Goal: Task Accomplishment & Management: Use online tool/utility

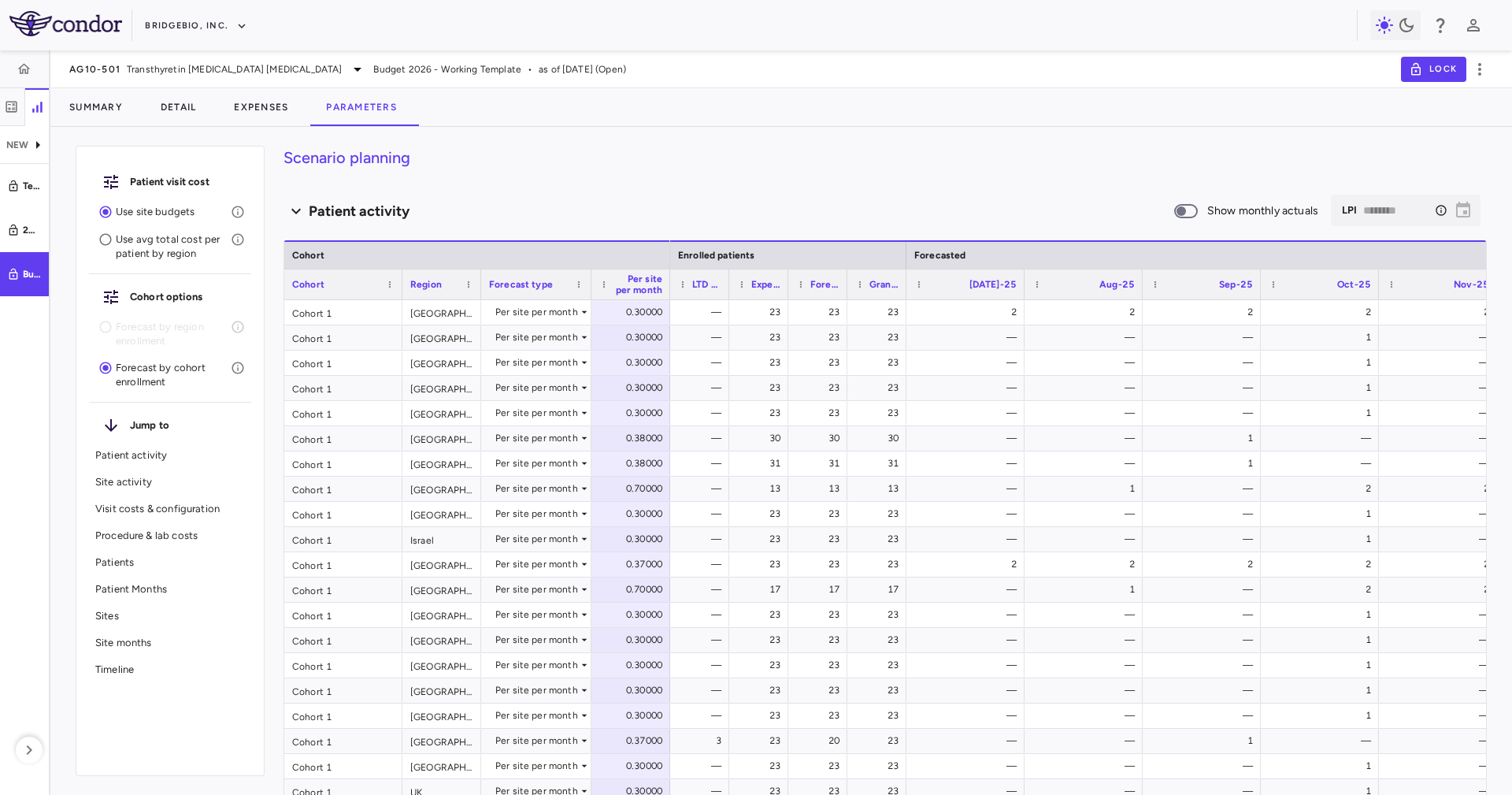
scroll to position [0, 5746]
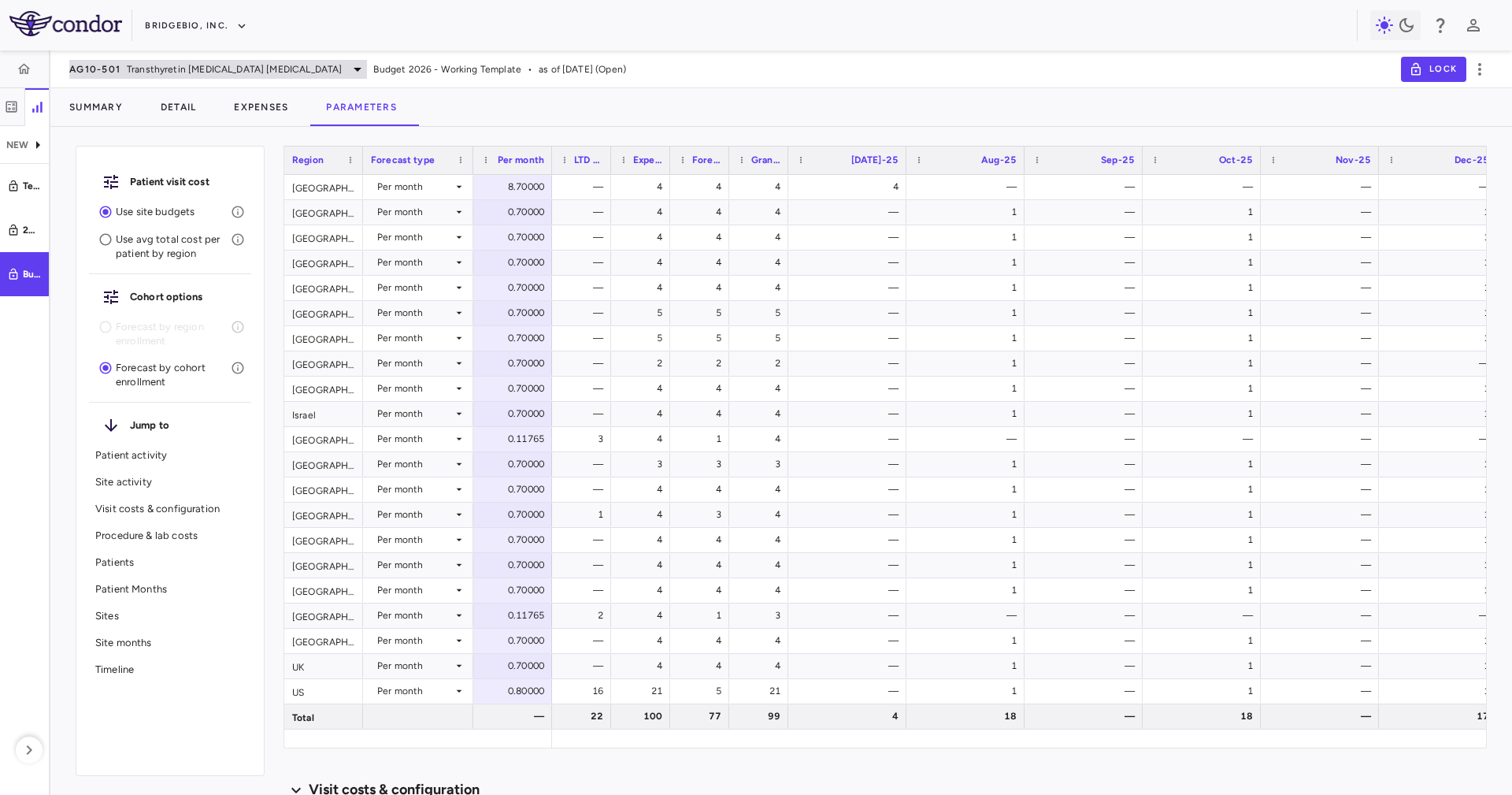
click at [207, 63] on span "Transthyretin [MEDICAL_DATA] [MEDICAL_DATA]" at bounding box center [235, 70] width 215 height 14
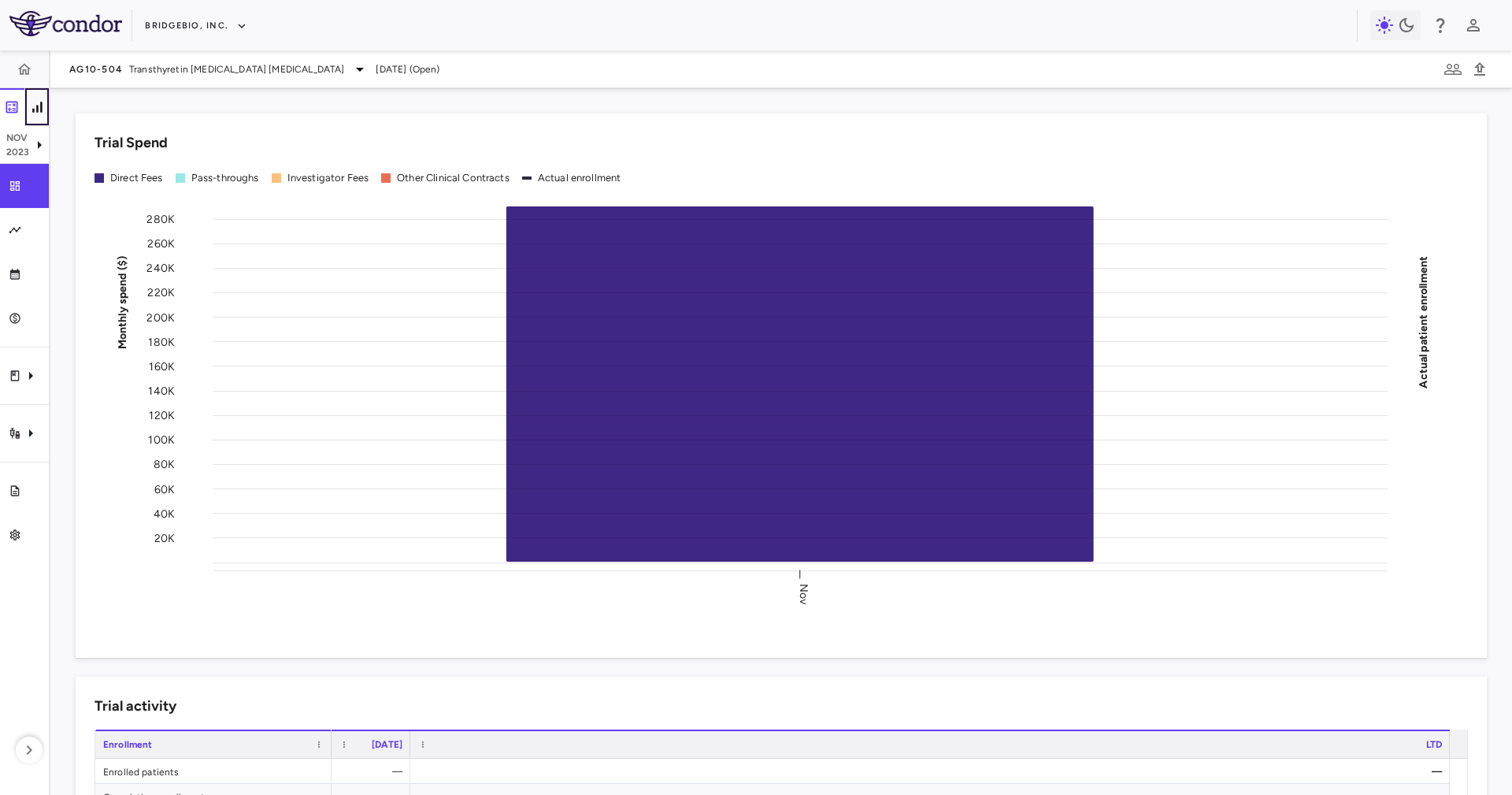
click at [41, 103] on icon "button" at bounding box center [37, 107] width 10 height 11
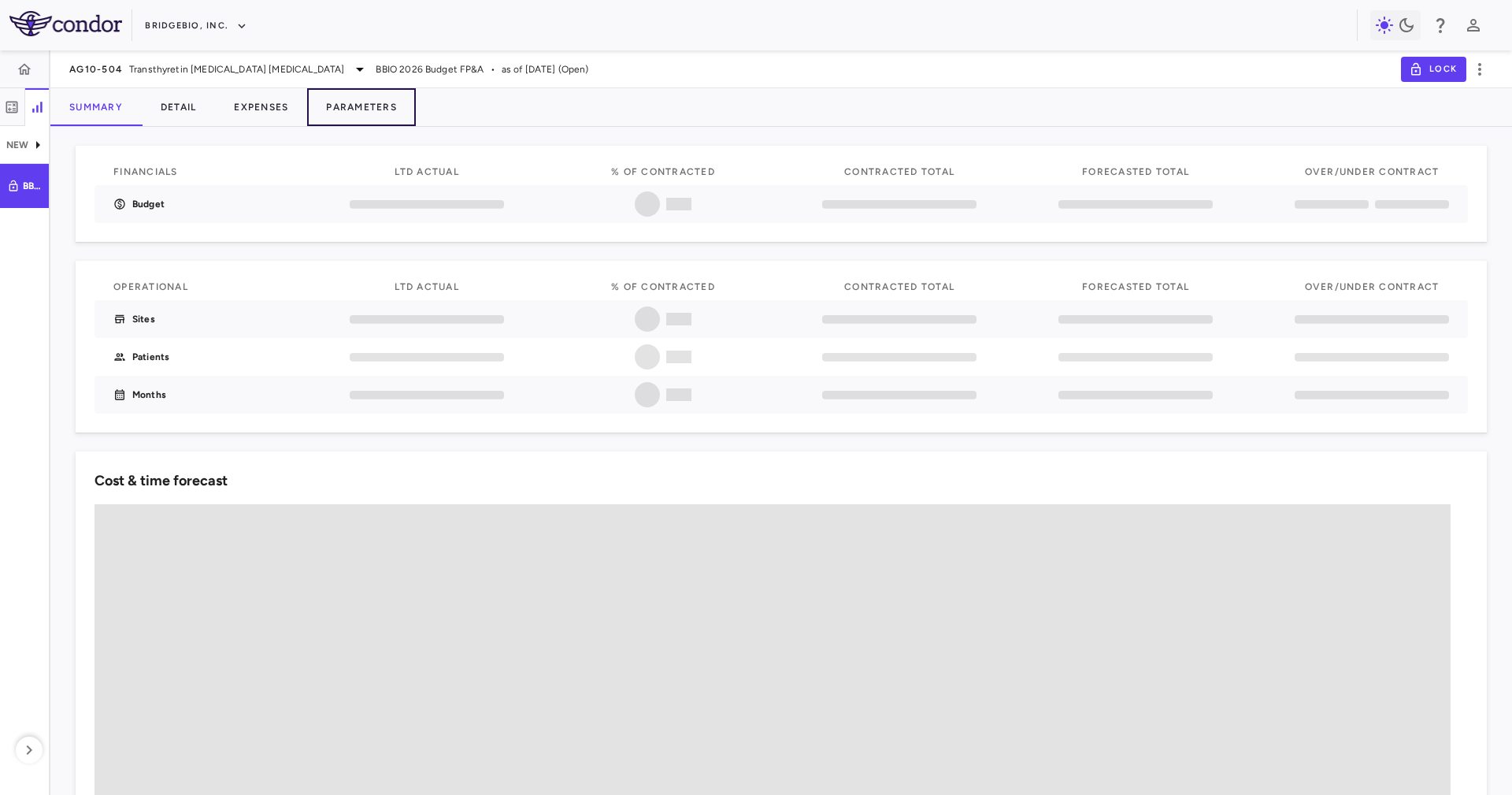
click at [379, 108] on button "Parameters" at bounding box center [361, 107] width 109 height 38
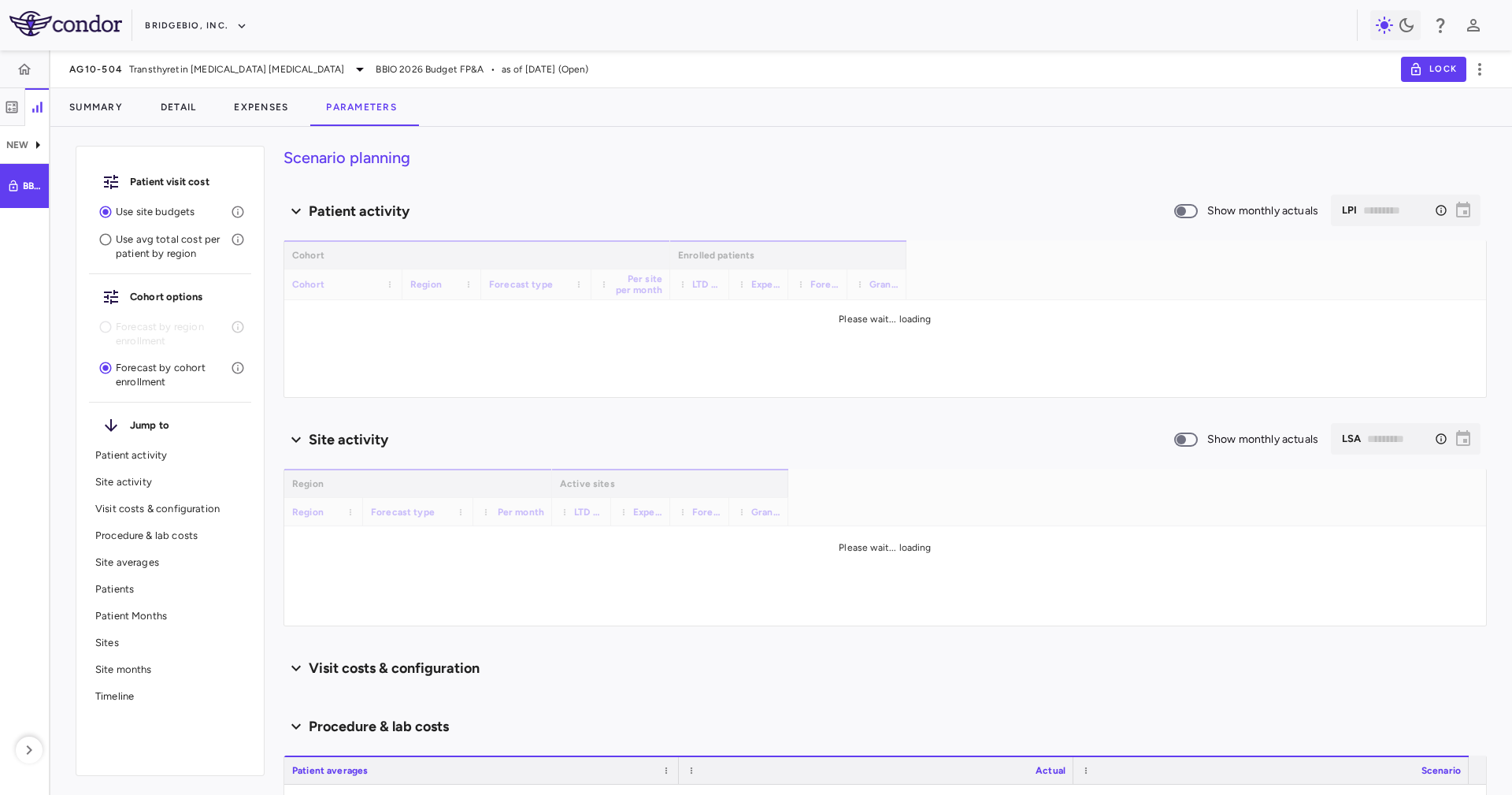
click at [549, 113] on div "Summary Detail Expenses Parameters" at bounding box center [781, 107] width 1462 height 38
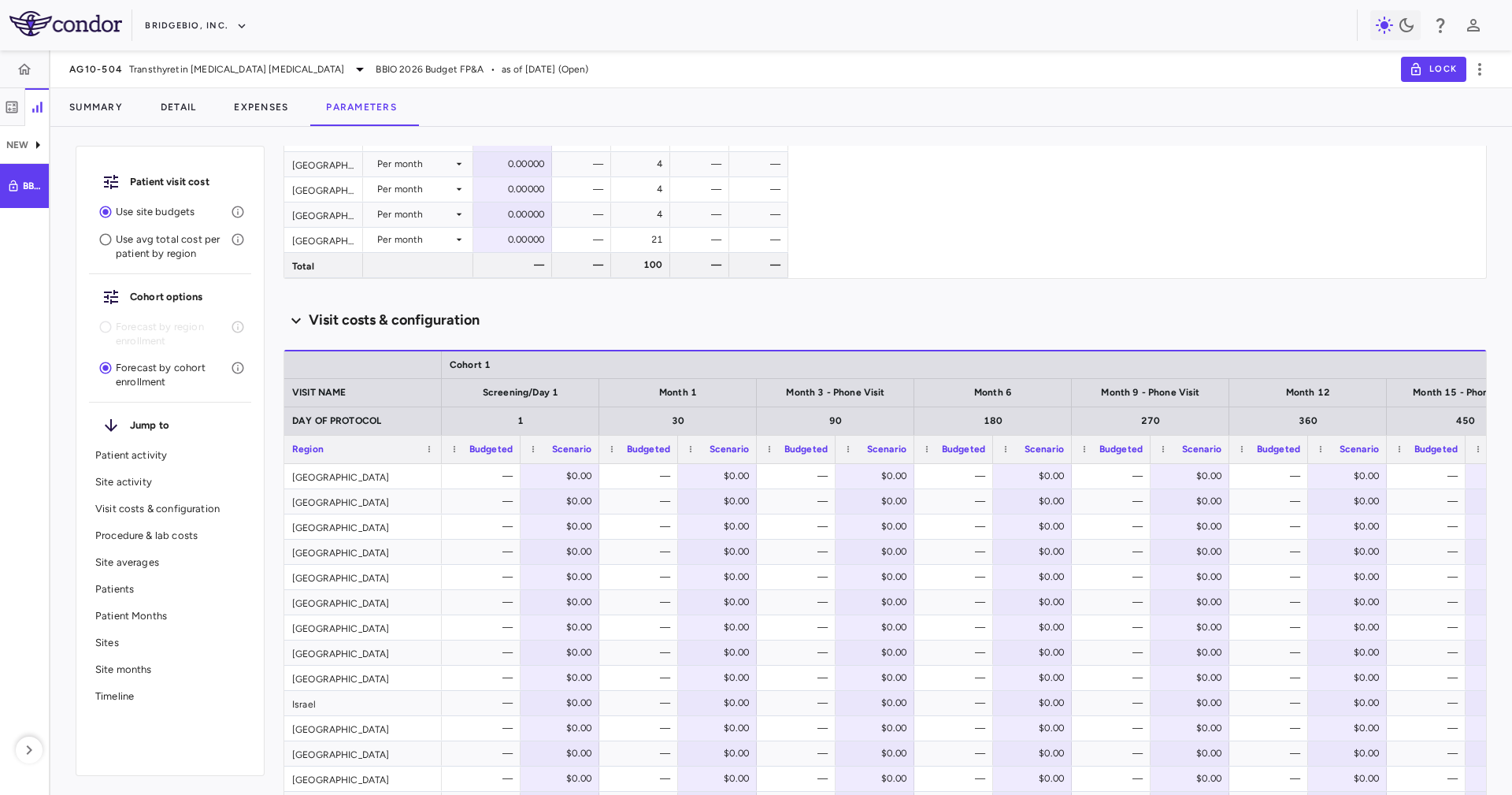
scroll to position [1536, 0]
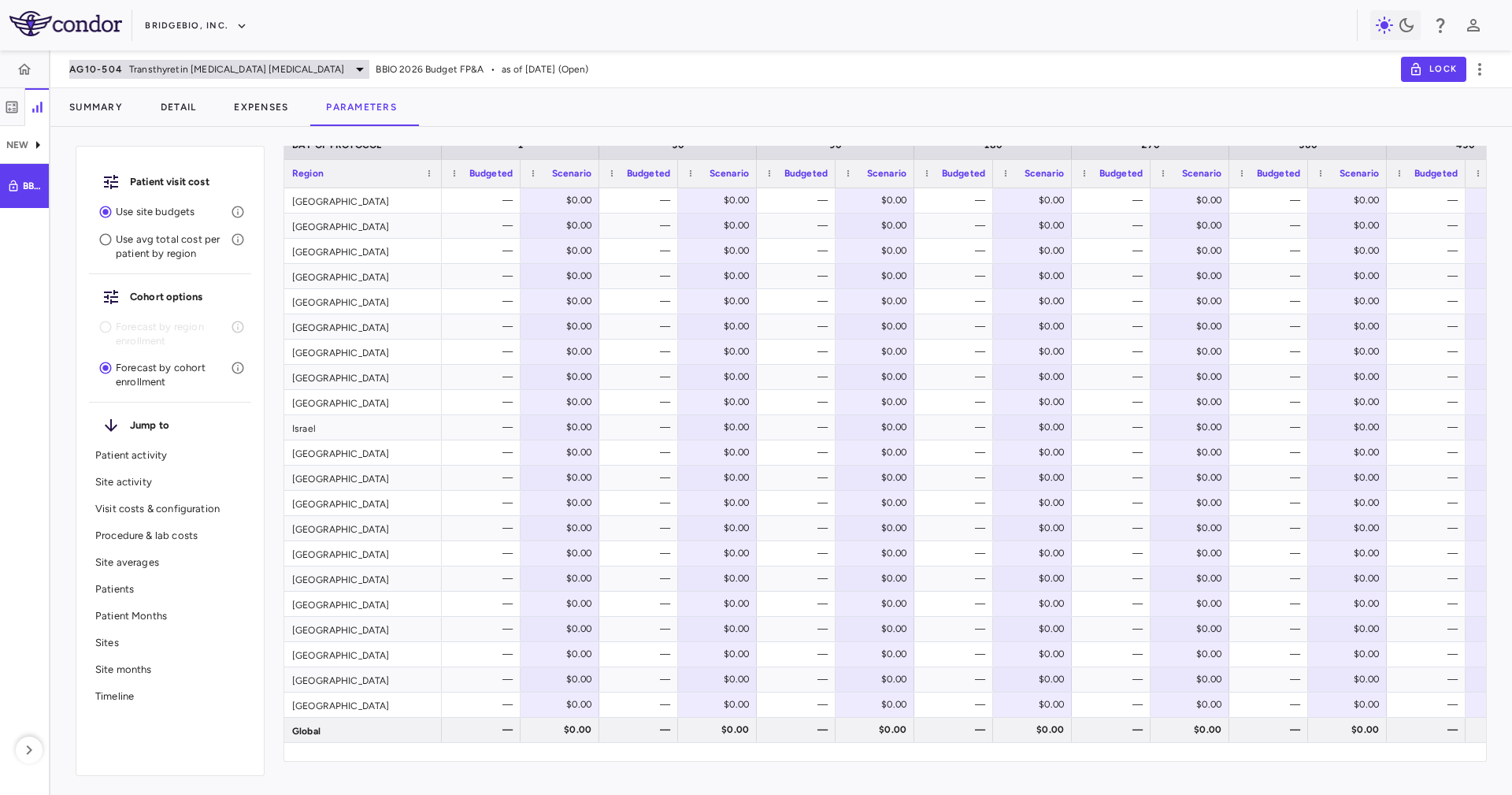
click at [210, 74] on span "Transthyretin [MEDICAL_DATA] [MEDICAL_DATA]" at bounding box center [236, 70] width 215 height 14
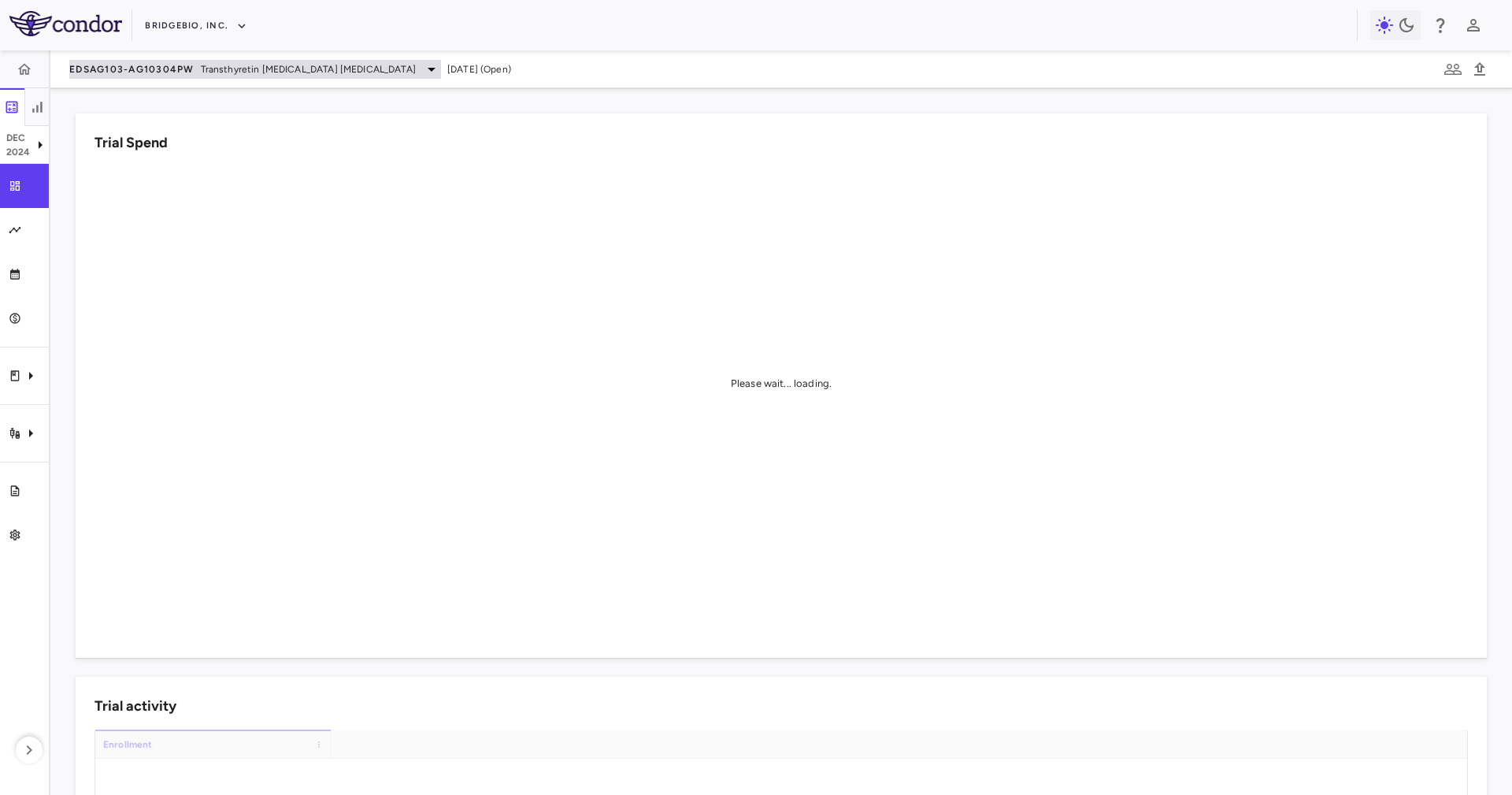
click at [175, 73] on span "EDSAG103-AG10304PW" at bounding box center [132, 69] width 125 height 12
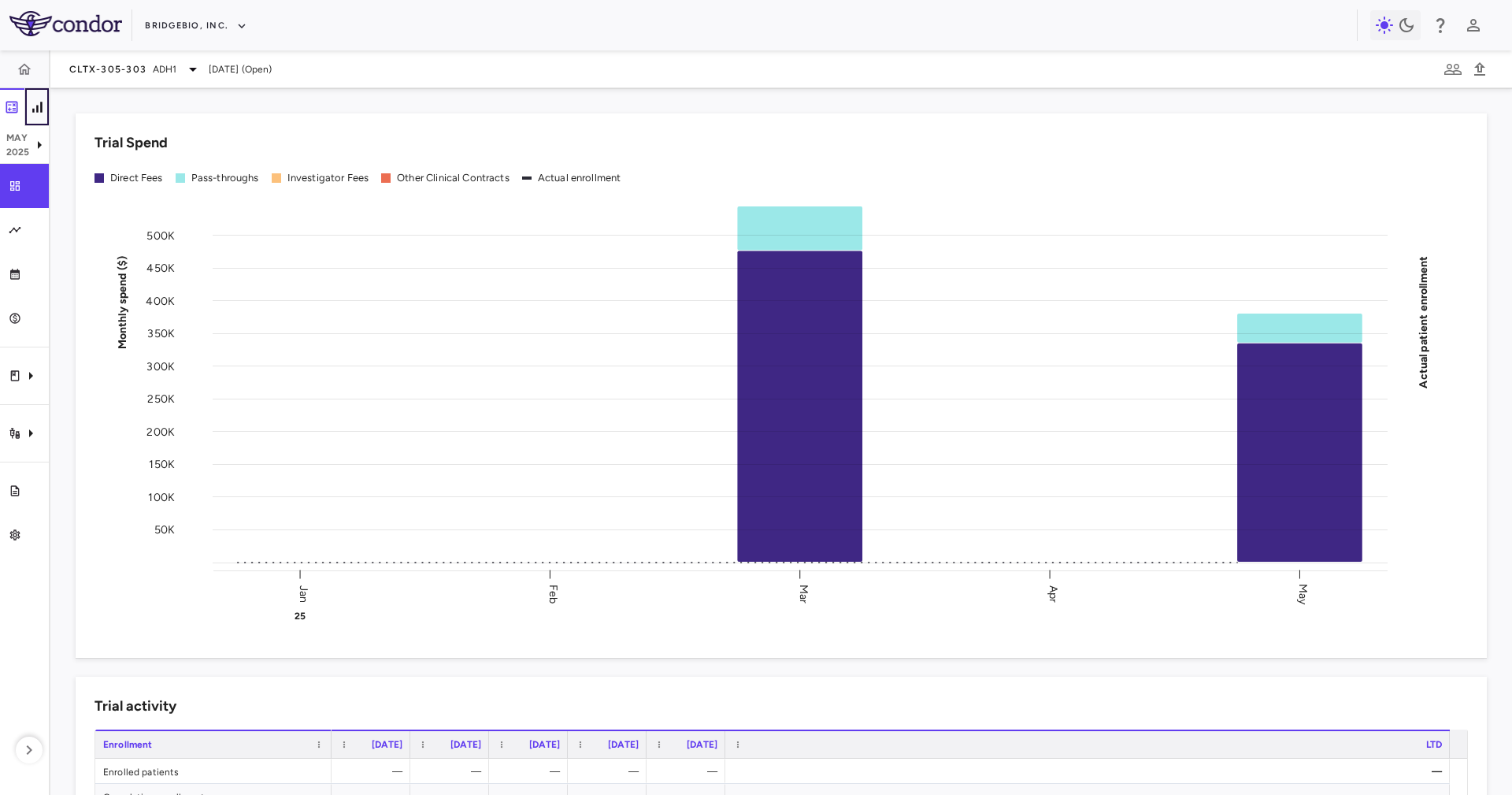
click at [40, 112] on icon "button" at bounding box center [37, 107] width 16 height 16
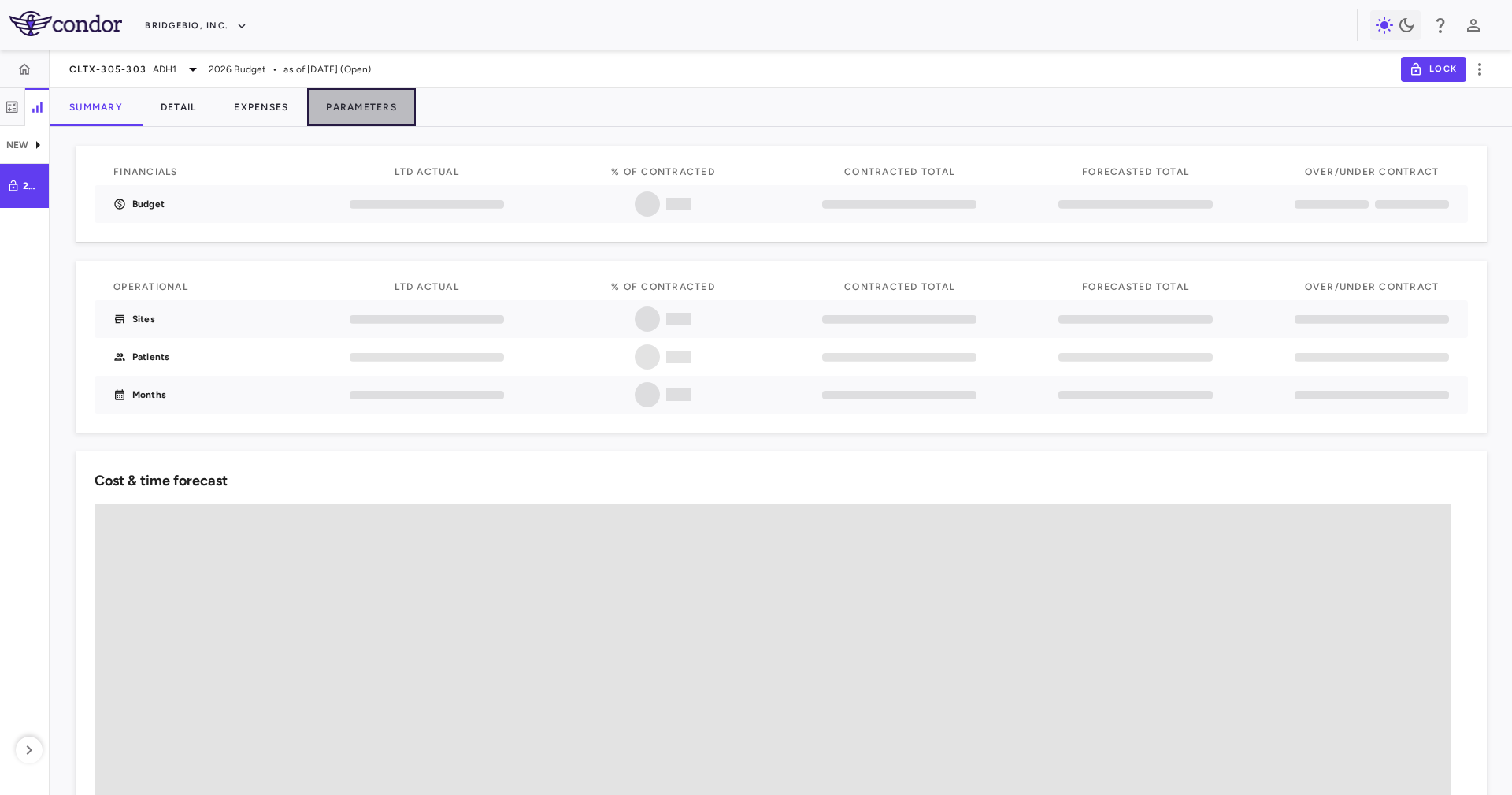
drag, startPoint x: 343, startPoint y: 103, endPoint x: 540, endPoint y: 96, distance: 197.1
click at [344, 103] on button "Parameters" at bounding box center [361, 107] width 109 height 38
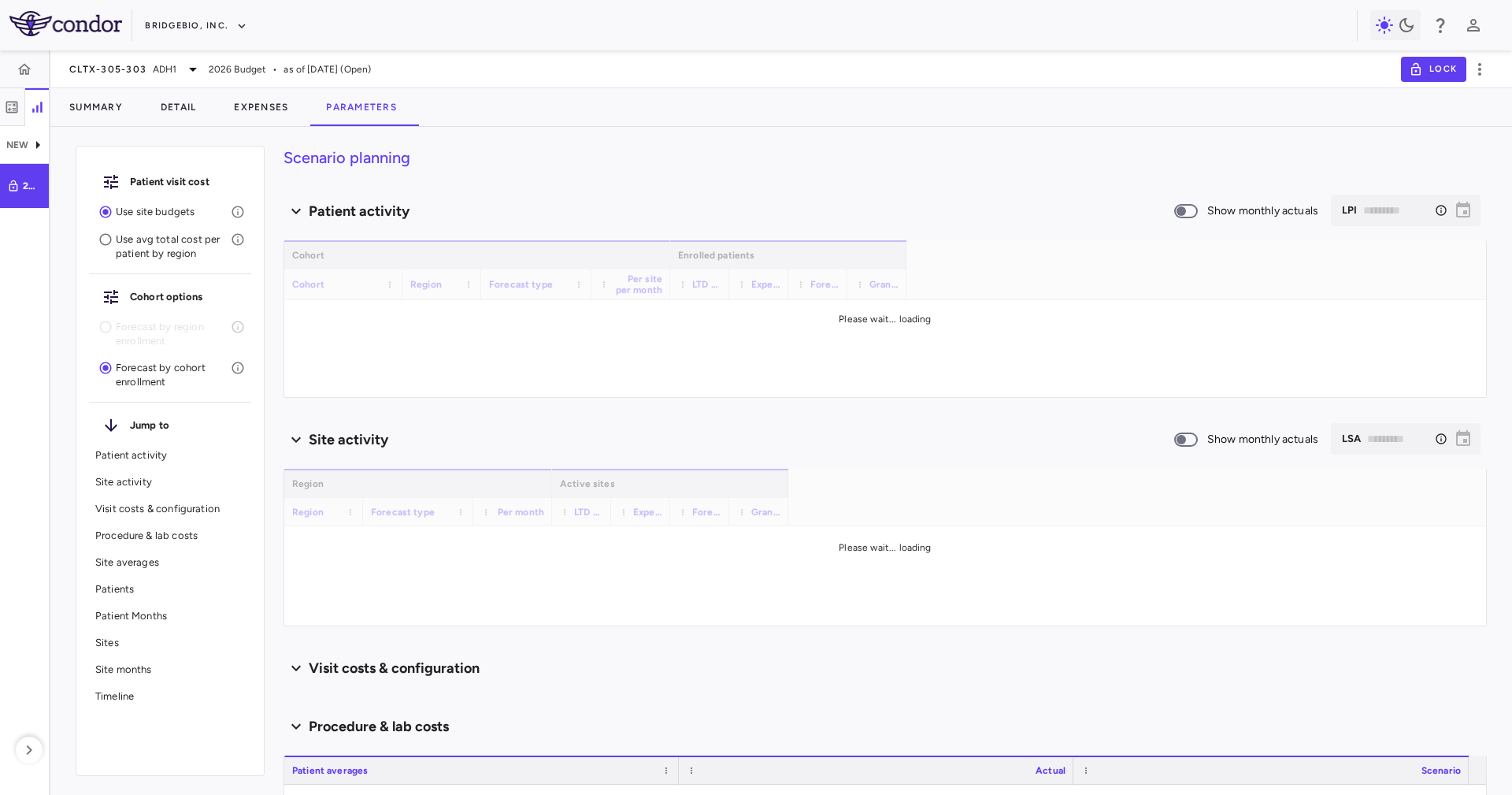
click at [555, 92] on div "Summary Detail Expenses Parameters" at bounding box center [781, 107] width 1462 height 38
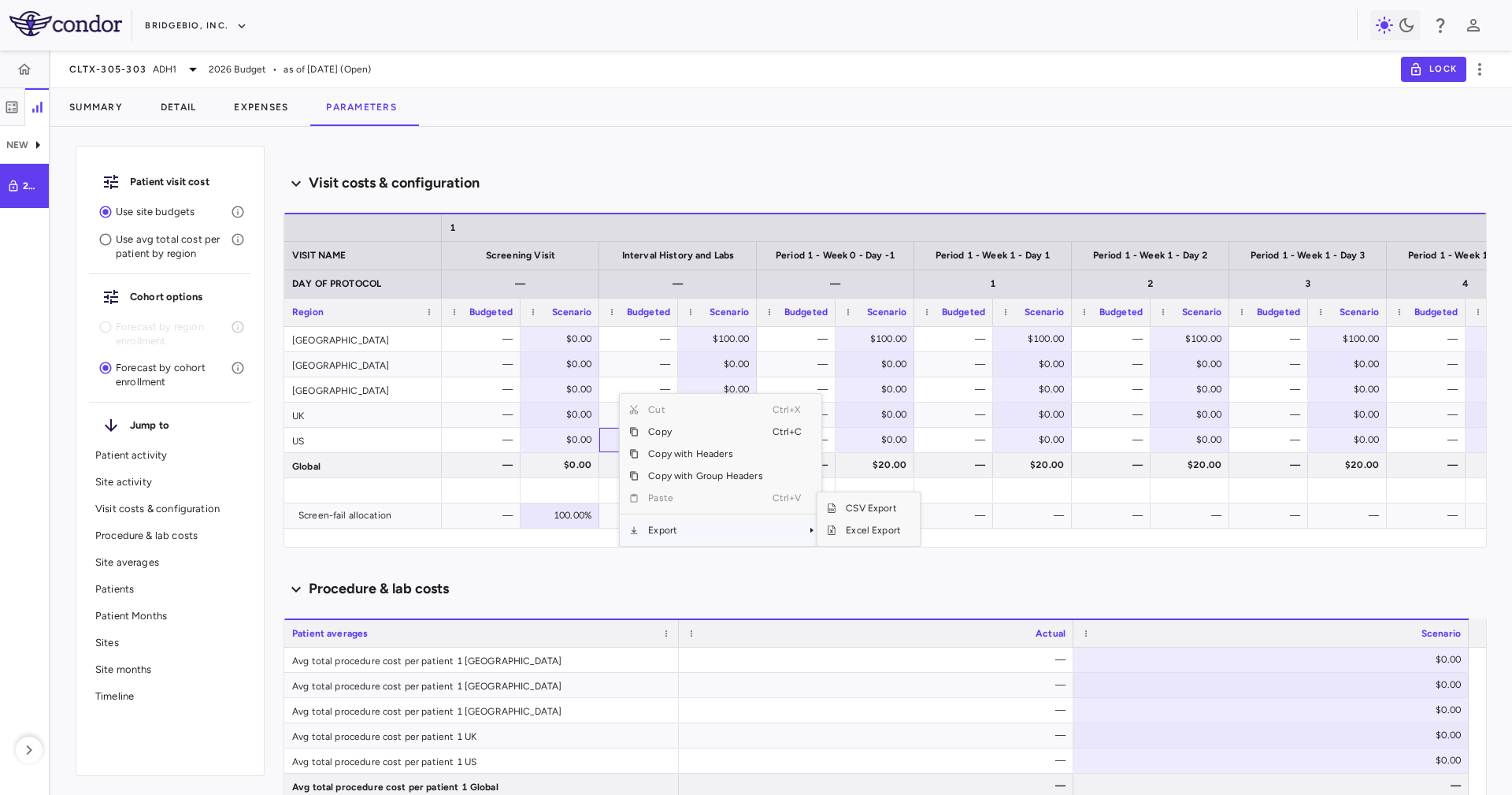
drag, startPoint x: 738, startPoint y: 533, endPoint x: 796, endPoint y: 527, distance: 58.3
click at [738, 529] on span "Export" at bounding box center [705, 529] width 133 height 22
click at [844, 511] on span "CSV Export" at bounding box center [873, 507] width 74 height 22
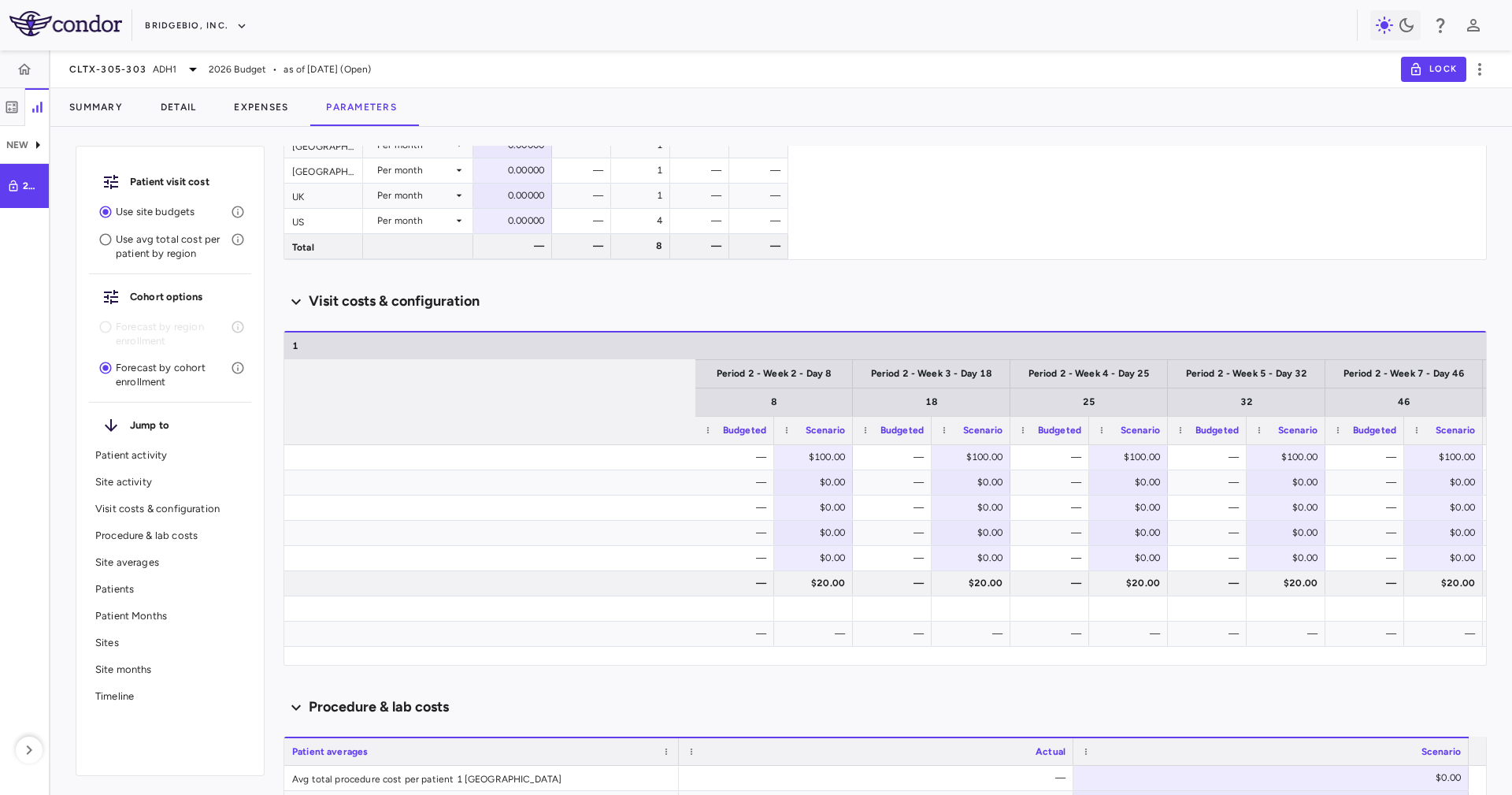
scroll to position [0, 2370]
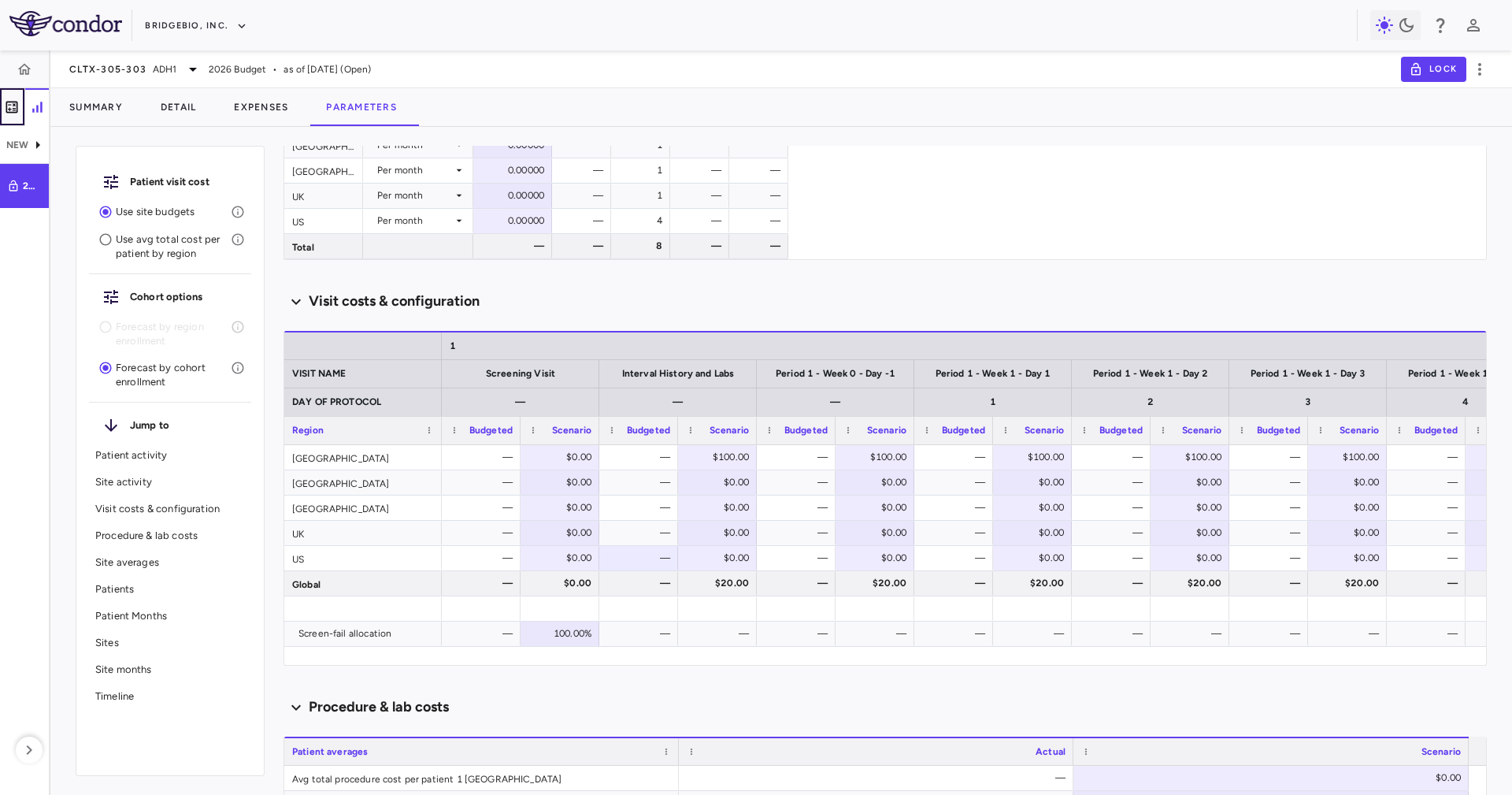
click at [19, 101] on icon "button" at bounding box center [11, 107] width 16 height 16
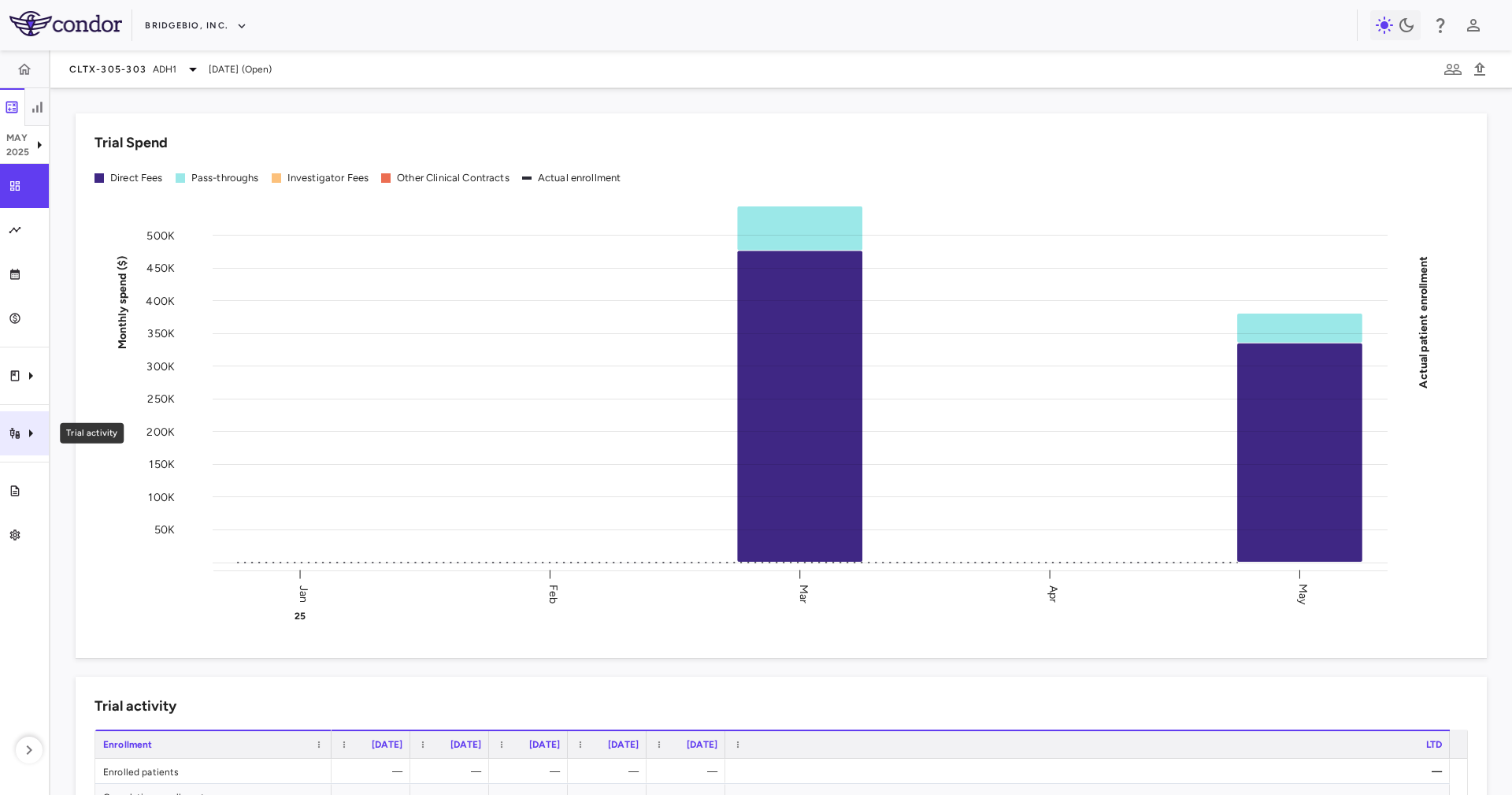
click at [16, 421] on div "Trial activity" at bounding box center [24, 433] width 49 height 44
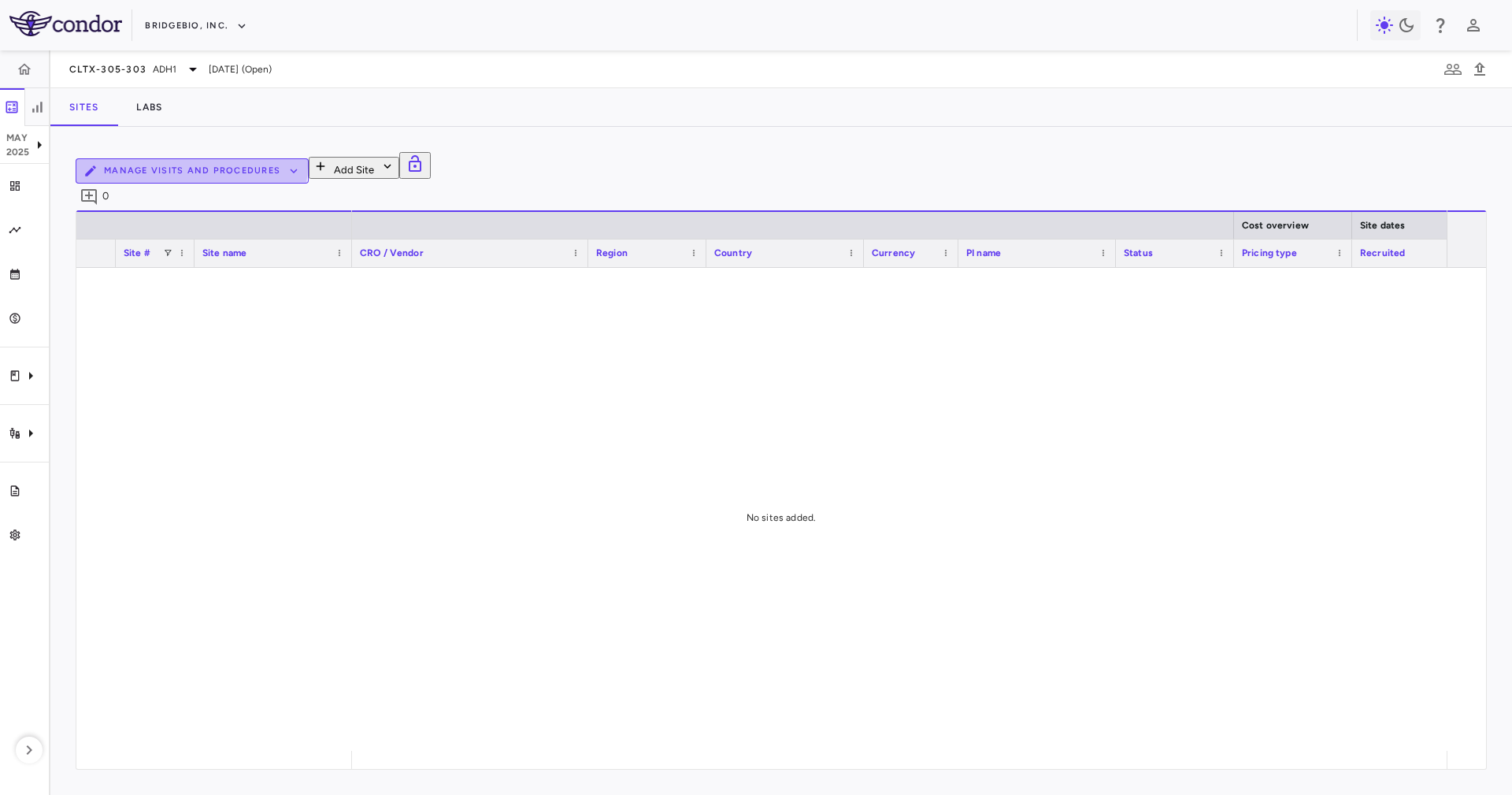
click at [309, 165] on button "Manage Visits and Procedures" at bounding box center [192, 170] width 233 height 26
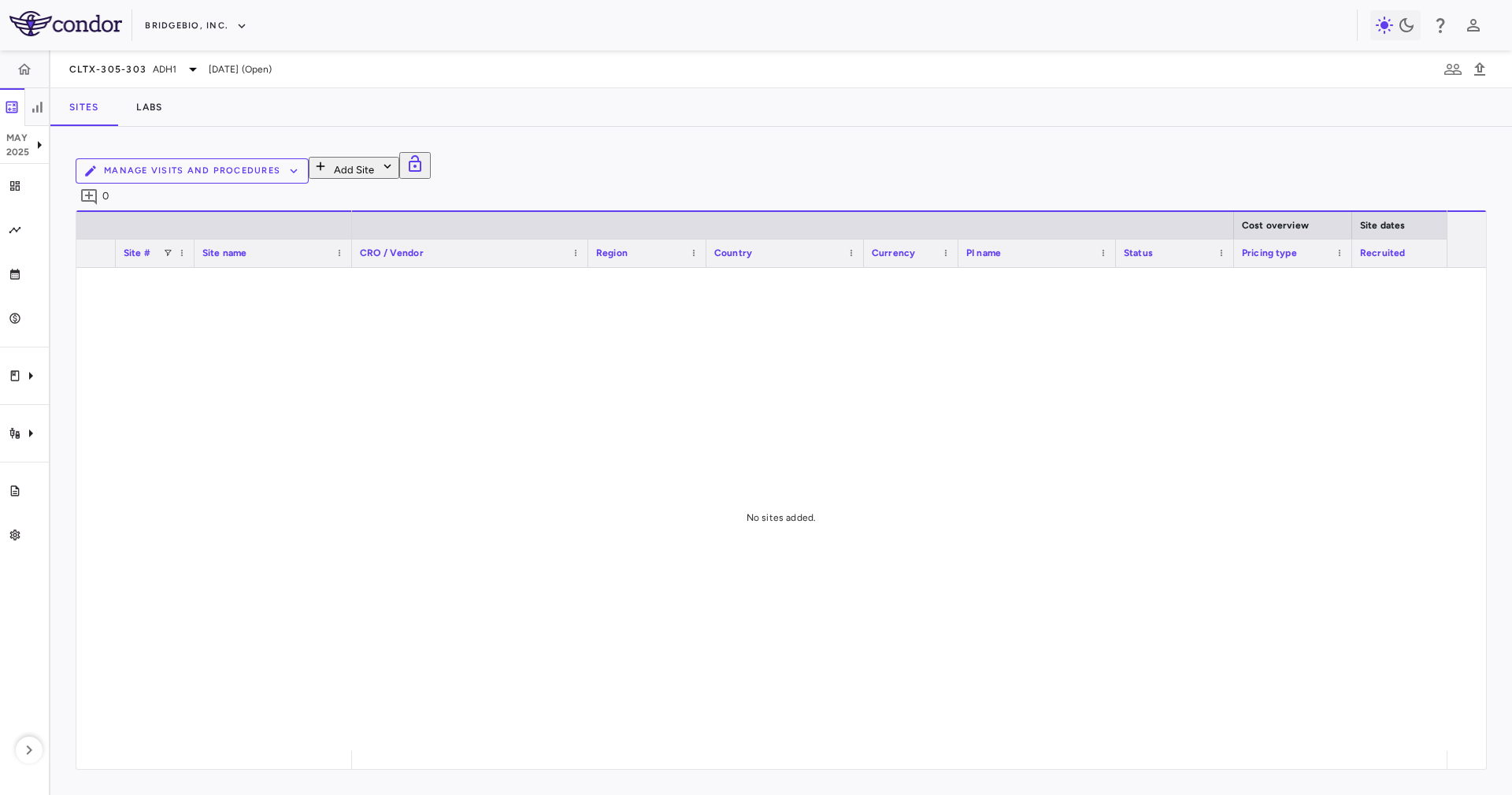
click at [309, 168] on button "Manage Visits and Procedures" at bounding box center [192, 170] width 233 height 26
drag, startPoint x: 434, startPoint y: 437, endPoint x: 385, endPoint y: 459, distance: 53.7
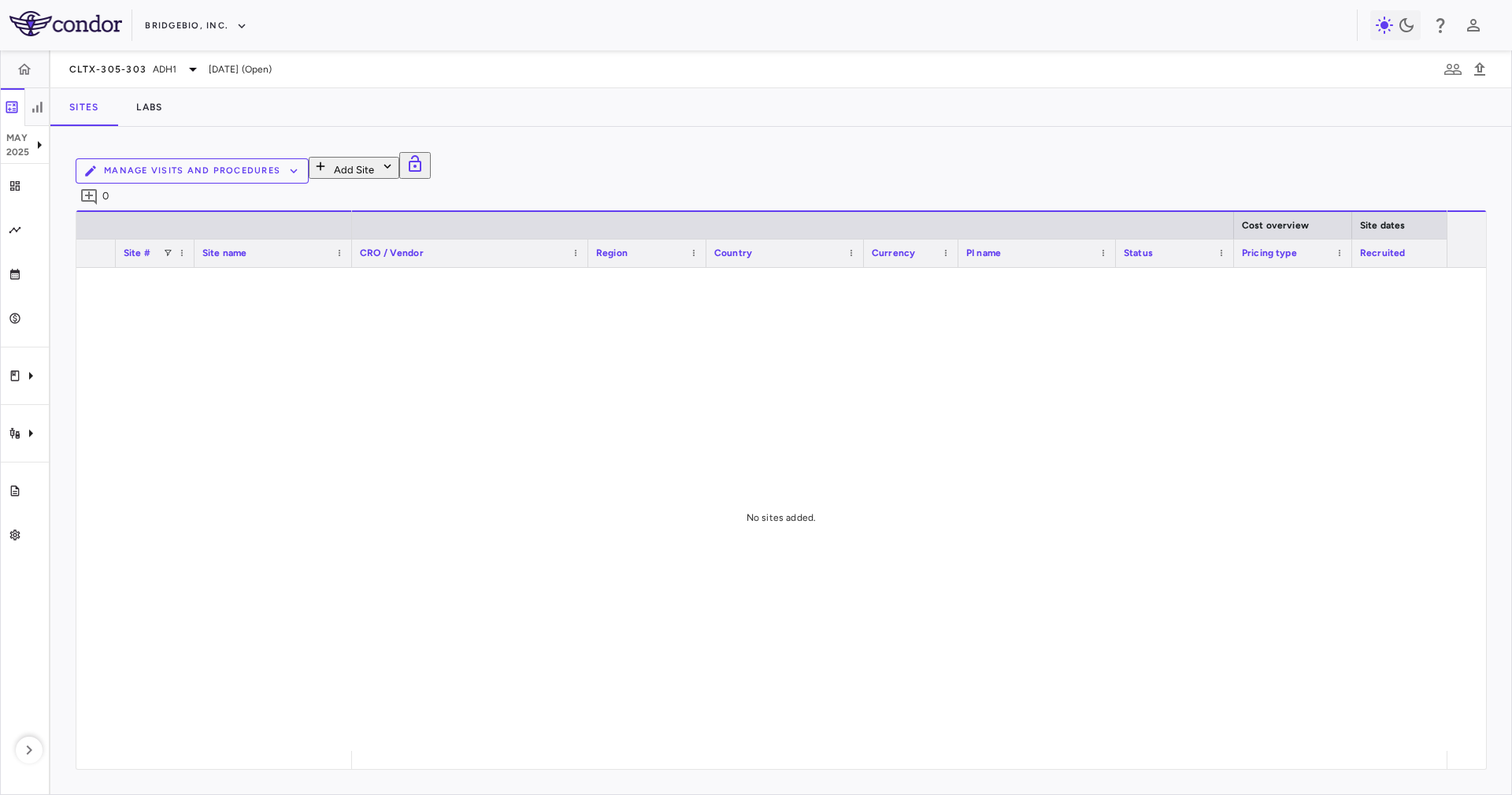
drag, startPoint x: 460, startPoint y: 401, endPoint x: 619, endPoint y: 400, distance: 159.0
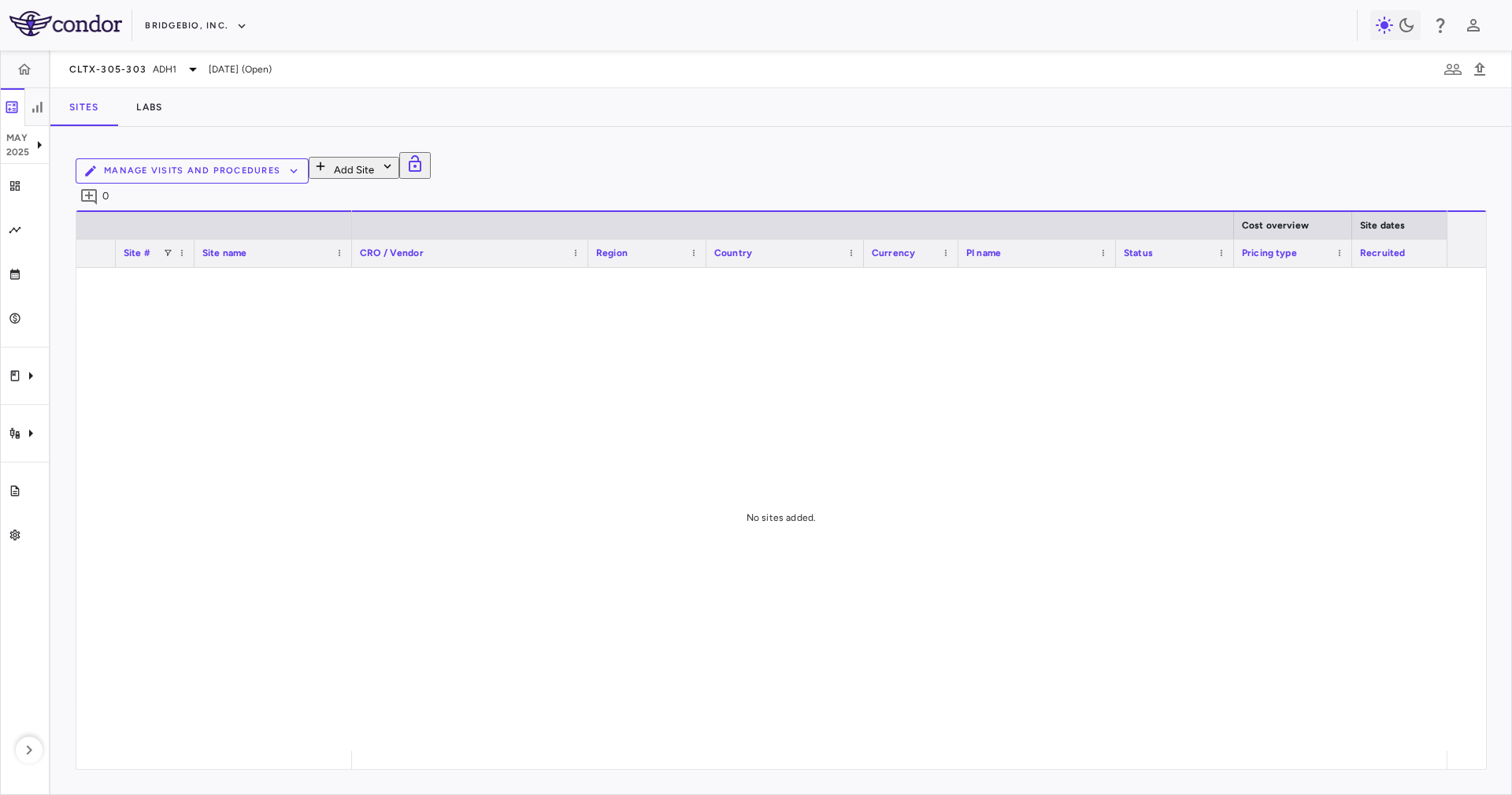
scroll to position [0, 0]
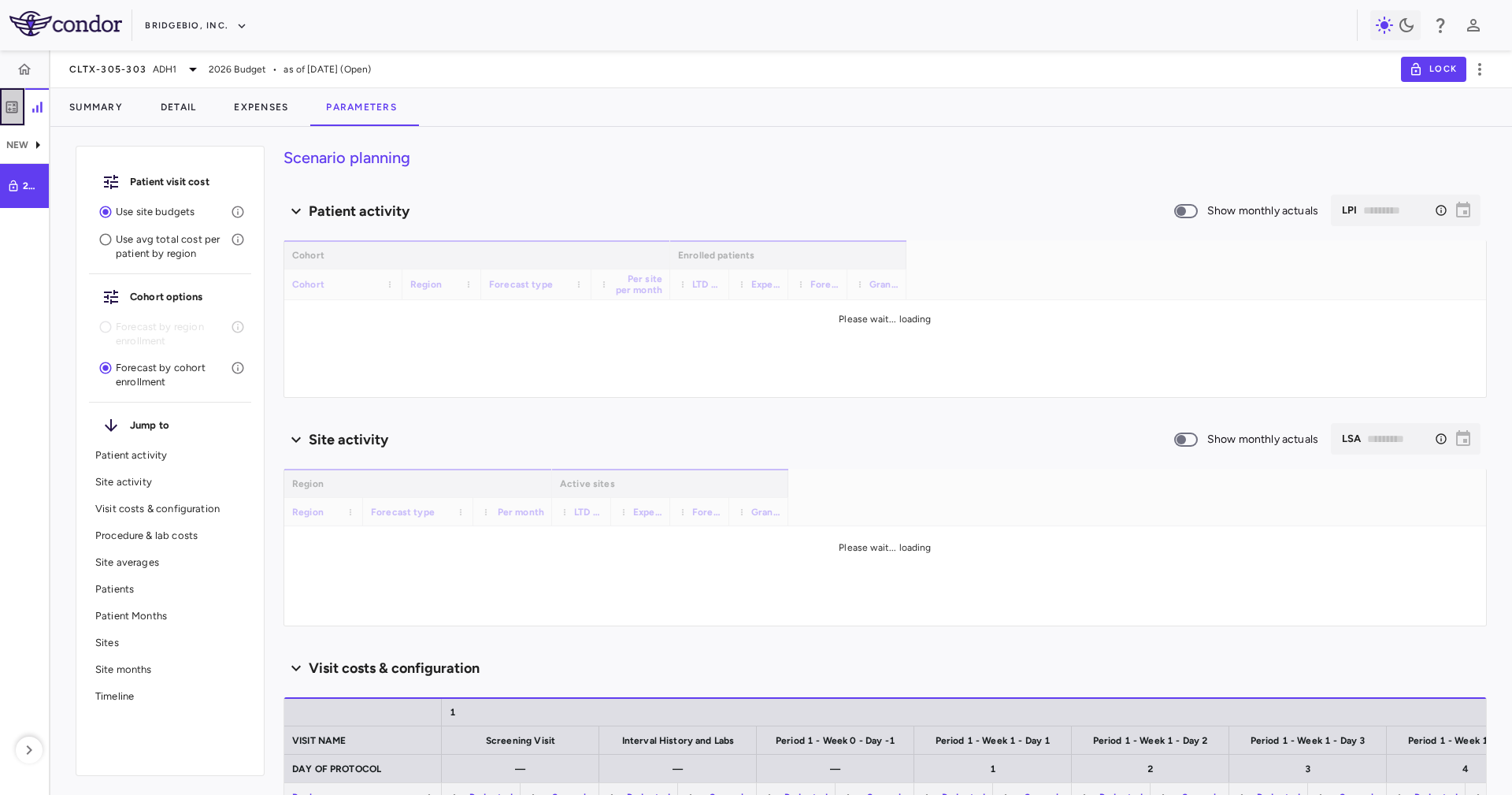
click at [3, 103] on button "button" at bounding box center [12, 107] width 26 height 38
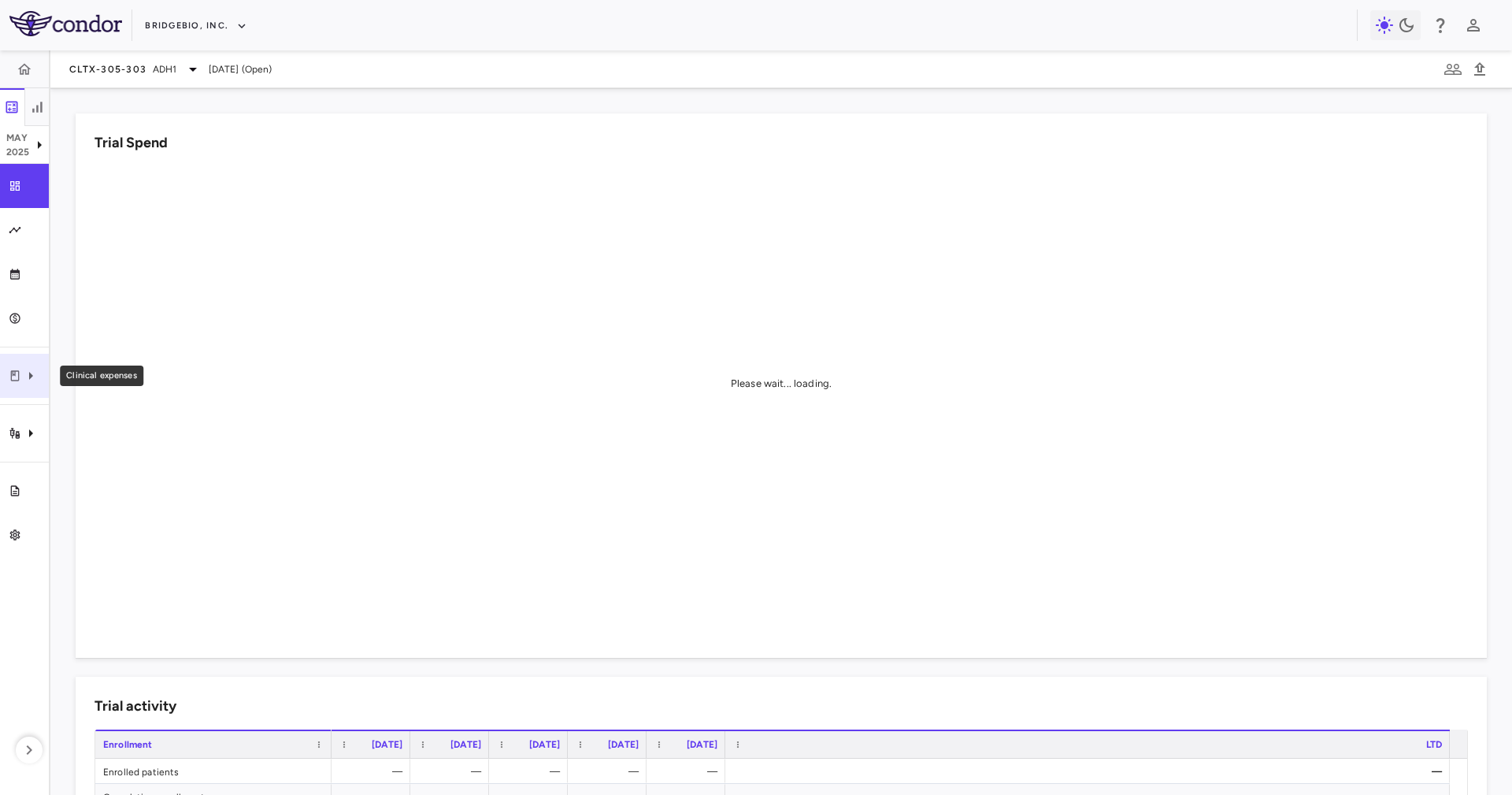
click at [33, 383] on icon "Clinical expenses" at bounding box center [30, 375] width 19 height 19
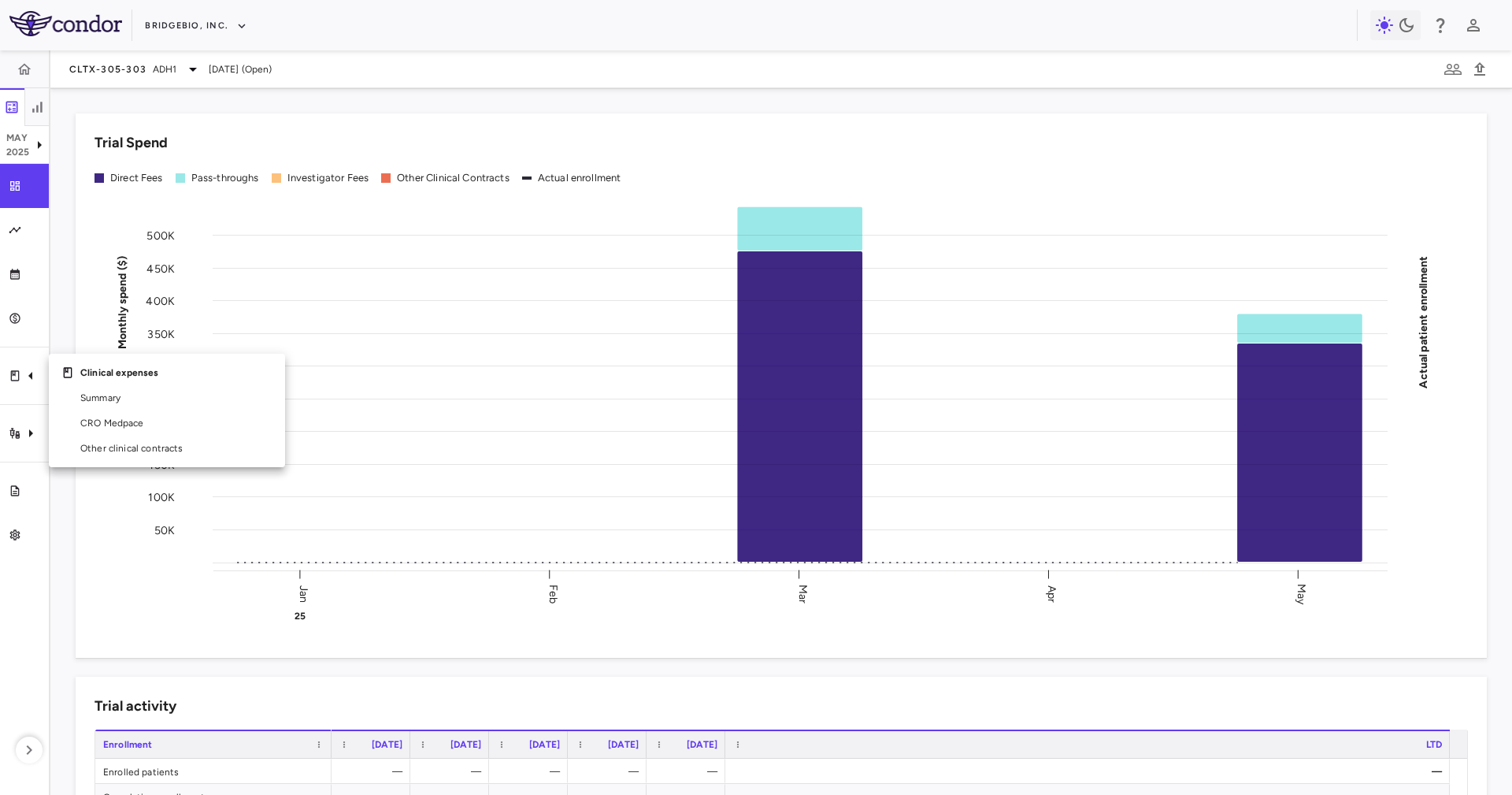
click at [35, 430] on div at bounding box center [756, 397] width 1512 height 795
click at [25, 431] on icon "Trial activity" at bounding box center [30, 432] width 19 height 19
click at [130, 482] on span "Site & lab cost matrix" at bounding box center [176, 480] width 192 height 14
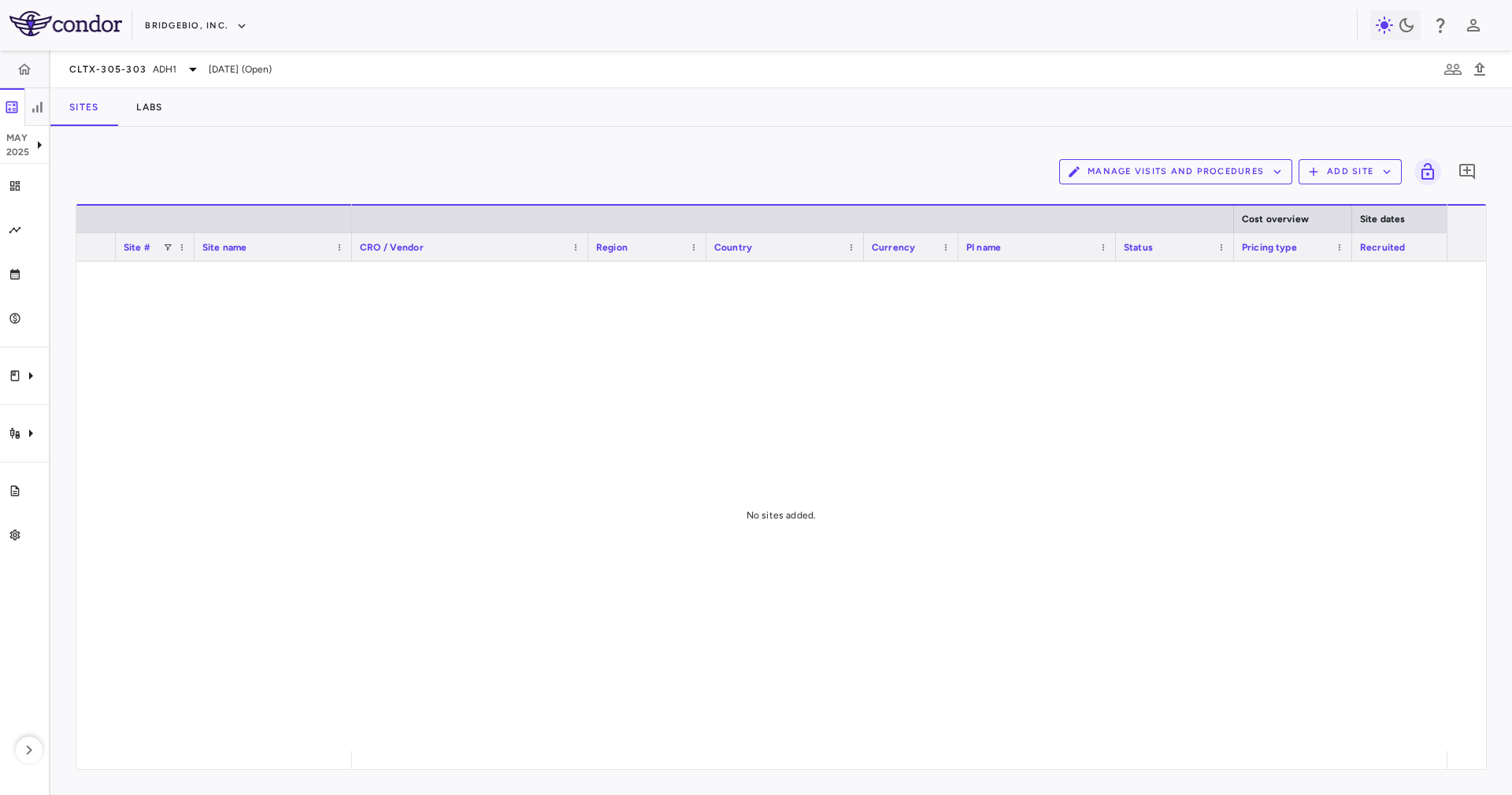
click at [357, 151] on div "Manage Visits and Procedures Add Site 0 Drag here to set row groups Drag here t…" at bounding box center [781, 461] width 1462 height 668
click at [42, 104] on icon "button" at bounding box center [37, 107] width 16 height 16
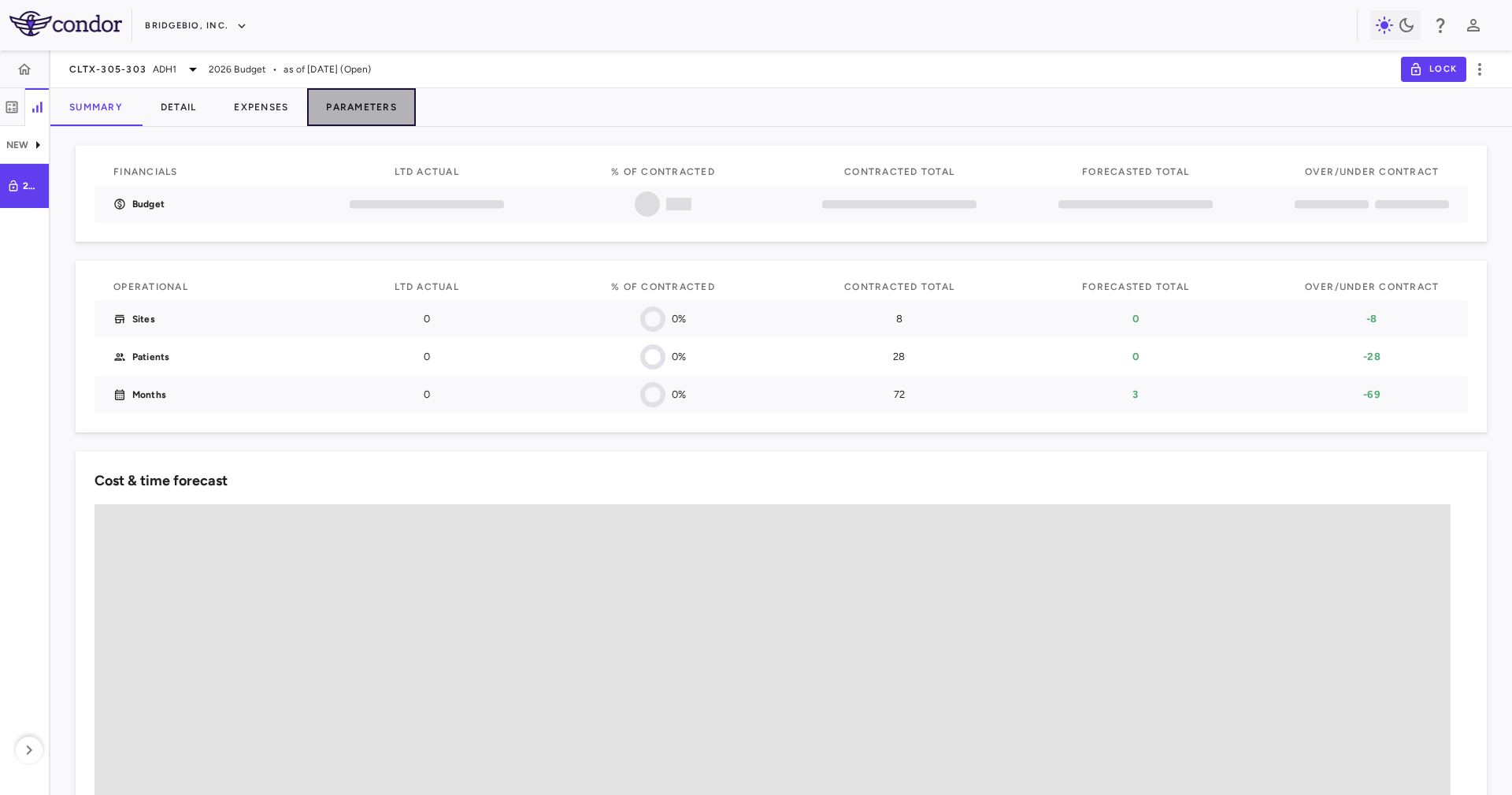
click at [405, 118] on button "Parameters" at bounding box center [361, 107] width 109 height 38
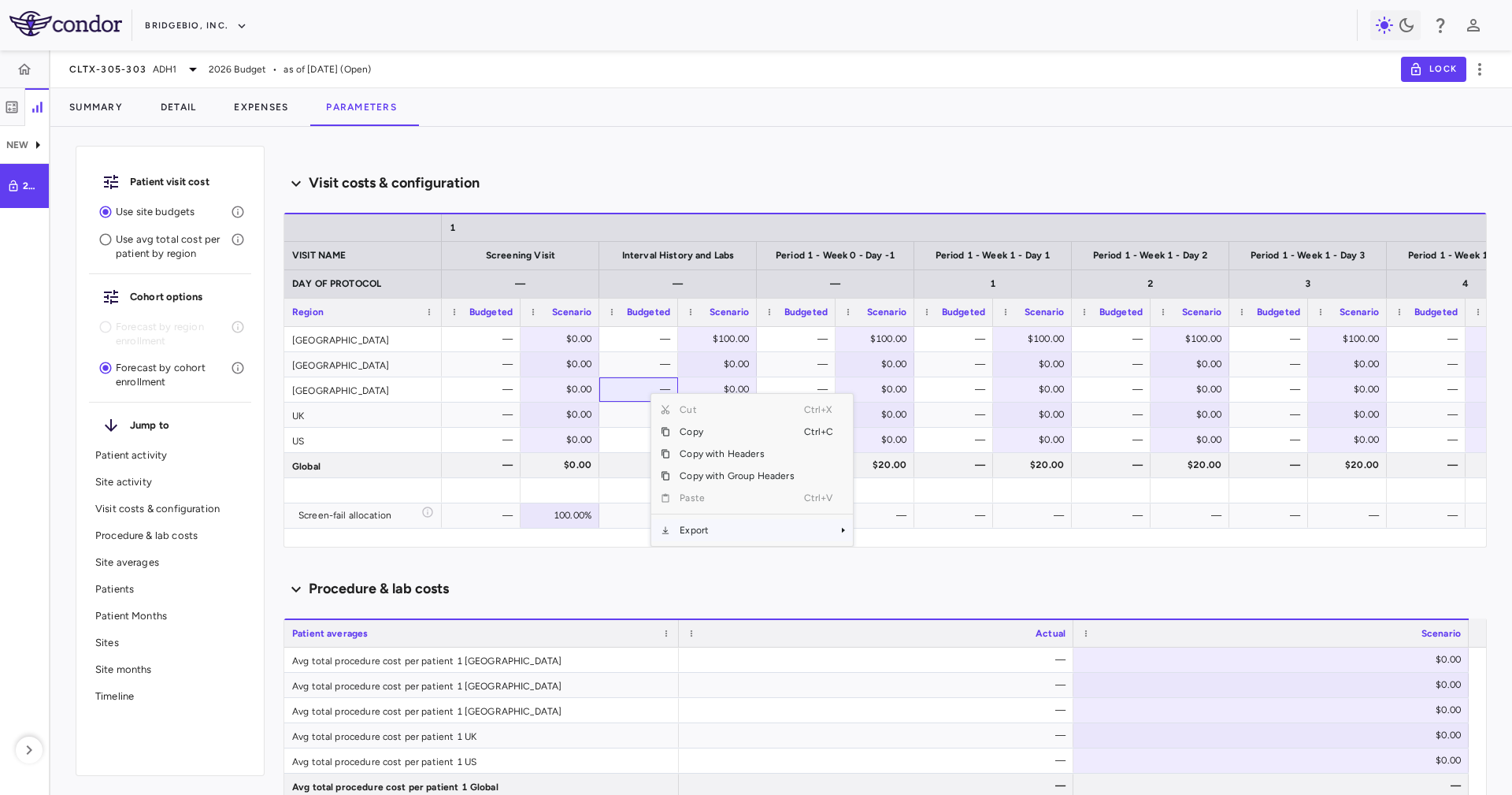
click at [758, 533] on span "Export" at bounding box center [737, 529] width 133 height 22
drag, startPoint x: 916, startPoint y: 535, endPoint x: 908, endPoint y: 503, distance: 33.0
click at [908, 503] on div "CSV Export Excel Export" at bounding box center [900, 519] width 102 height 54
click at [908, 503] on span "CSV Export" at bounding box center [905, 507] width 74 height 22
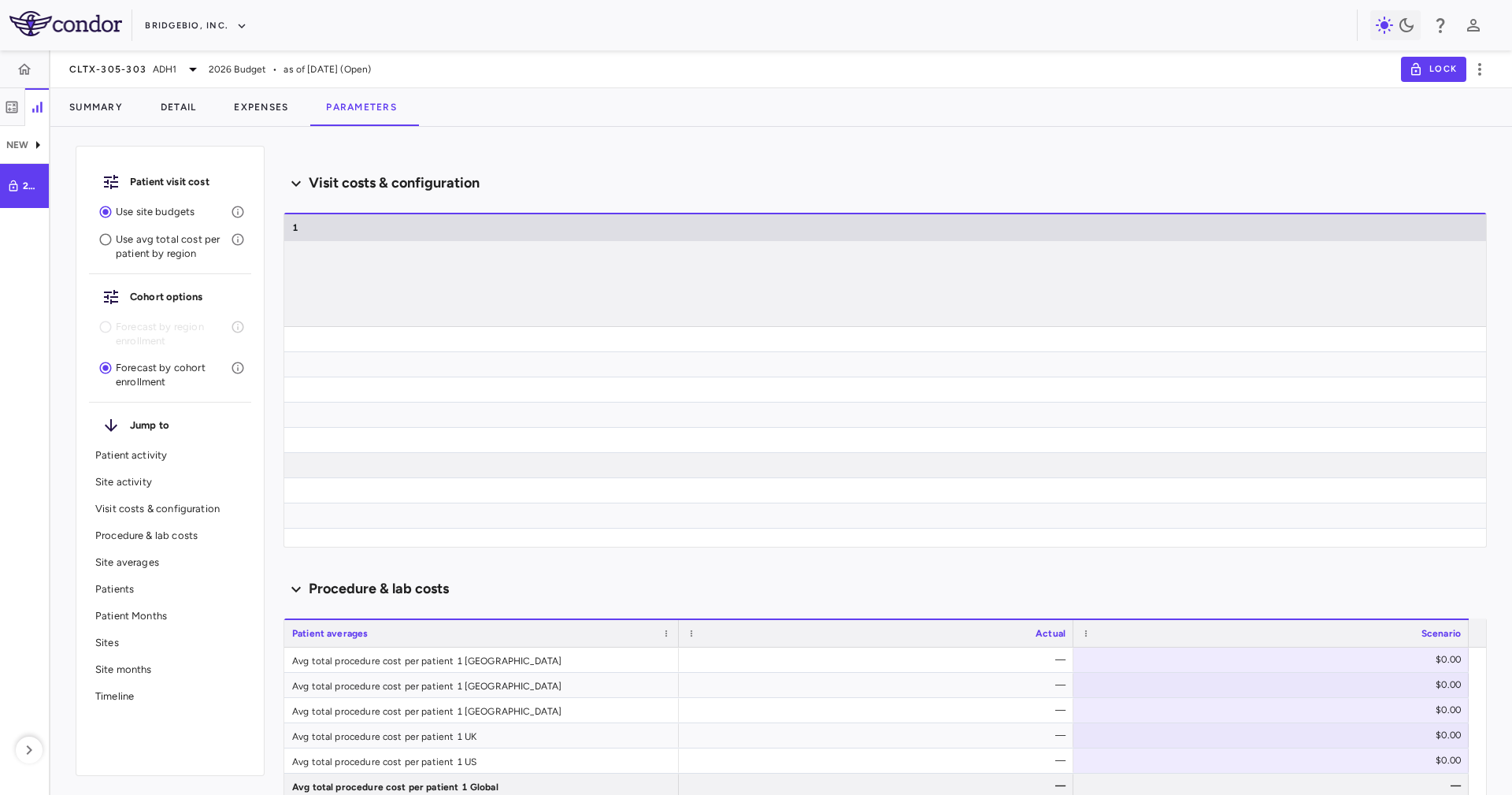
scroll to position [0, 4802]
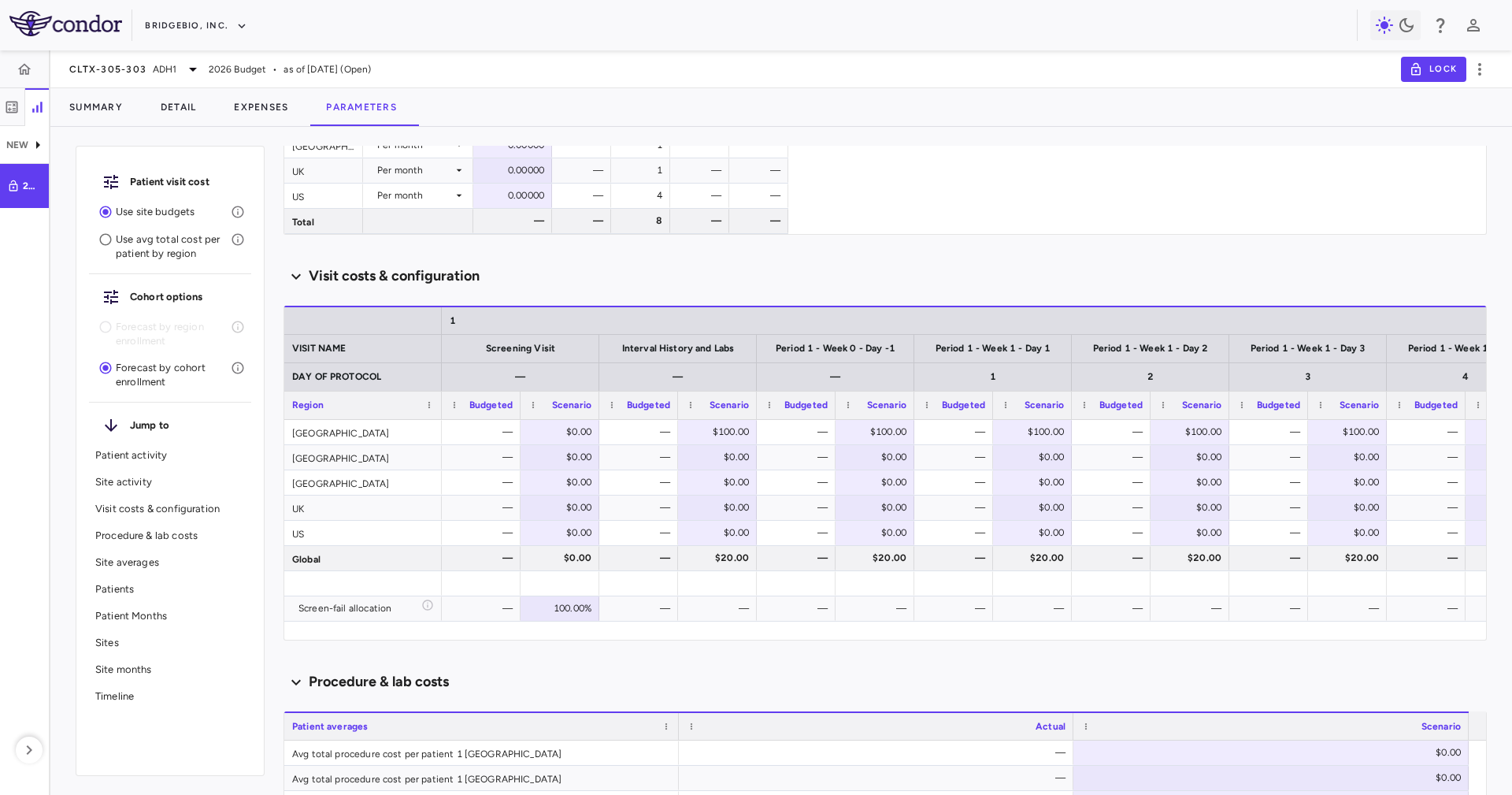
scroll to position [473, 0]
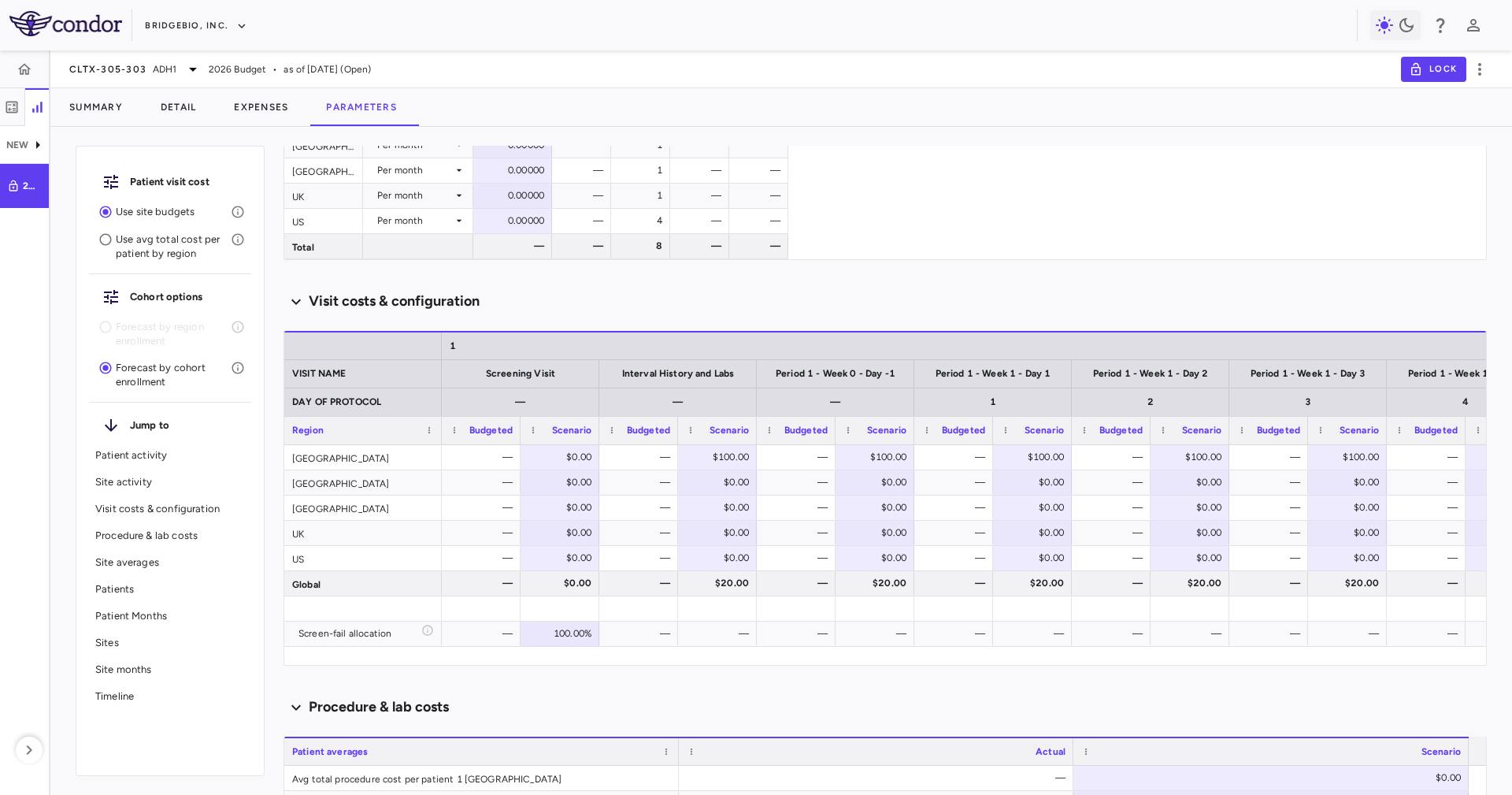
drag, startPoint x: 485, startPoint y: 671, endPoint x: 505, endPoint y: 646, distance: 32.0
click at [609, 666] on div "Scenario planning Patient activity Show monthly actuals ​ LPI ​ Drag here to se…" at bounding box center [885, 470] width 1203 height 649
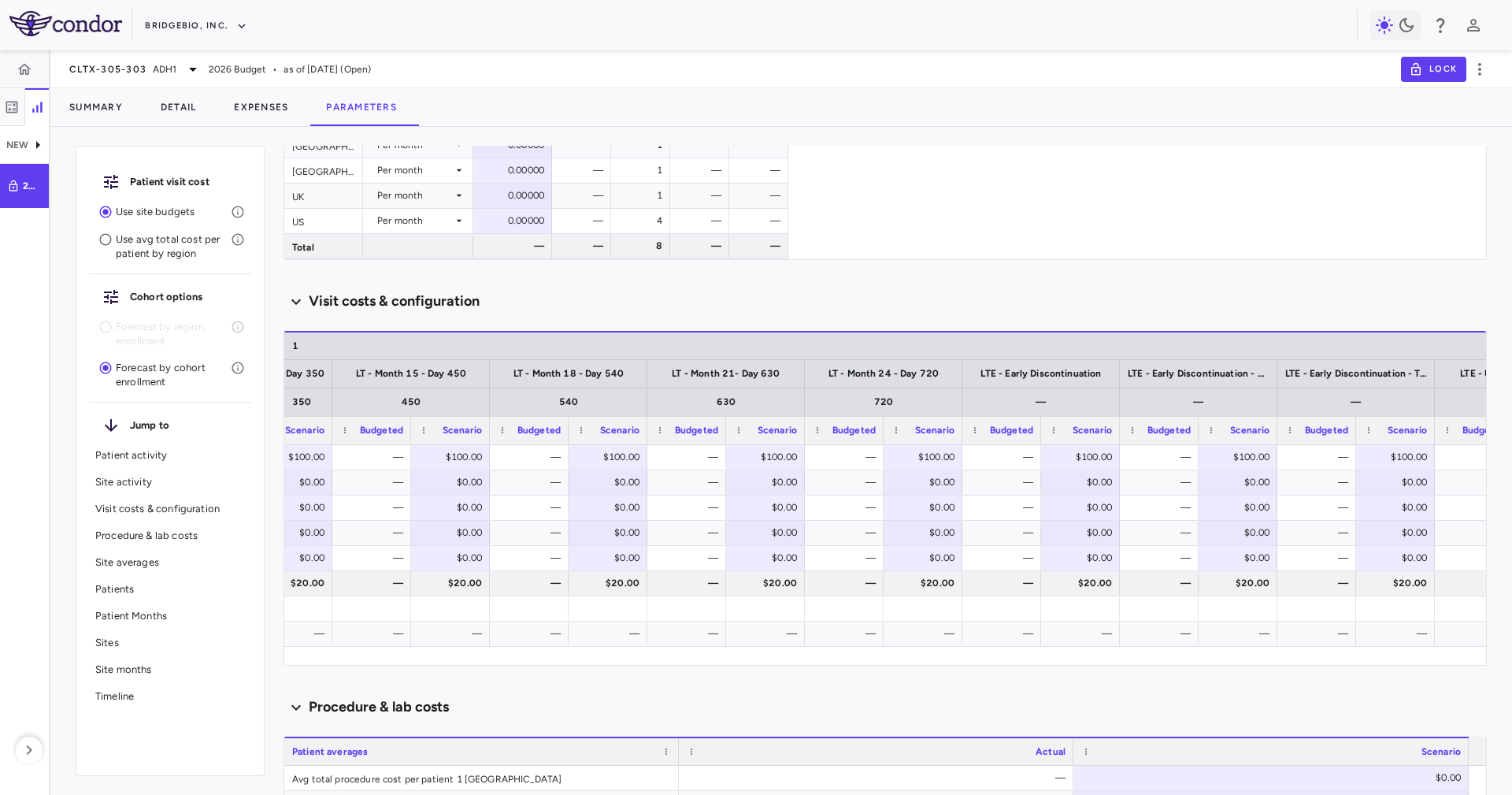
scroll to position [0, 4802]
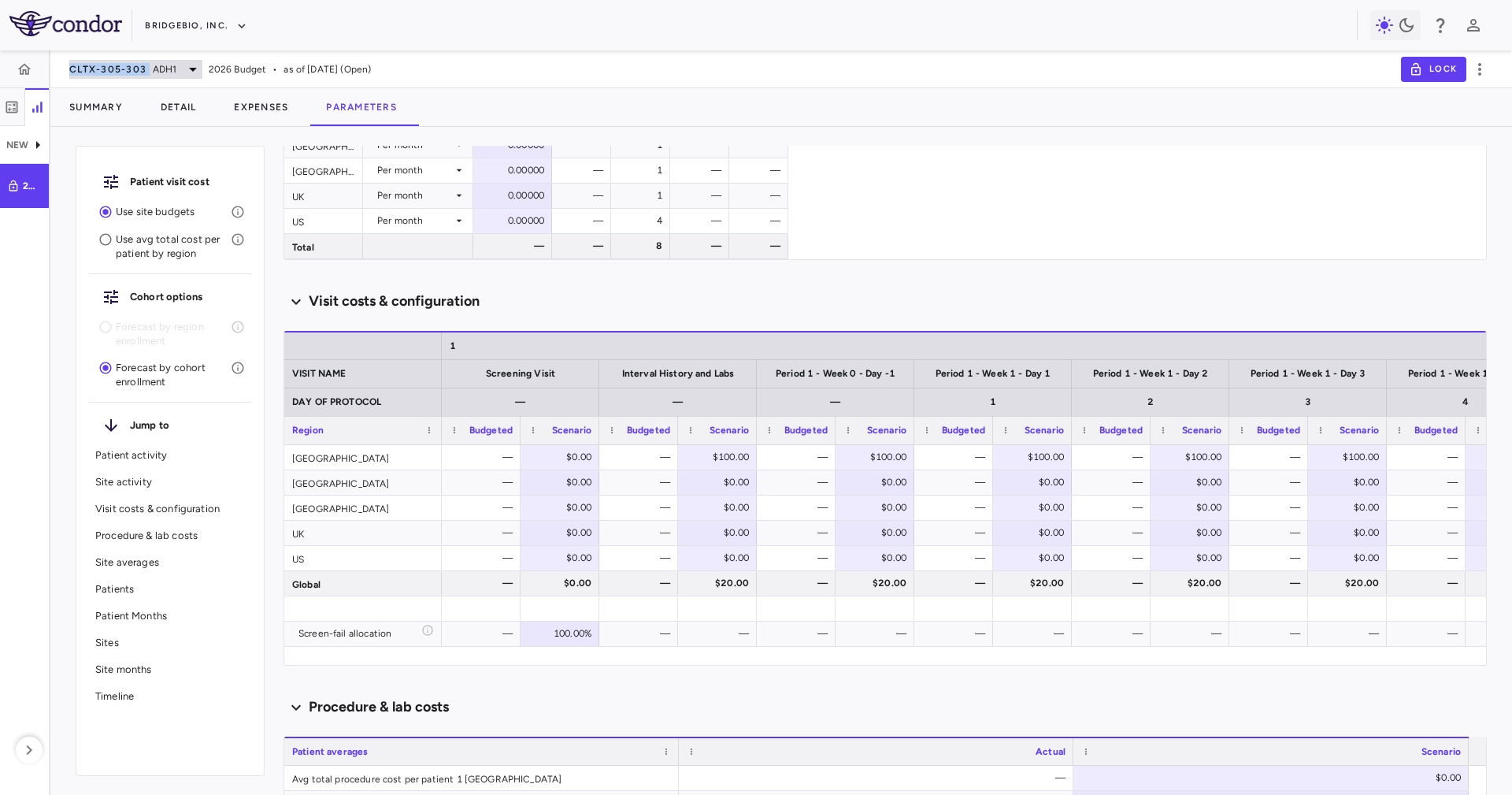
drag, startPoint x: 58, startPoint y: 64, endPoint x: 149, endPoint y: 75, distance: 91.7
click at [149, 75] on div "CLTX-305-303 ADH1 2026 Budget • as of [DATE] (Open) Lock" at bounding box center [781, 69] width 1462 height 38
copy span "CLTX-305-303"
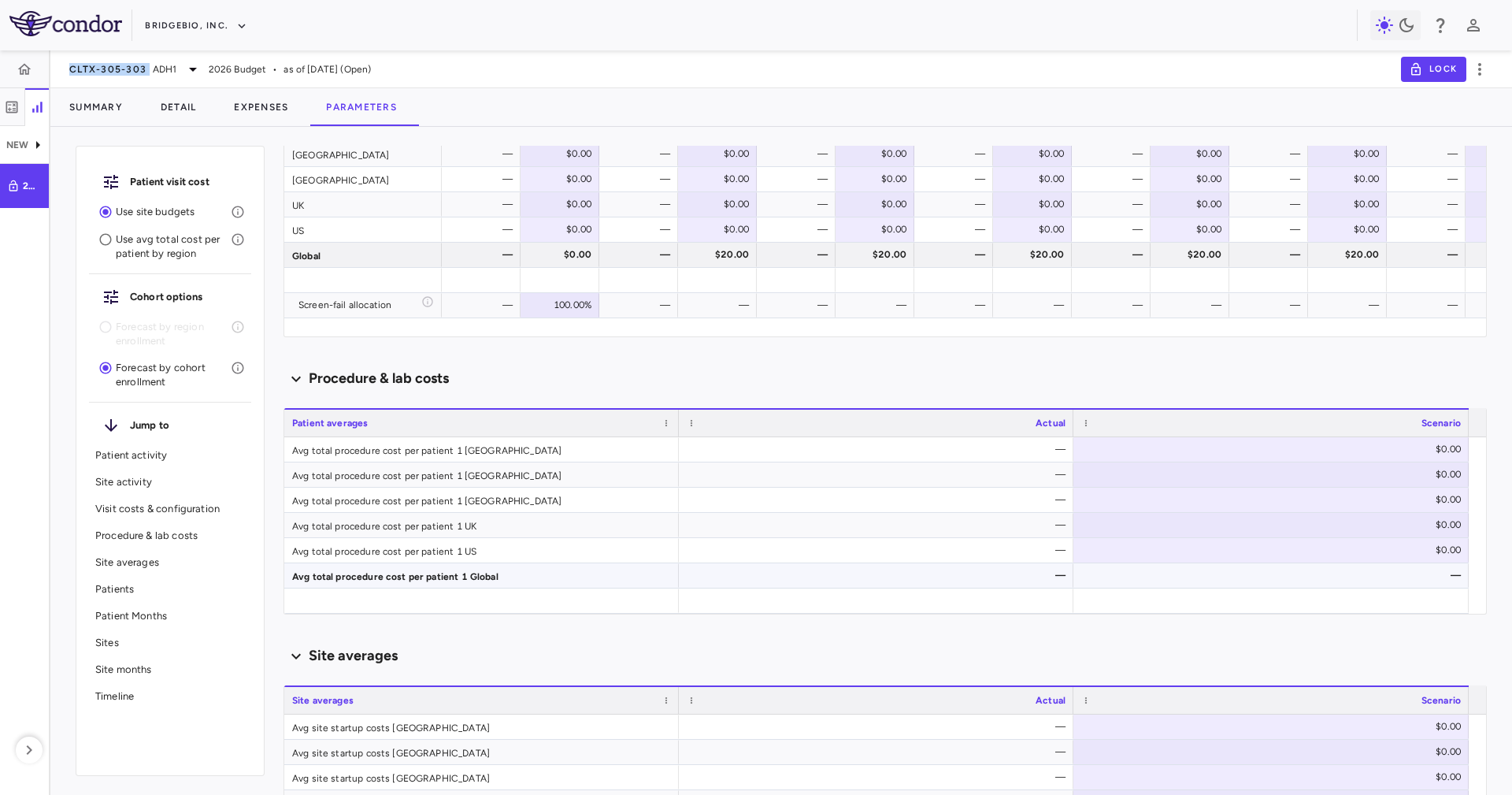
scroll to position [827, 0]
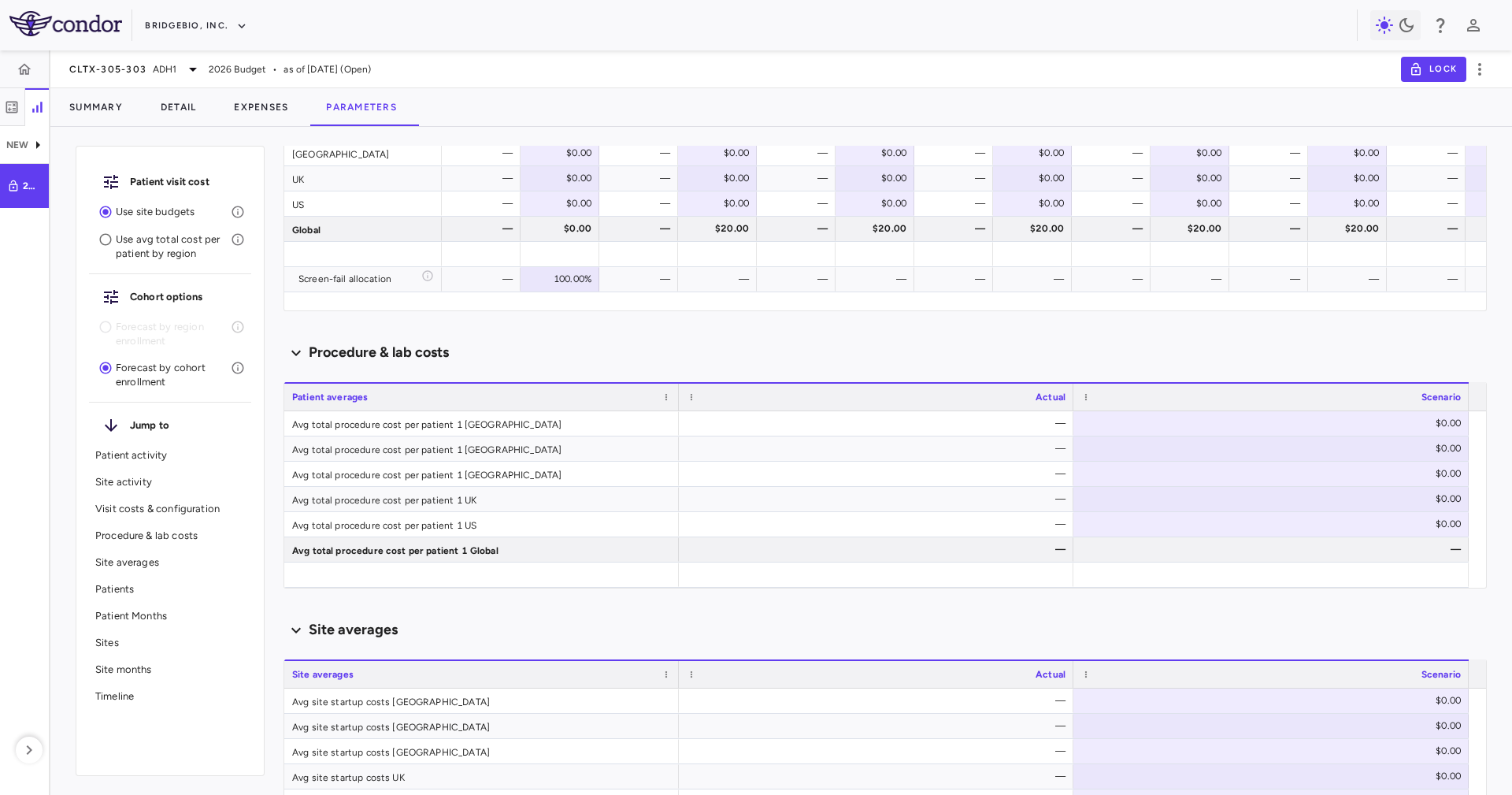
click at [504, 360] on div "Procedure & lab costs" at bounding box center [885, 352] width 1203 height 21
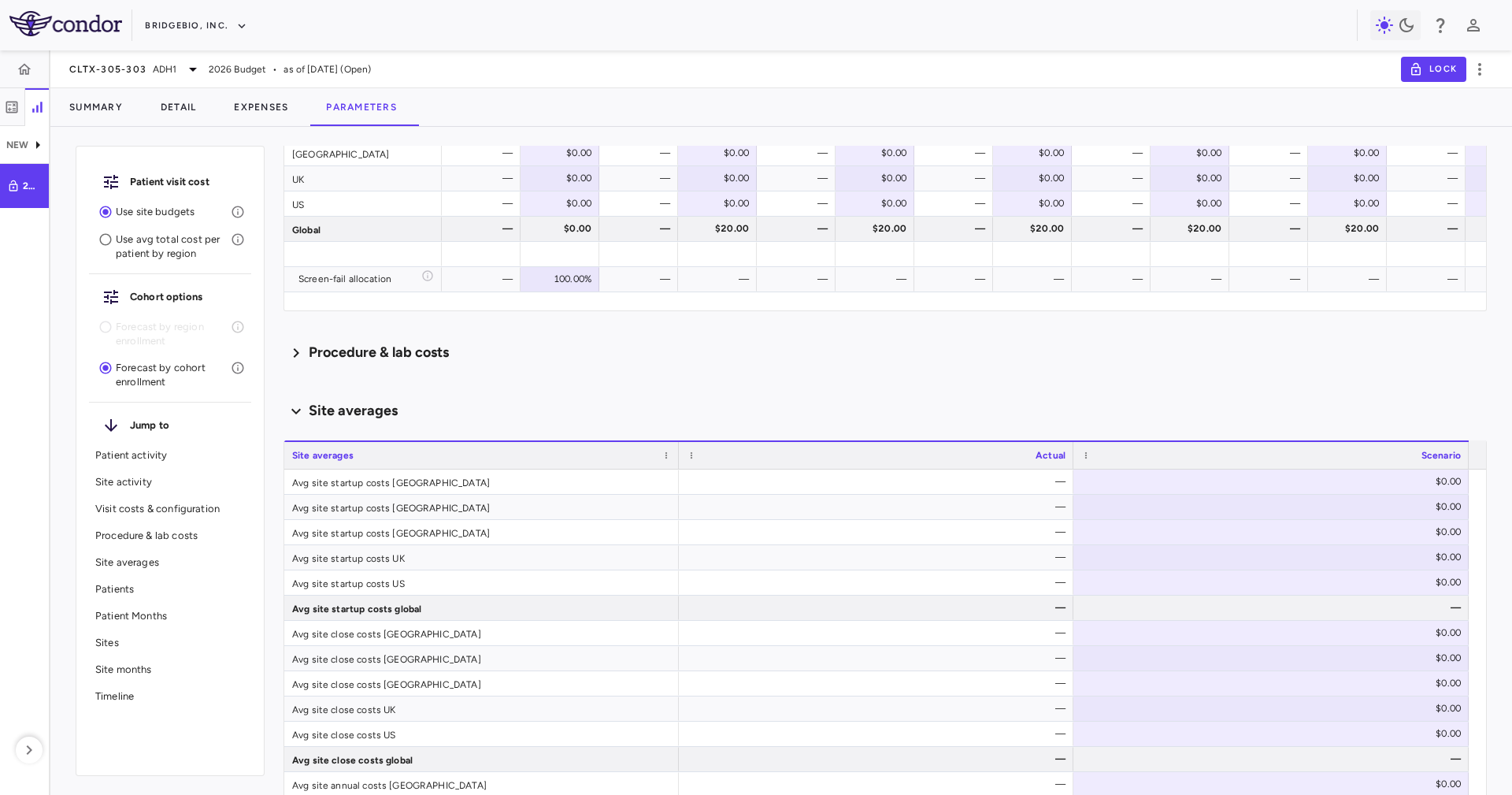
click at [465, 351] on div "Procedure & lab costs" at bounding box center [885, 352] width 1203 height 21
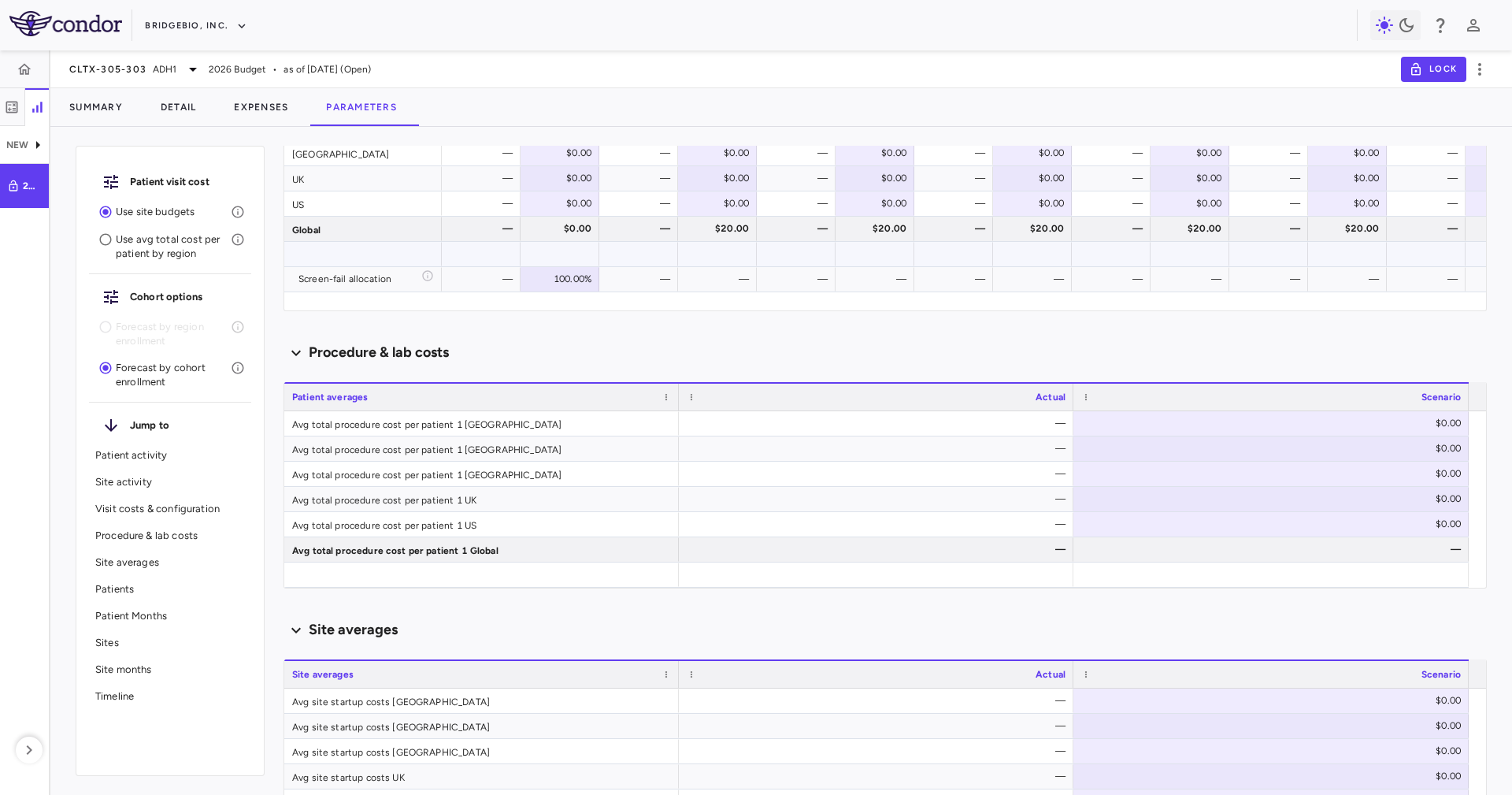
scroll to position [355, 0]
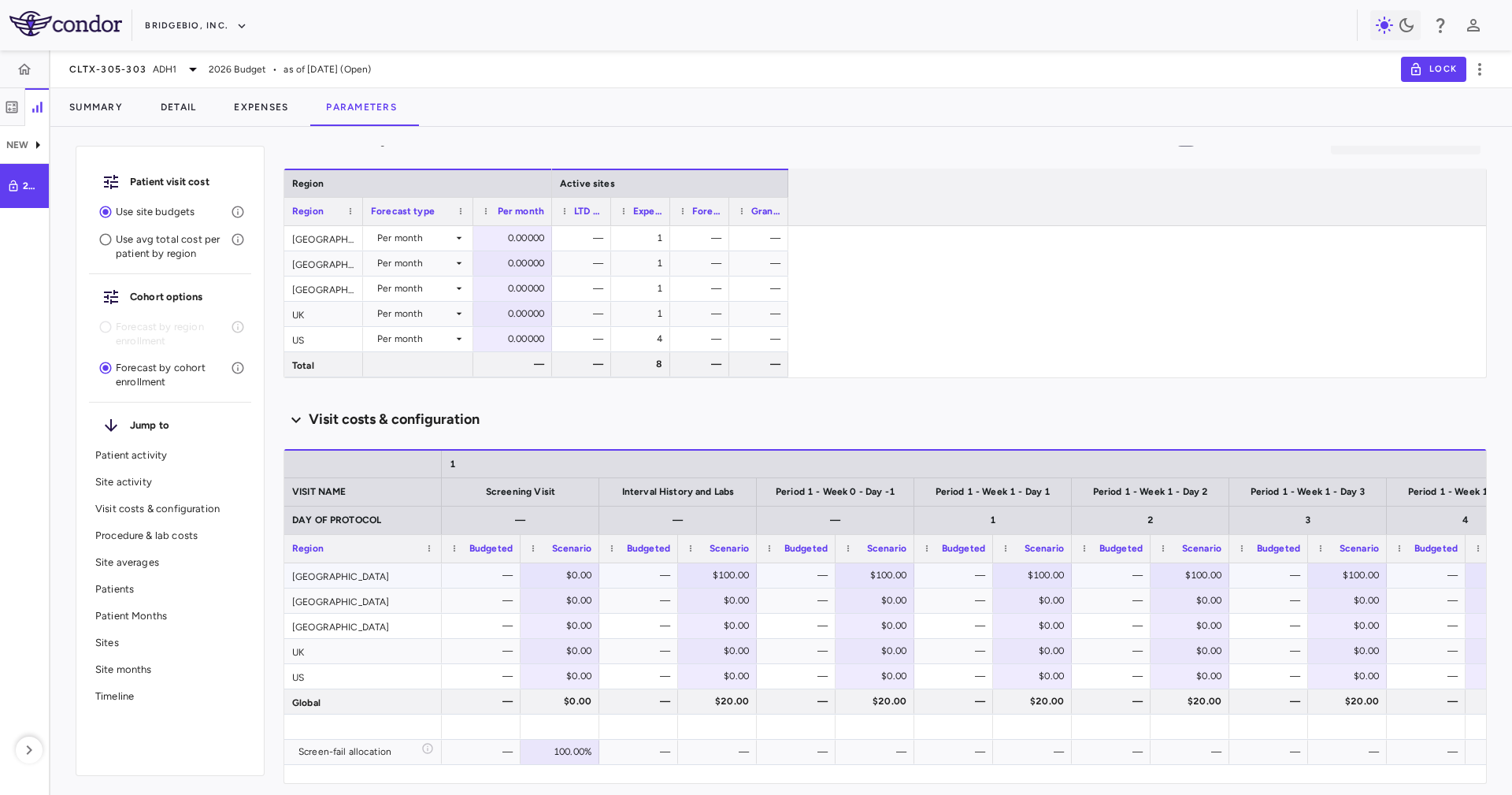
click at [476, 565] on div "—" at bounding box center [484, 574] width 56 height 26
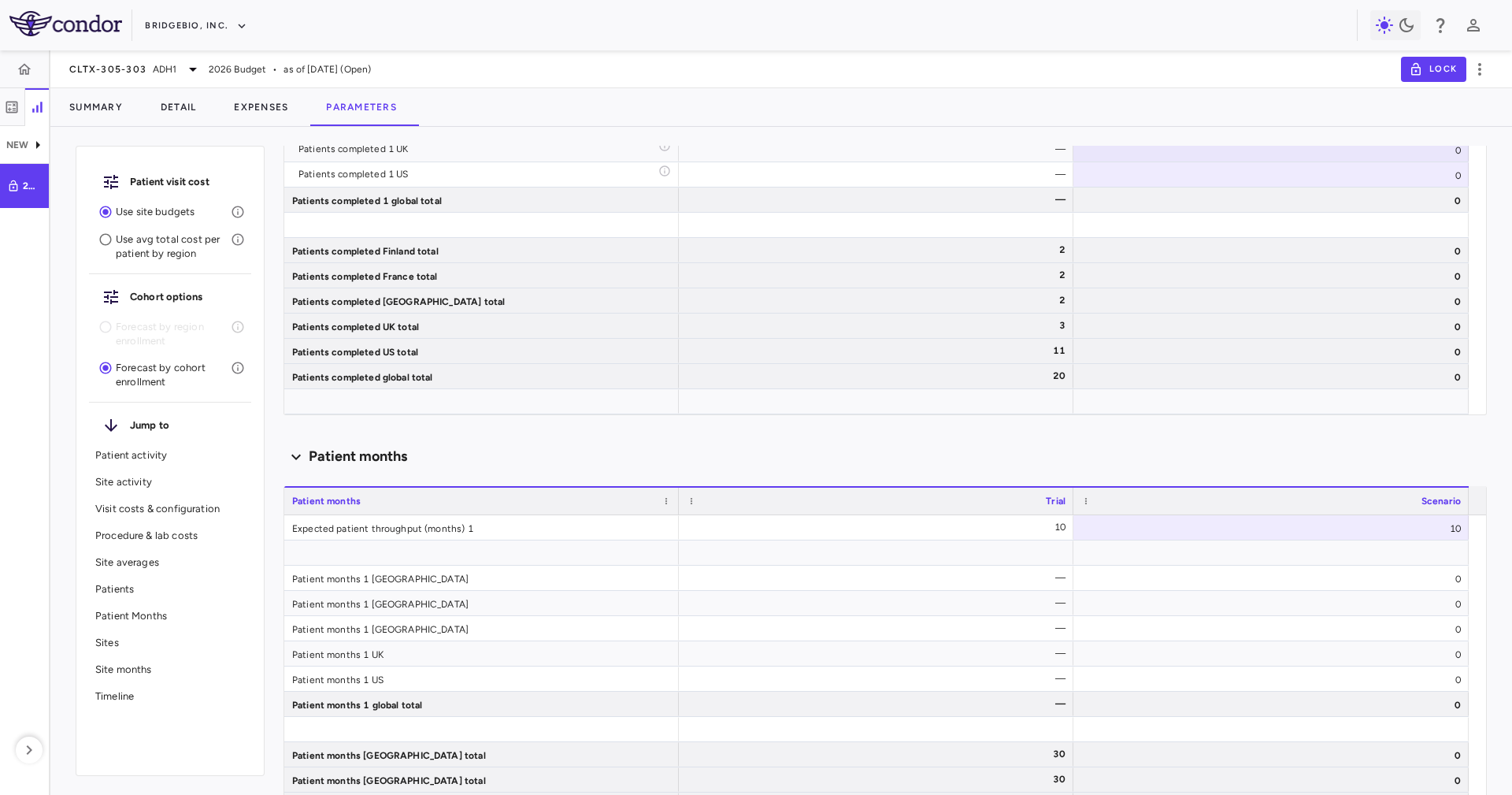
scroll to position [3072, 0]
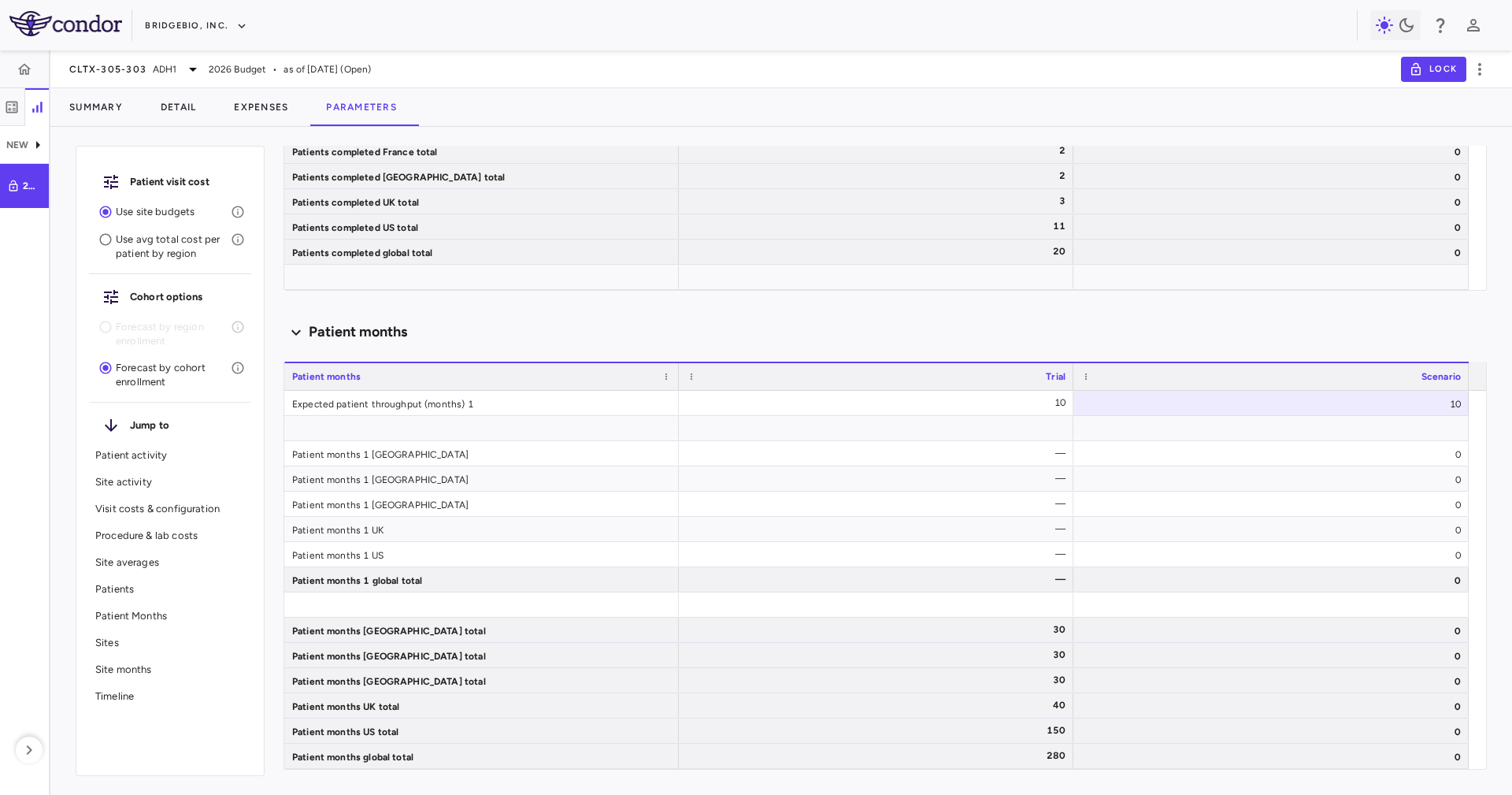
click at [173, 631] on div "Sites" at bounding box center [170, 642] width 162 height 26
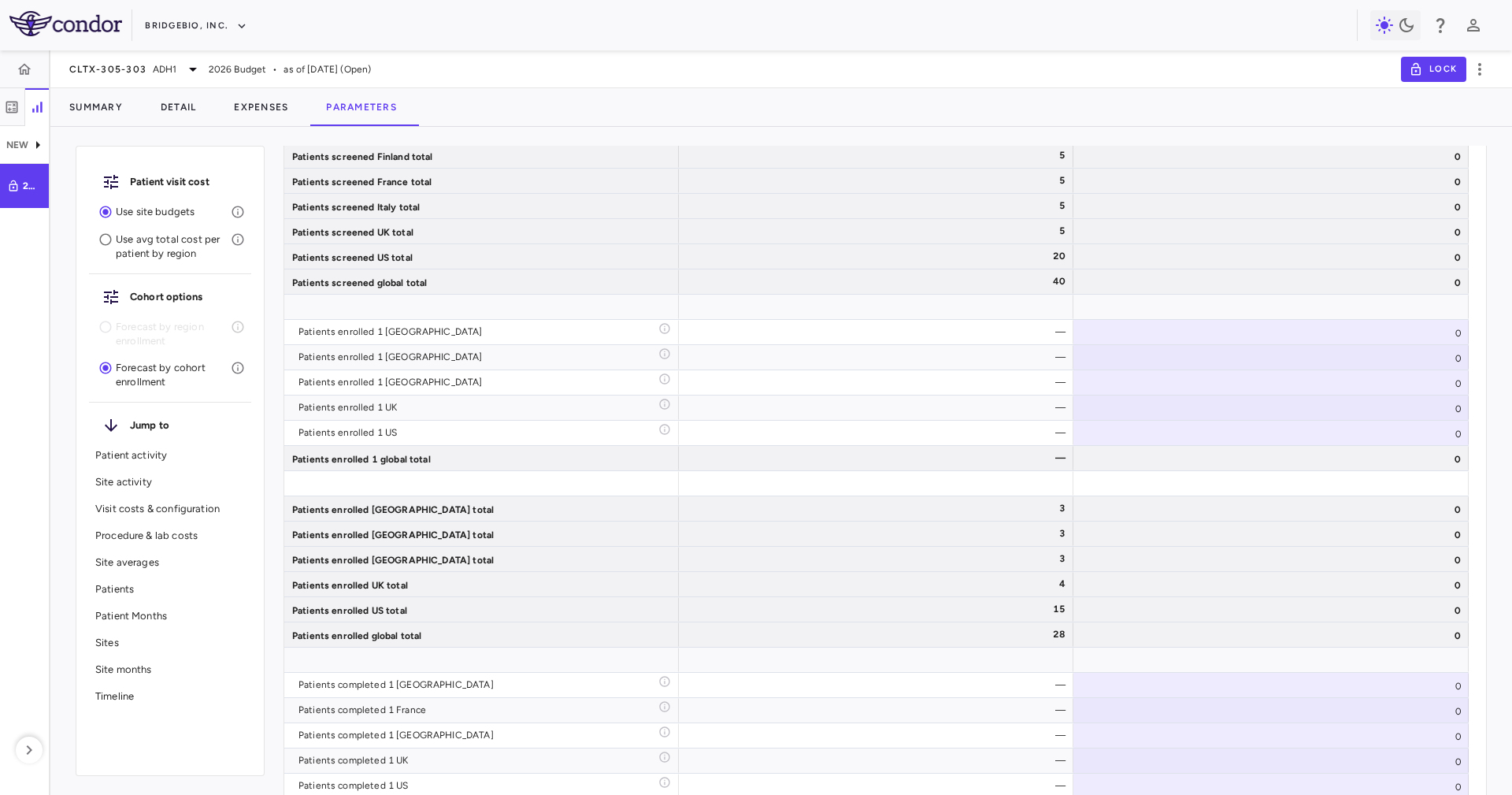
scroll to position [0, 0]
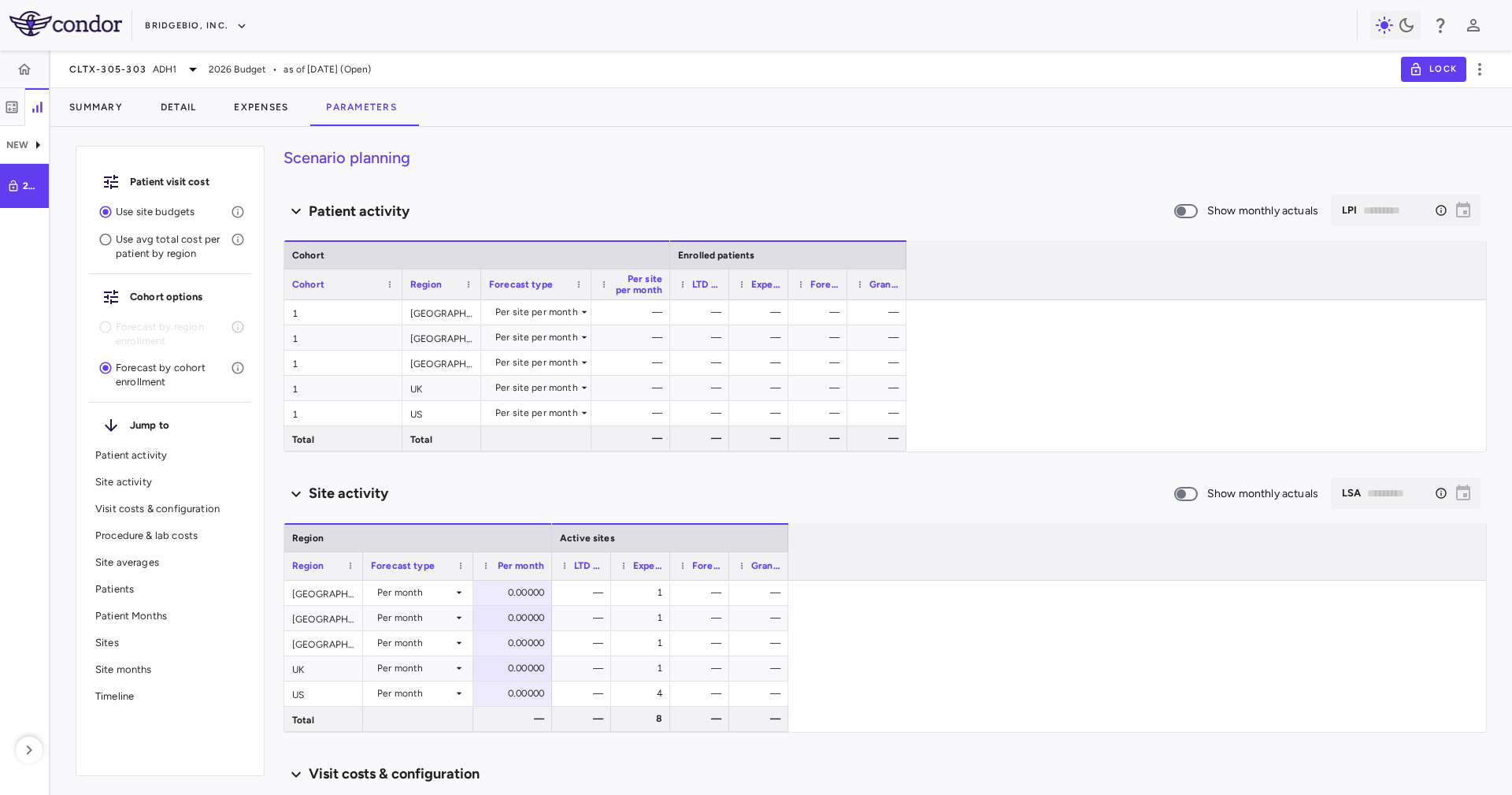
click at [668, 202] on div "Patient activity" at bounding box center [728, 212] width 890 height 21
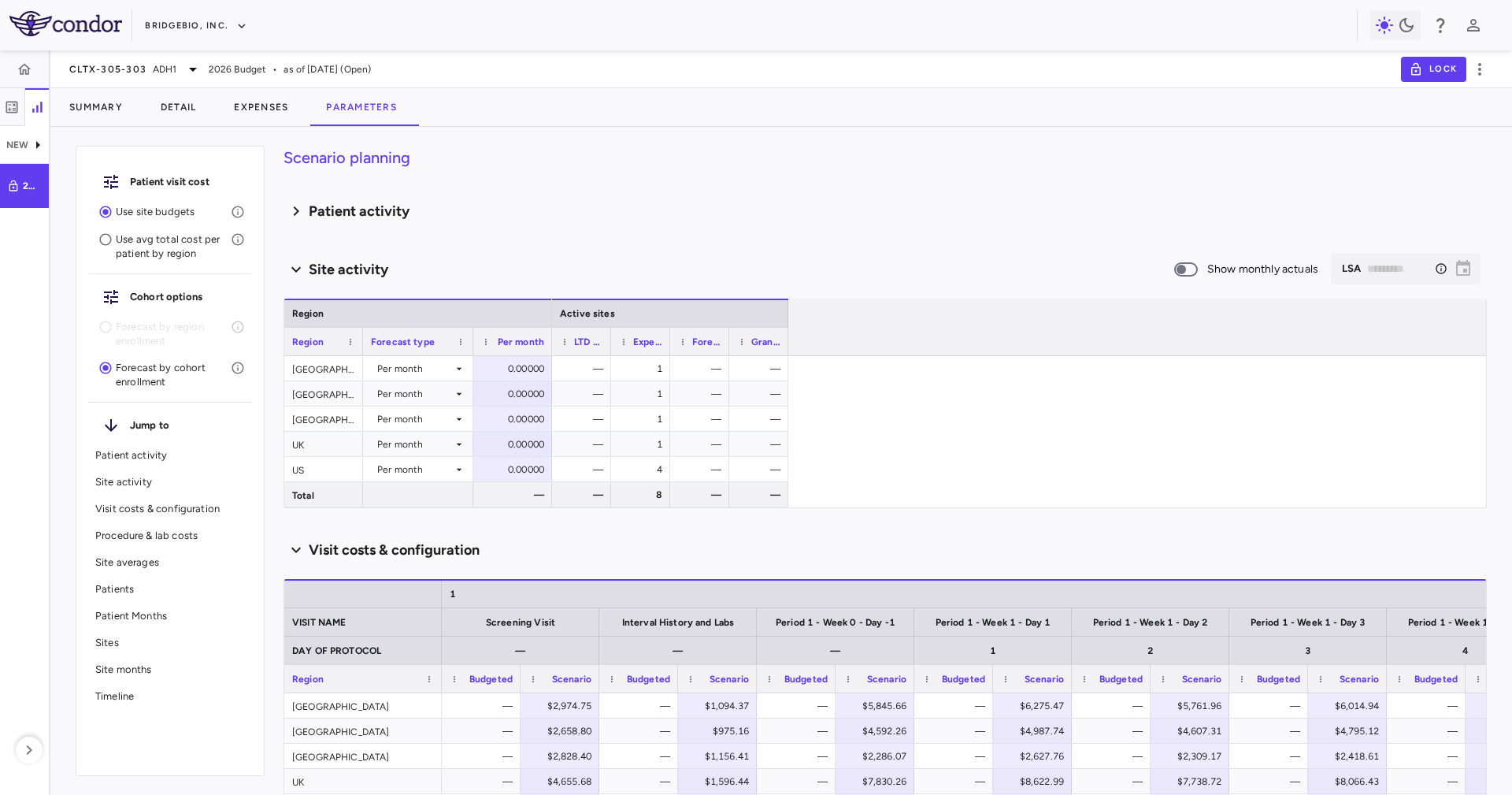
click at [385, 213] on h6 "Patient activity" at bounding box center [359, 212] width 101 height 21
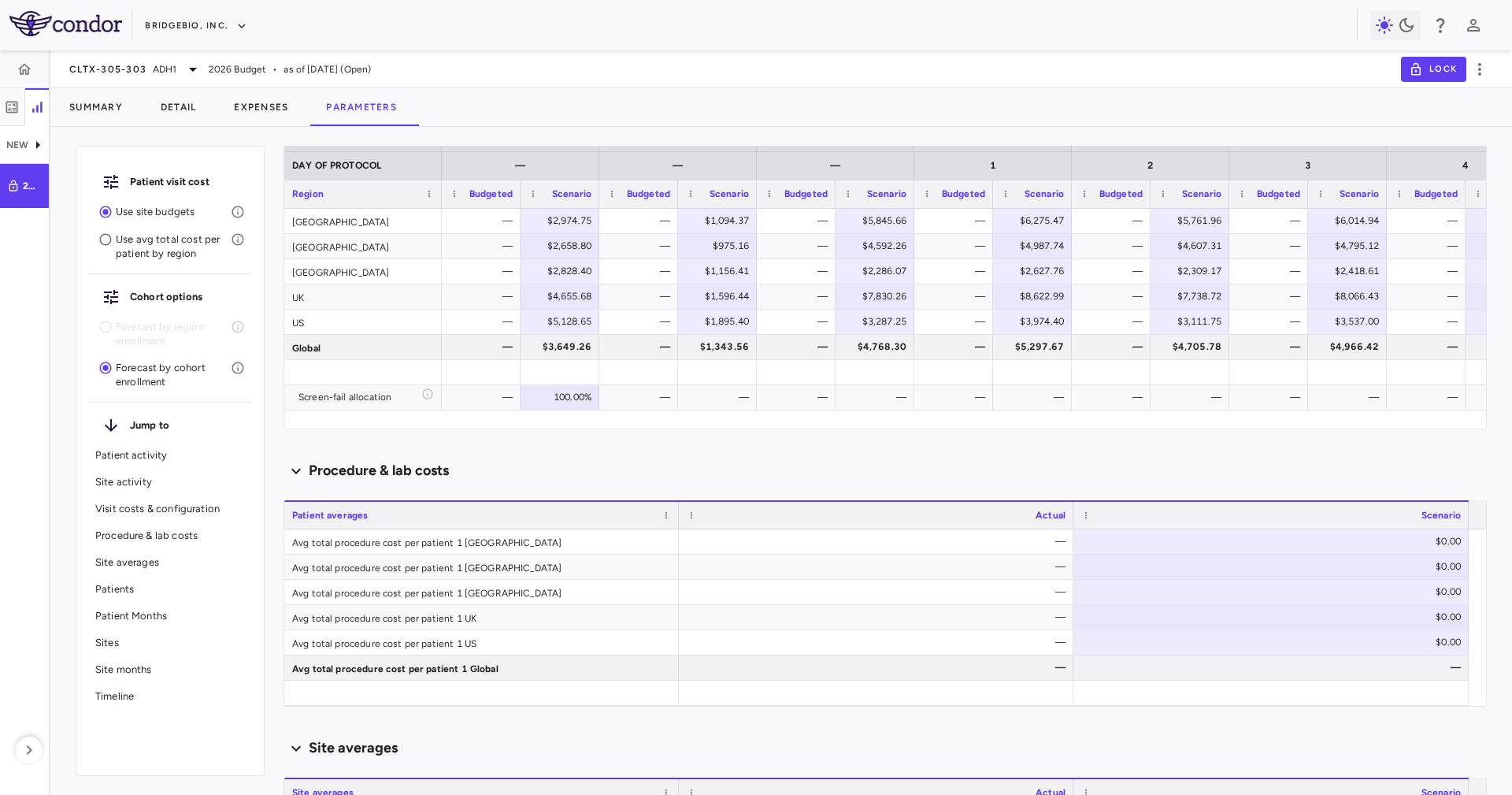
scroll to position [827, 0]
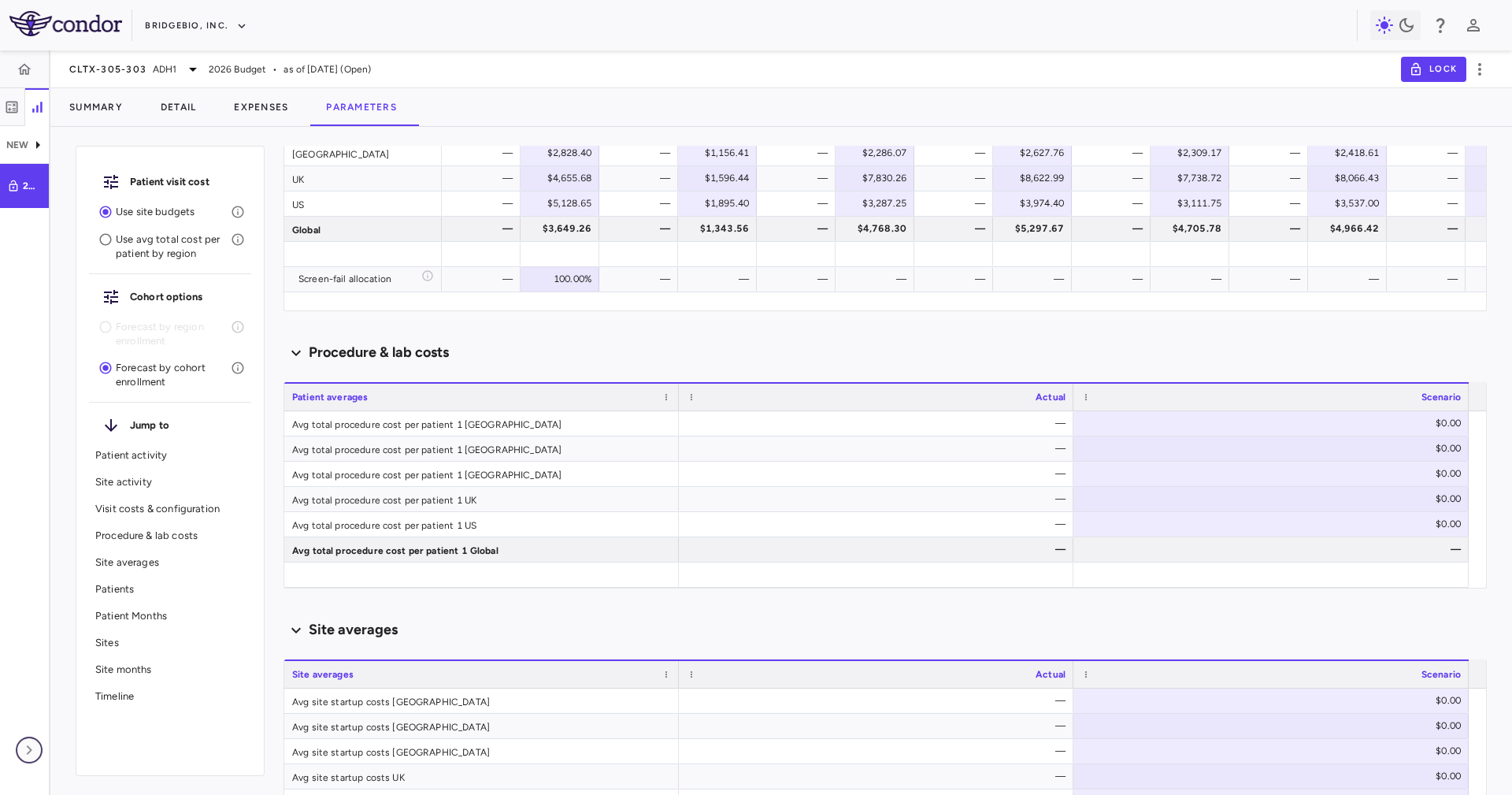
drag, startPoint x: 24, startPoint y: 746, endPoint x: 40, endPoint y: 738, distance: 17.9
click at [24, 746] on icon "button" at bounding box center [28, 749] width 19 height 19
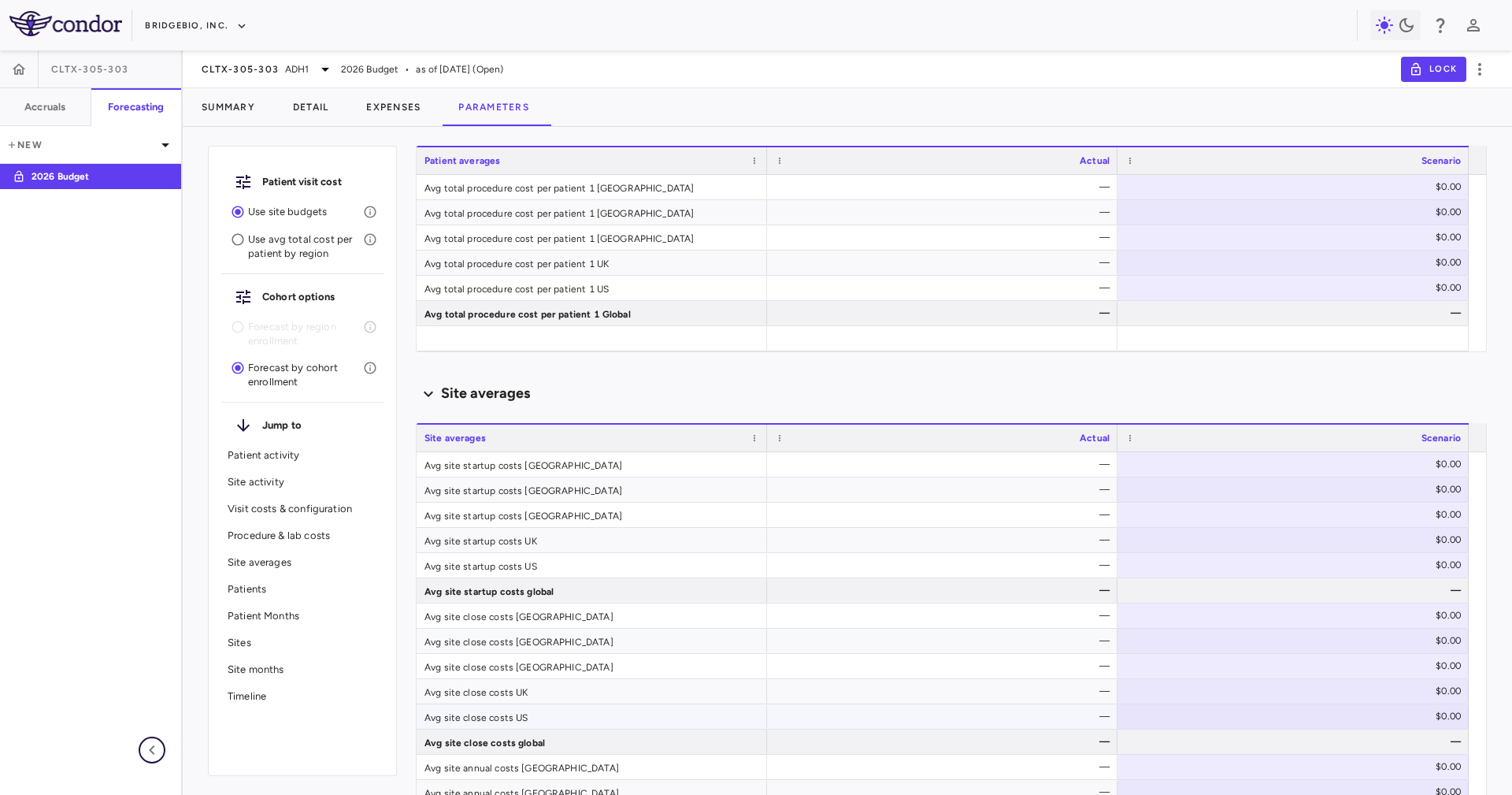
scroll to position [1181, 0]
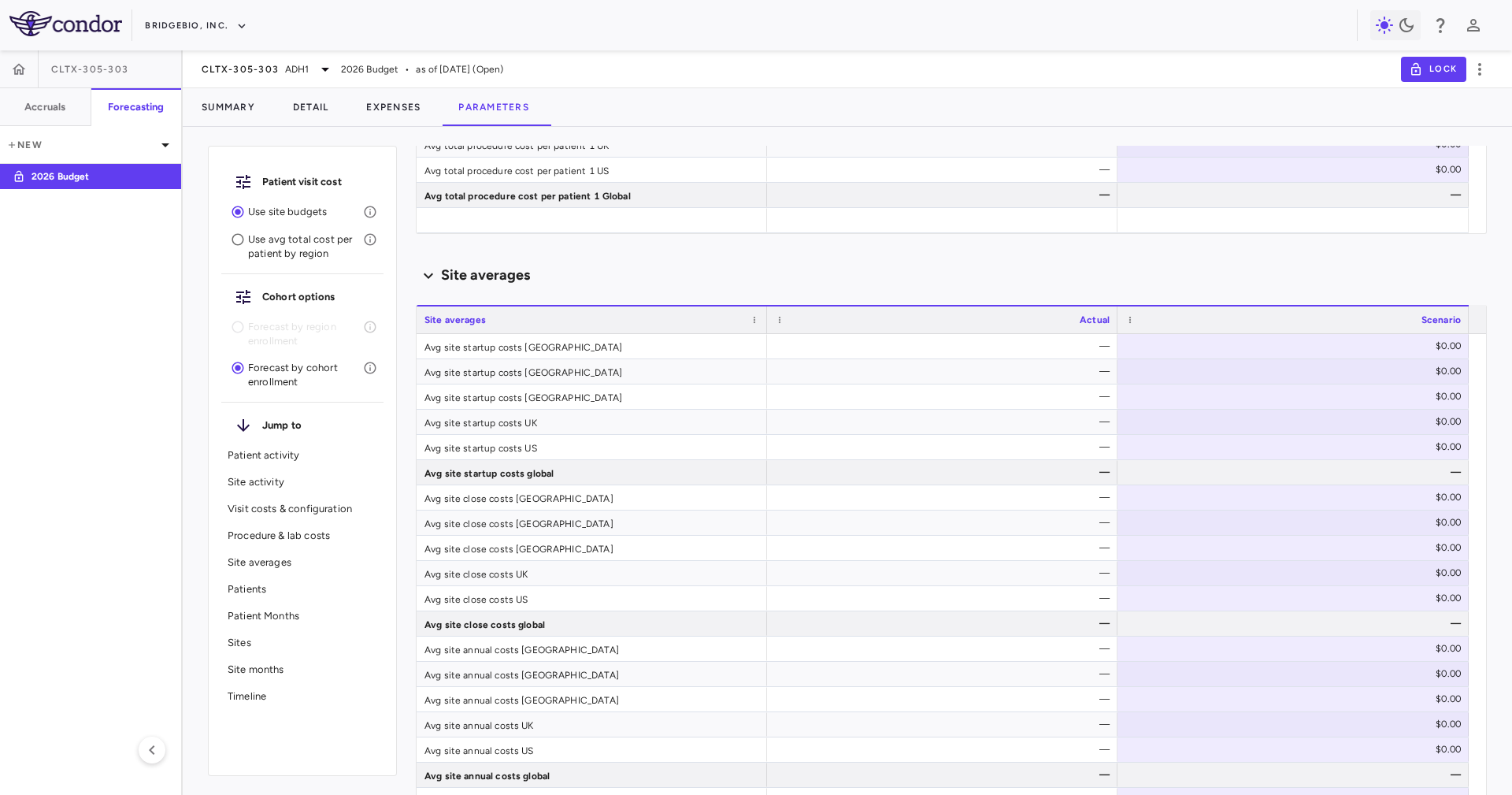
click at [672, 265] on div "Site averages" at bounding box center [951, 275] width 1071 height 21
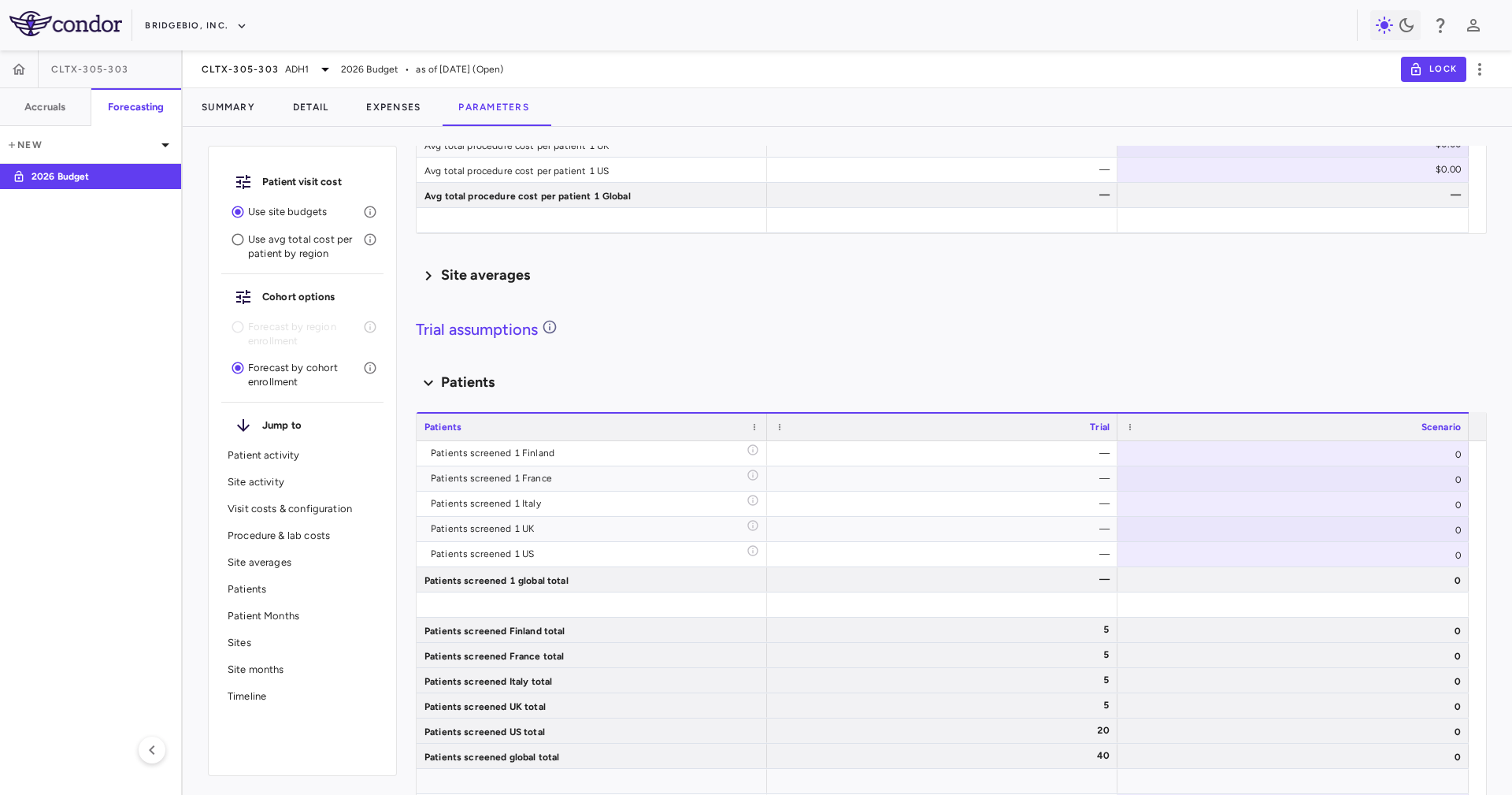
click at [672, 265] on div "Site averages" at bounding box center [951, 275] width 1071 height 21
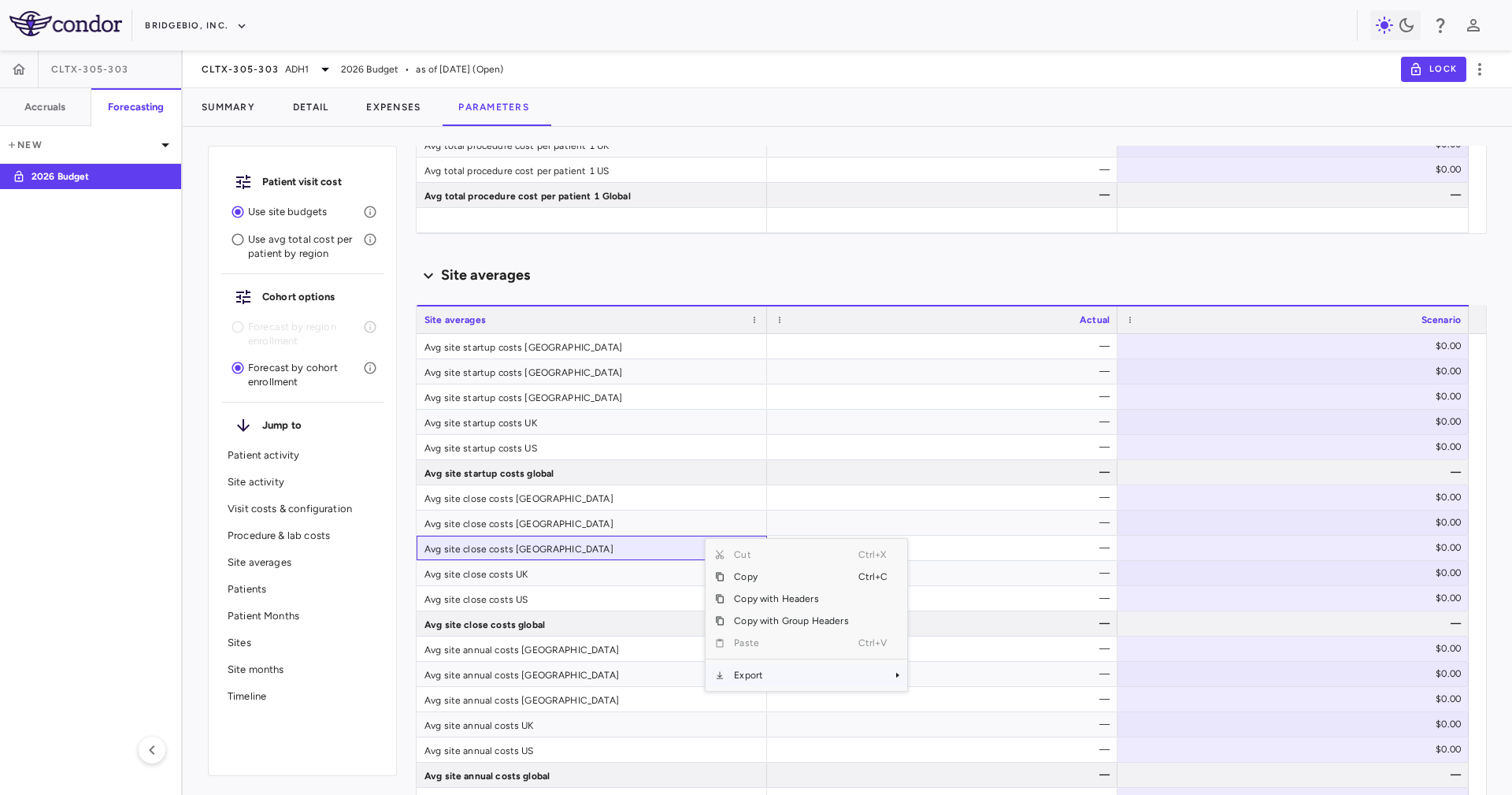
click at [769, 665] on span "Export" at bounding box center [790, 675] width 133 height 22
click at [881, 679] on span "Context Menu" at bounding box center [875, 675] width 34 height 22
click at [924, 681] on span "CSV Export" at bounding box center [959, 680] width 74 height 22
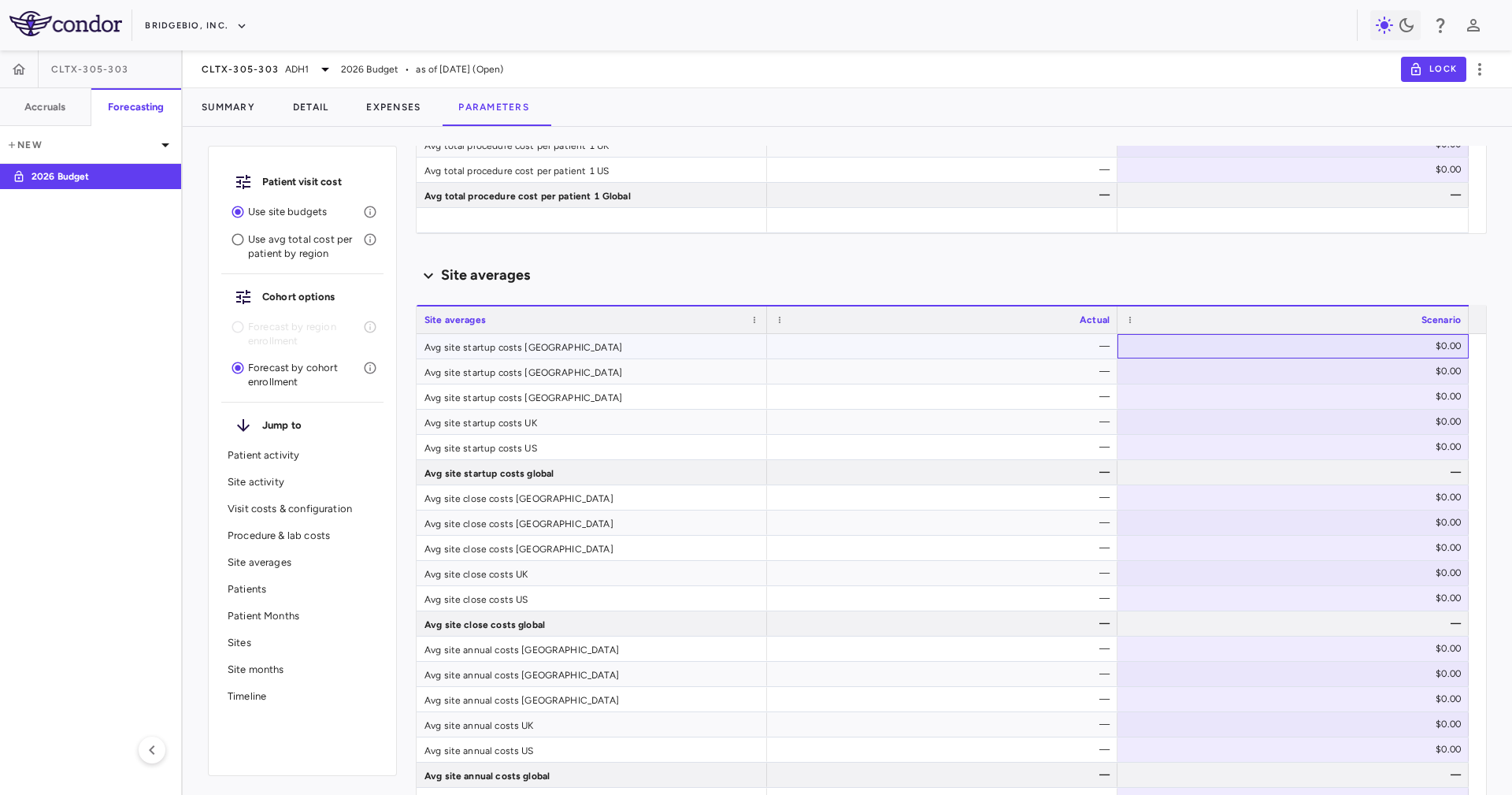
click at [1318, 341] on div "$0.00" at bounding box center [1296, 346] width 329 height 26
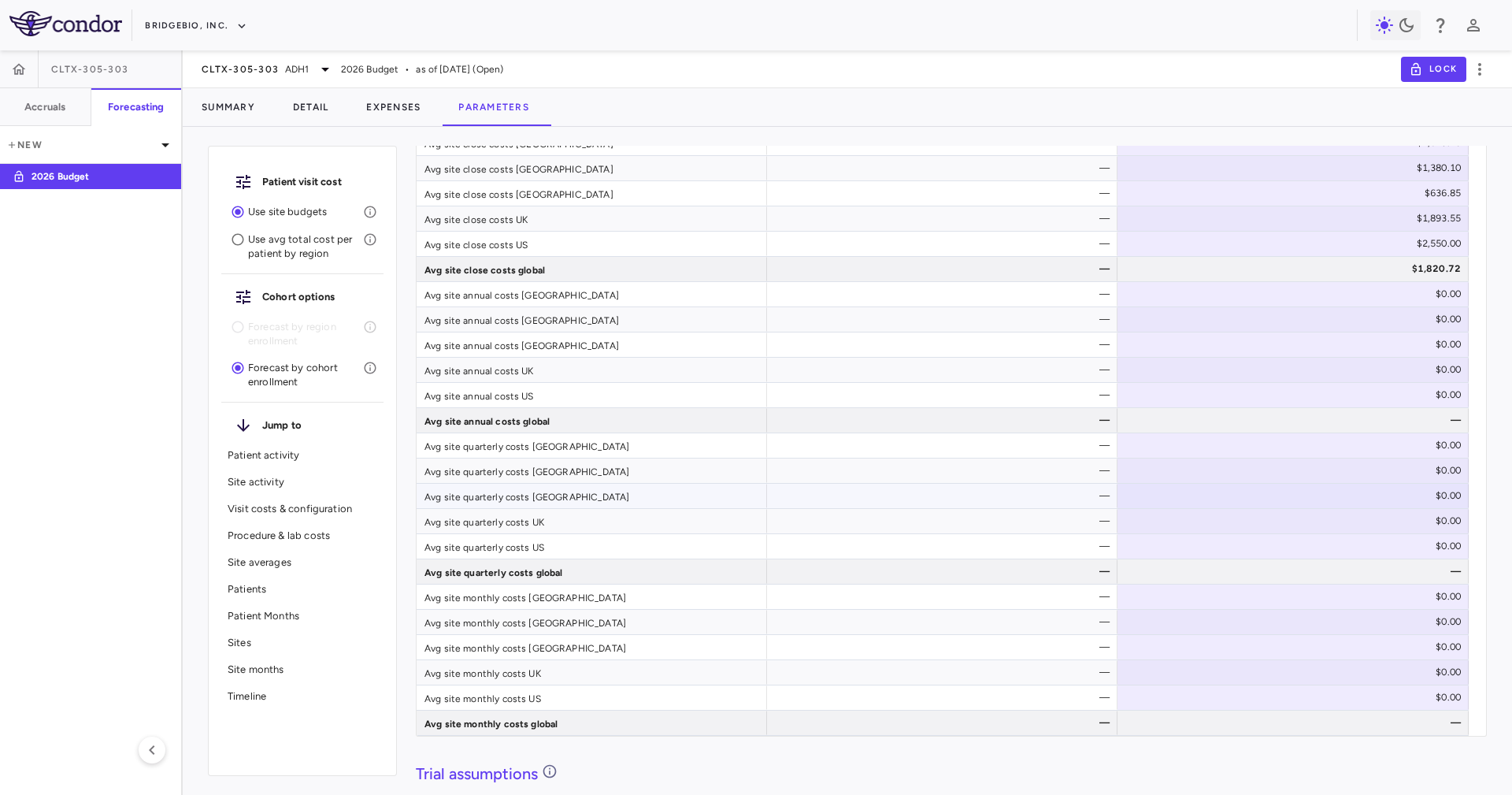
scroll to position [1654, 0]
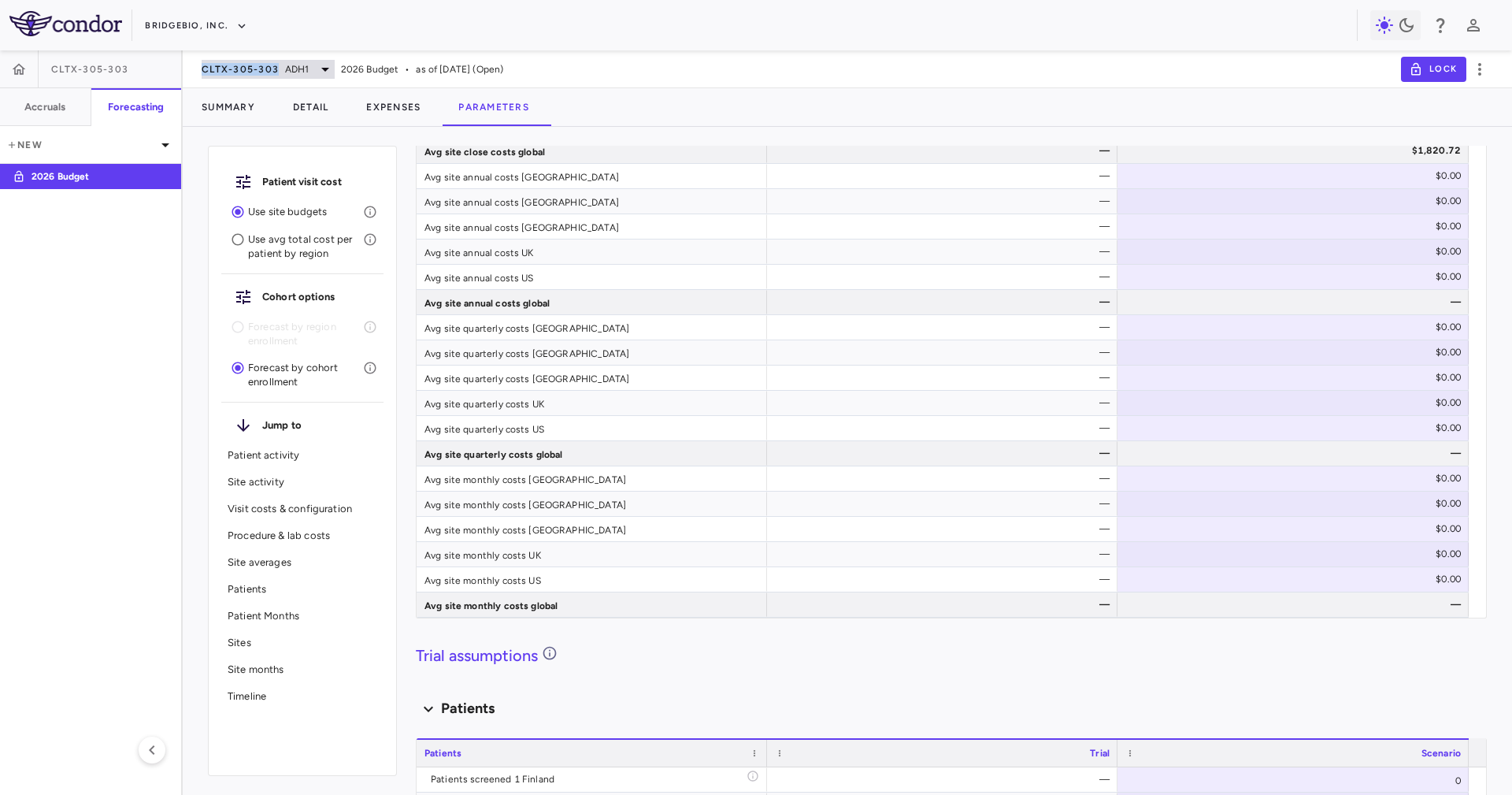
drag, startPoint x: 191, startPoint y: 68, endPoint x: 278, endPoint y: 71, distance: 87.1
click at [278, 71] on div "CLTX-305-303 ADH1 2026 Budget • as of [DATE] (Open) Lock" at bounding box center [847, 69] width 1329 height 38
copy span "CLTX-305-303"
click at [652, 638] on div "Scenario planning Patient activity Show monthly actuals ​ LPI ​ Drag here to se…" at bounding box center [951, 470] width 1071 height 649
click at [243, 71] on span "CLTX-305-303" at bounding box center [240, 69] width 77 height 12
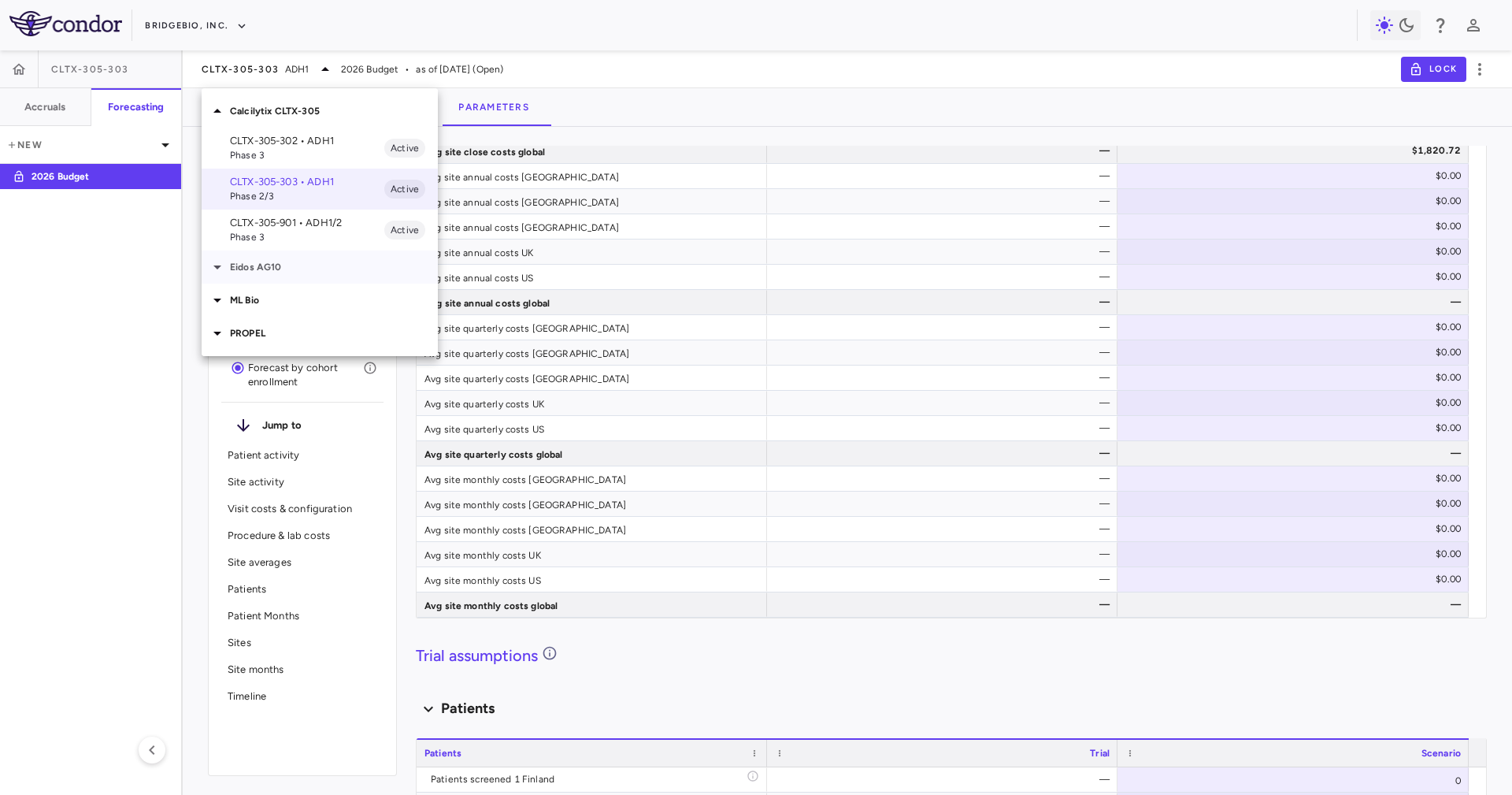
click at [297, 272] on p "Eidos AG10" at bounding box center [334, 267] width 208 height 14
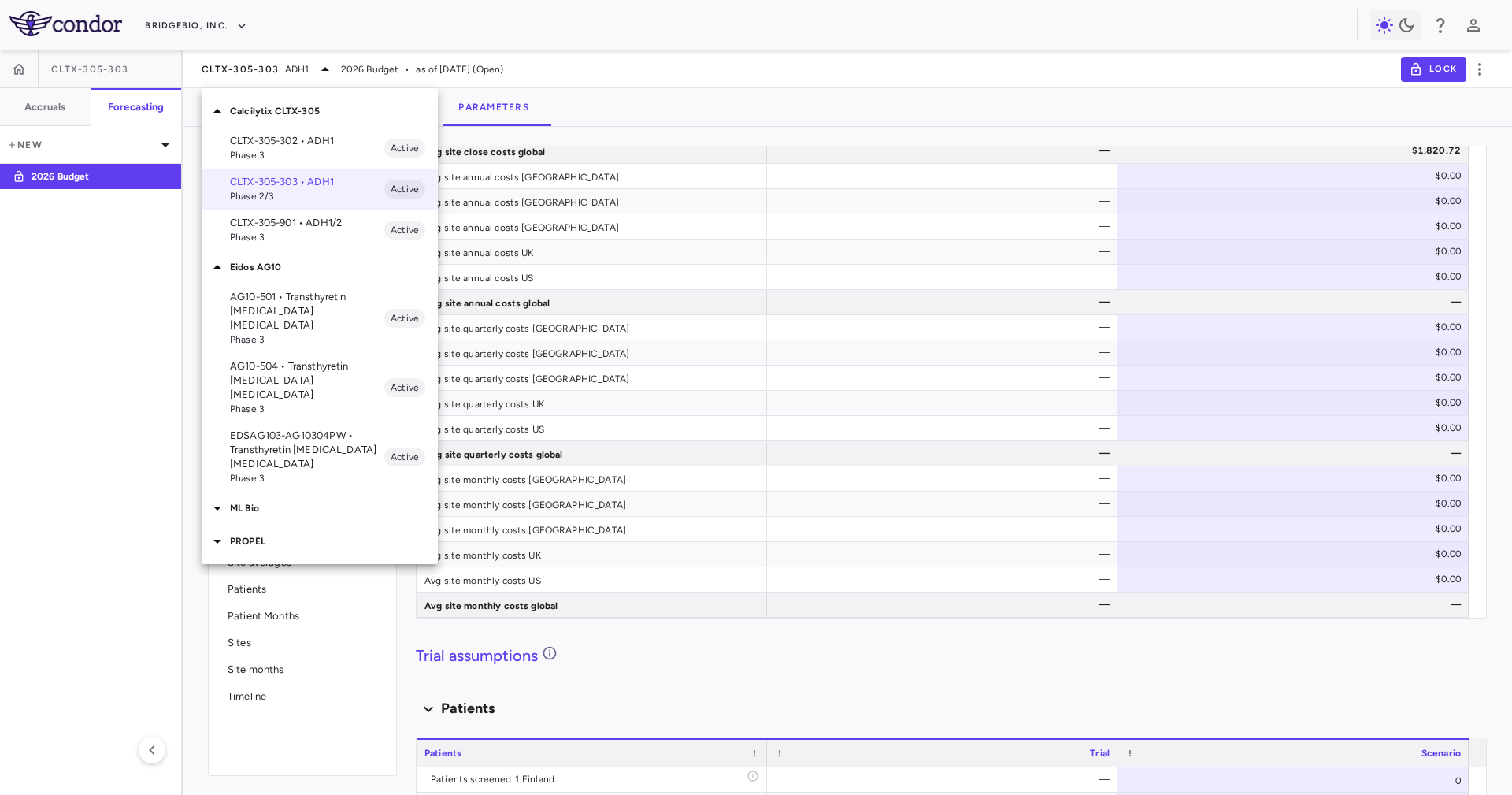
click at [329, 298] on p "AG10-501 • Transthyretin [MEDICAL_DATA] [MEDICAL_DATA]" at bounding box center [307, 311] width 154 height 42
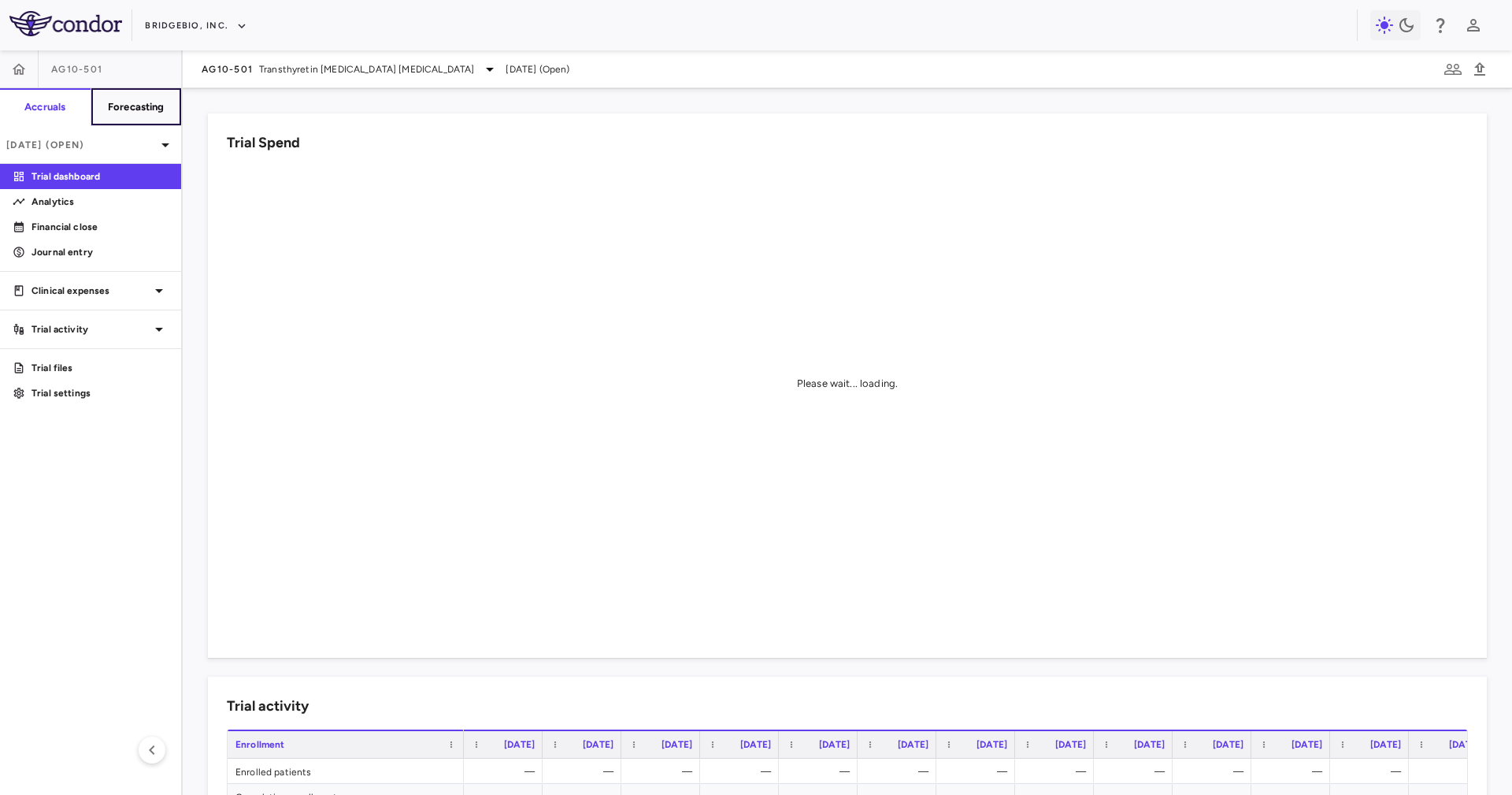
click at [125, 106] on h6 "Forecasting" at bounding box center [136, 107] width 56 height 14
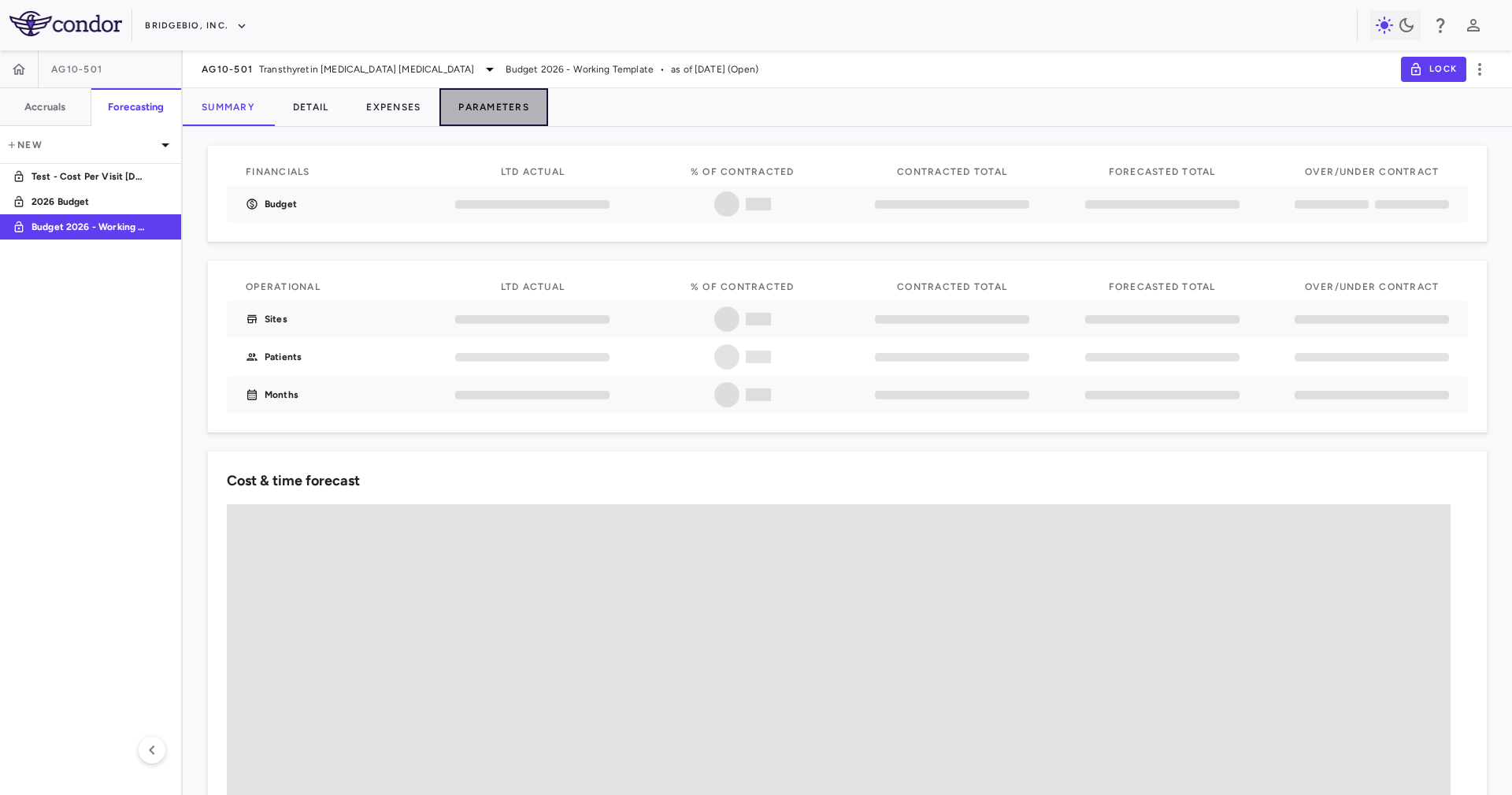
click at [500, 117] on button "Parameters" at bounding box center [493, 107] width 109 height 38
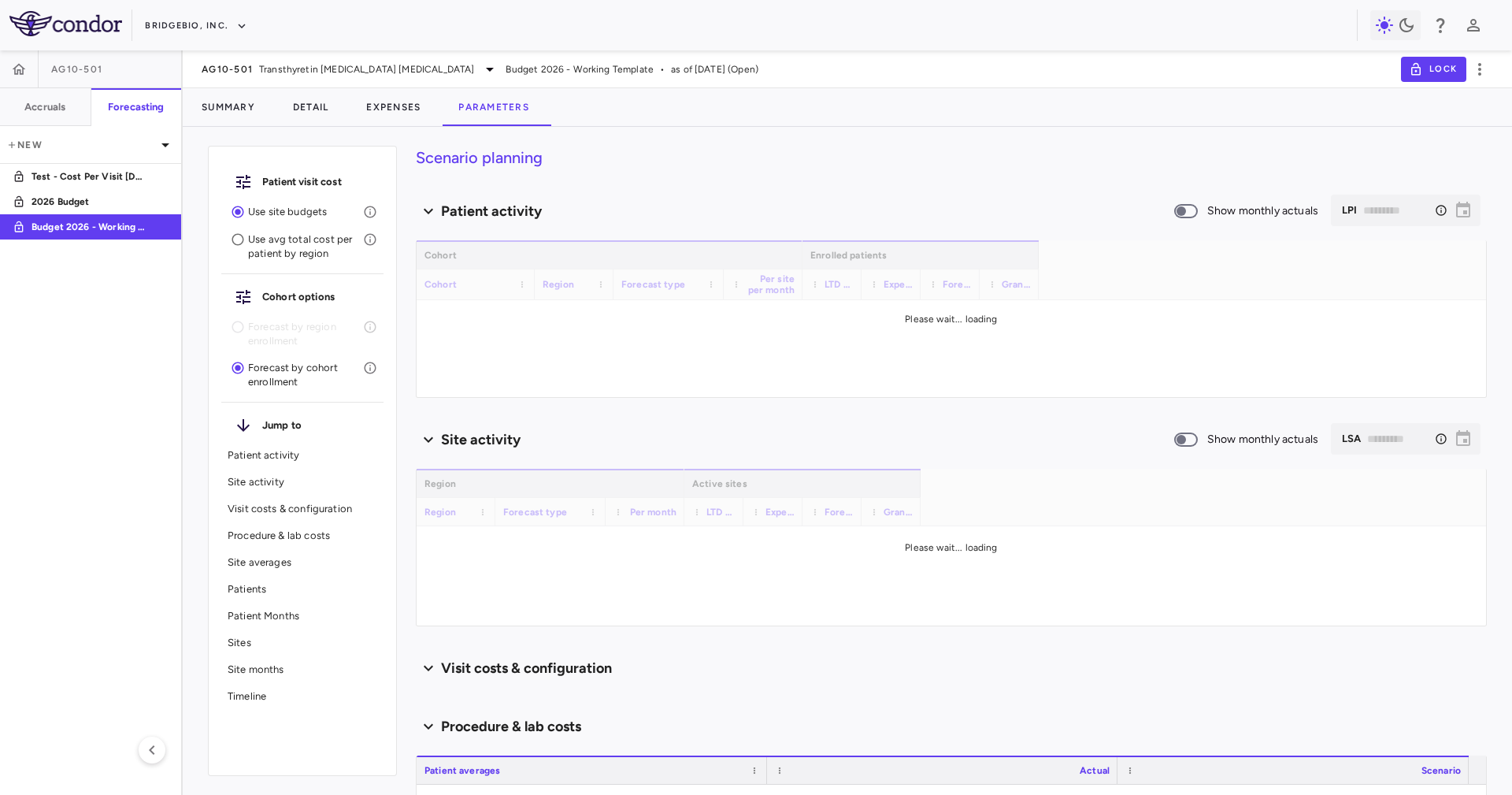
click at [657, 104] on div "Summary Detail Expenses Parameters" at bounding box center [847, 107] width 1329 height 38
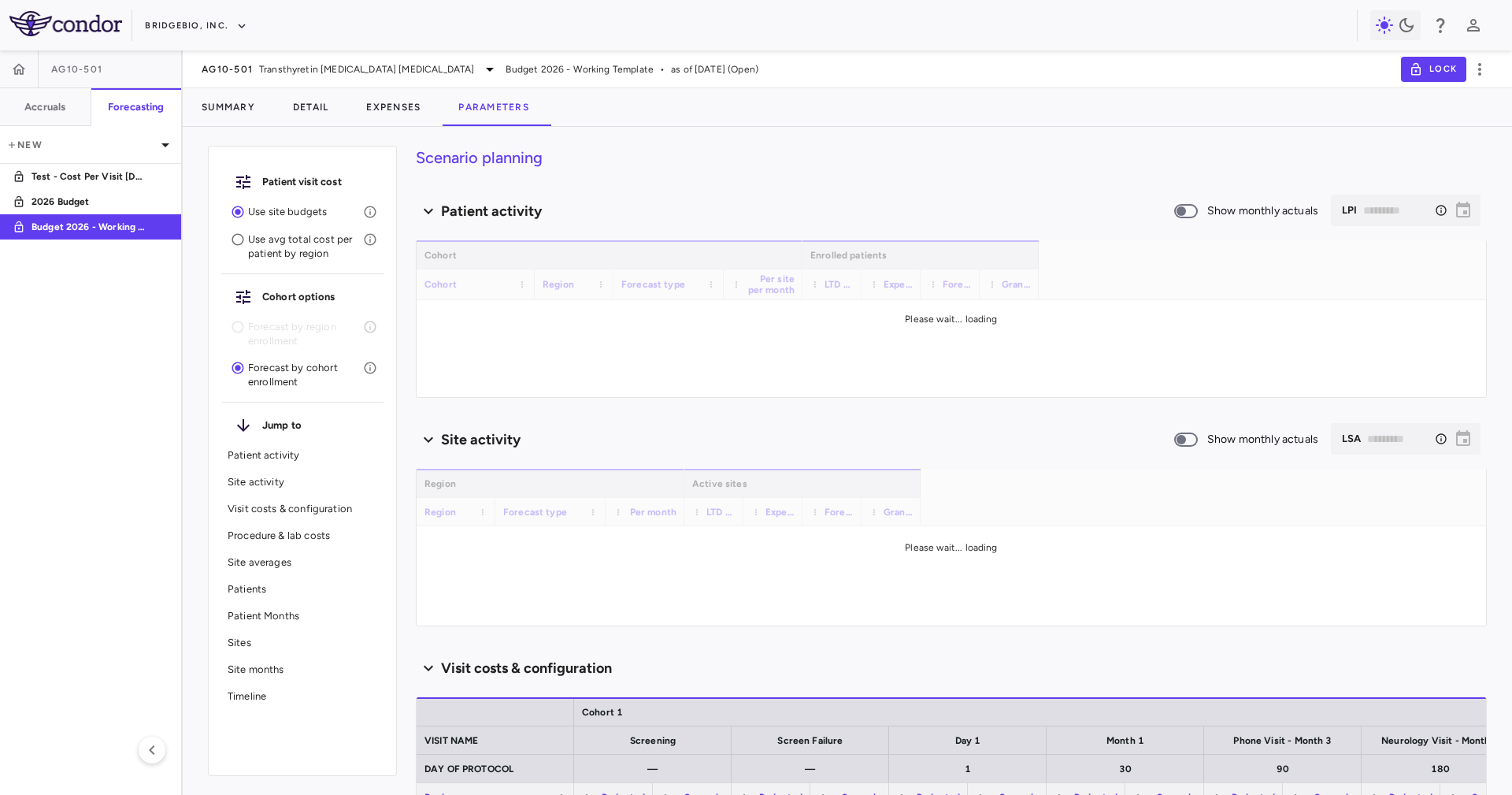
type input "********"
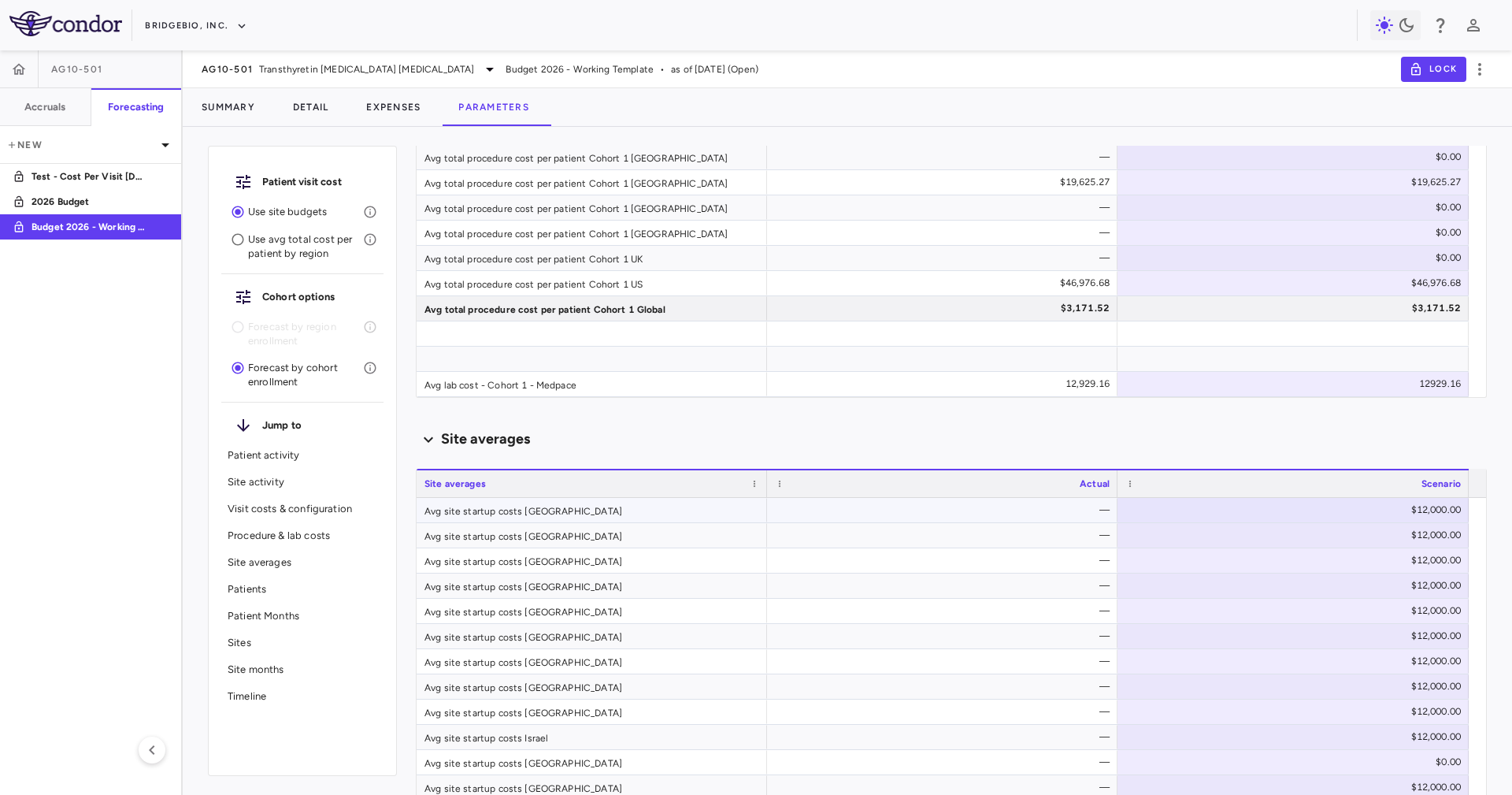
scroll to position [2009, 0]
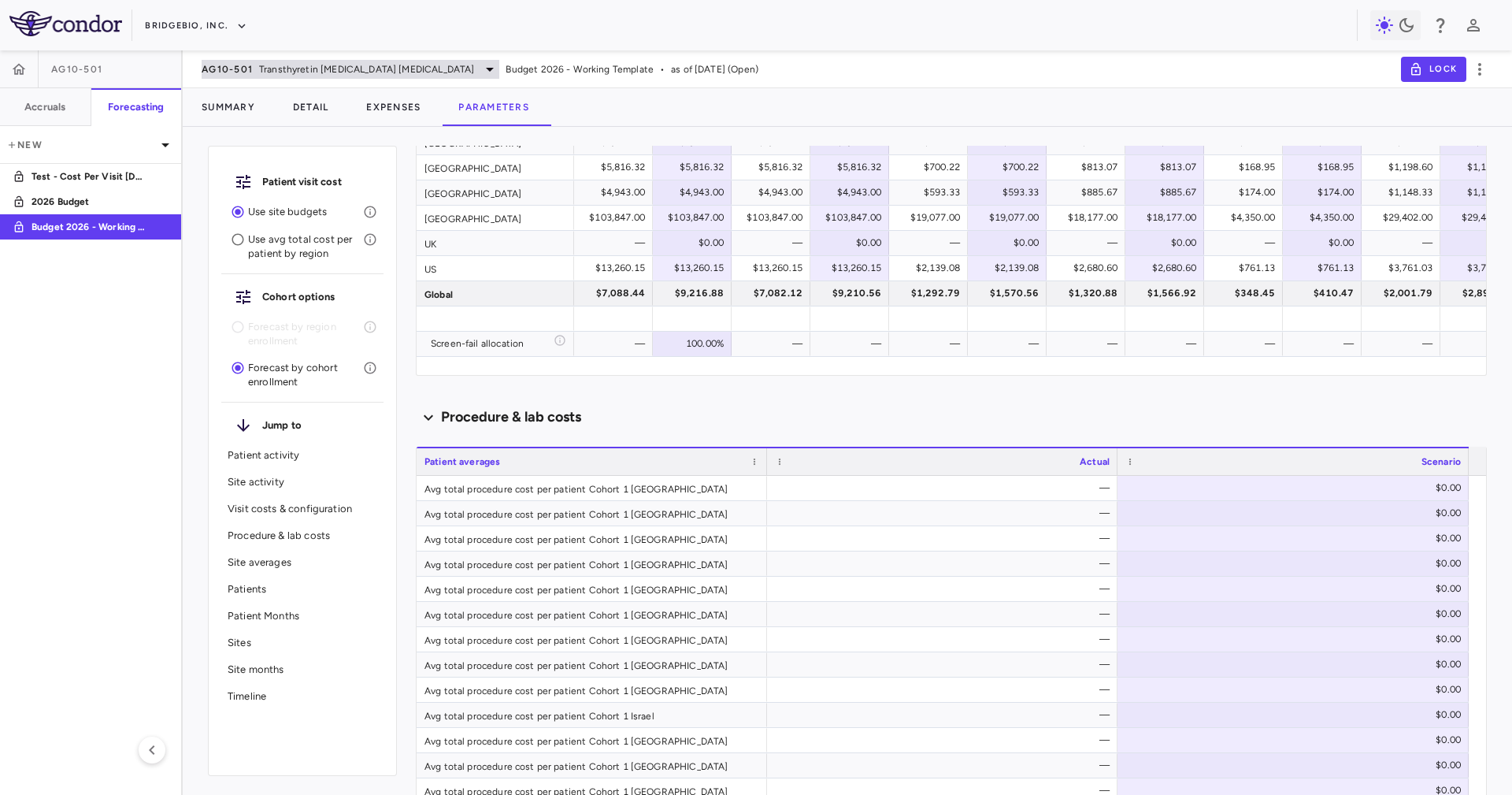
click at [277, 70] on span "Transthyretin [MEDICAL_DATA] [MEDICAL_DATA]" at bounding box center [367, 70] width 215 height 14
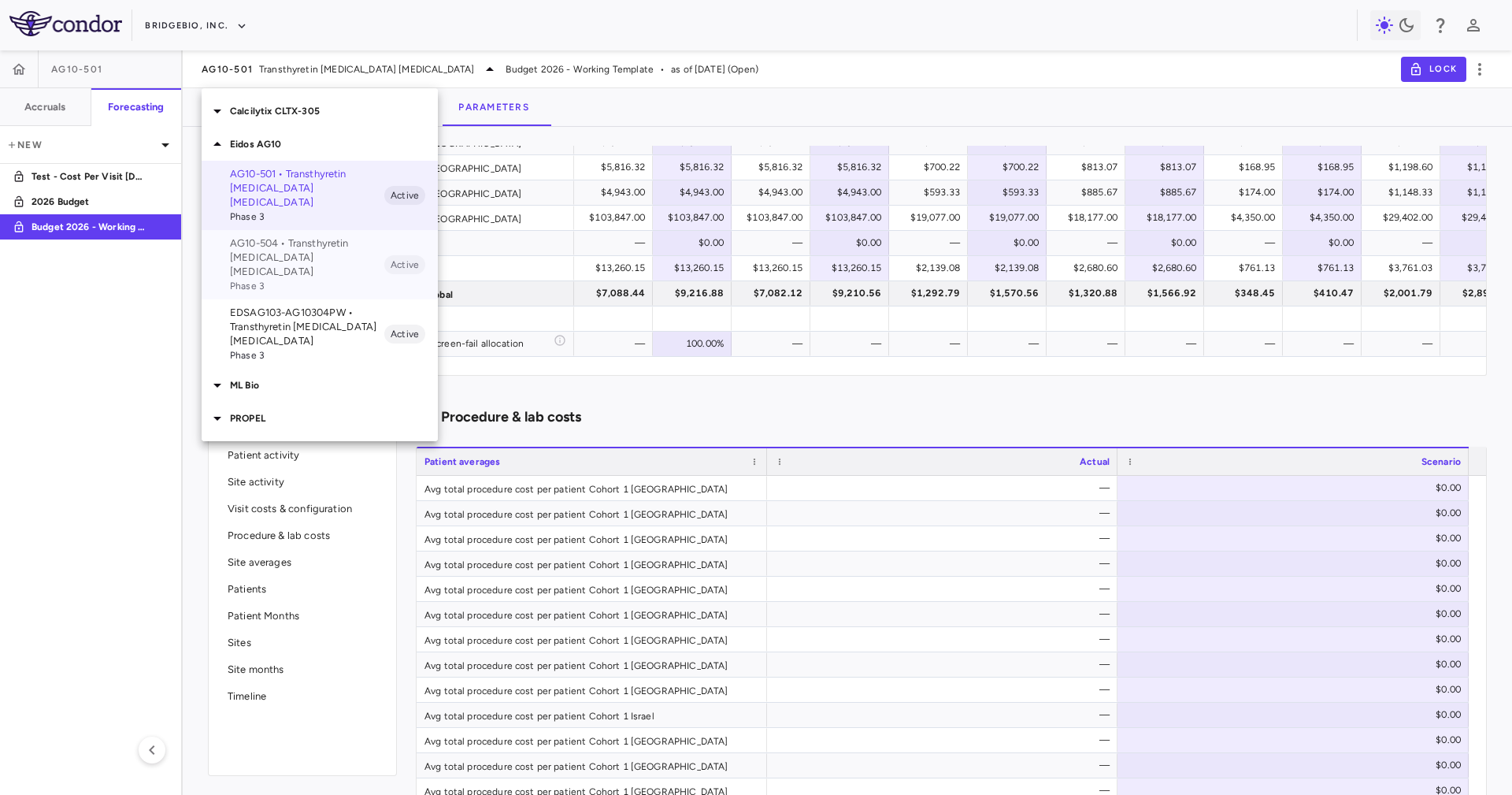
click at [312, 248] on p "AG10-504 • Transthyretin [MEDICAL_DATA] [MEDICAL_DATA]" at bounding box center [307, 258] width 154 height 42
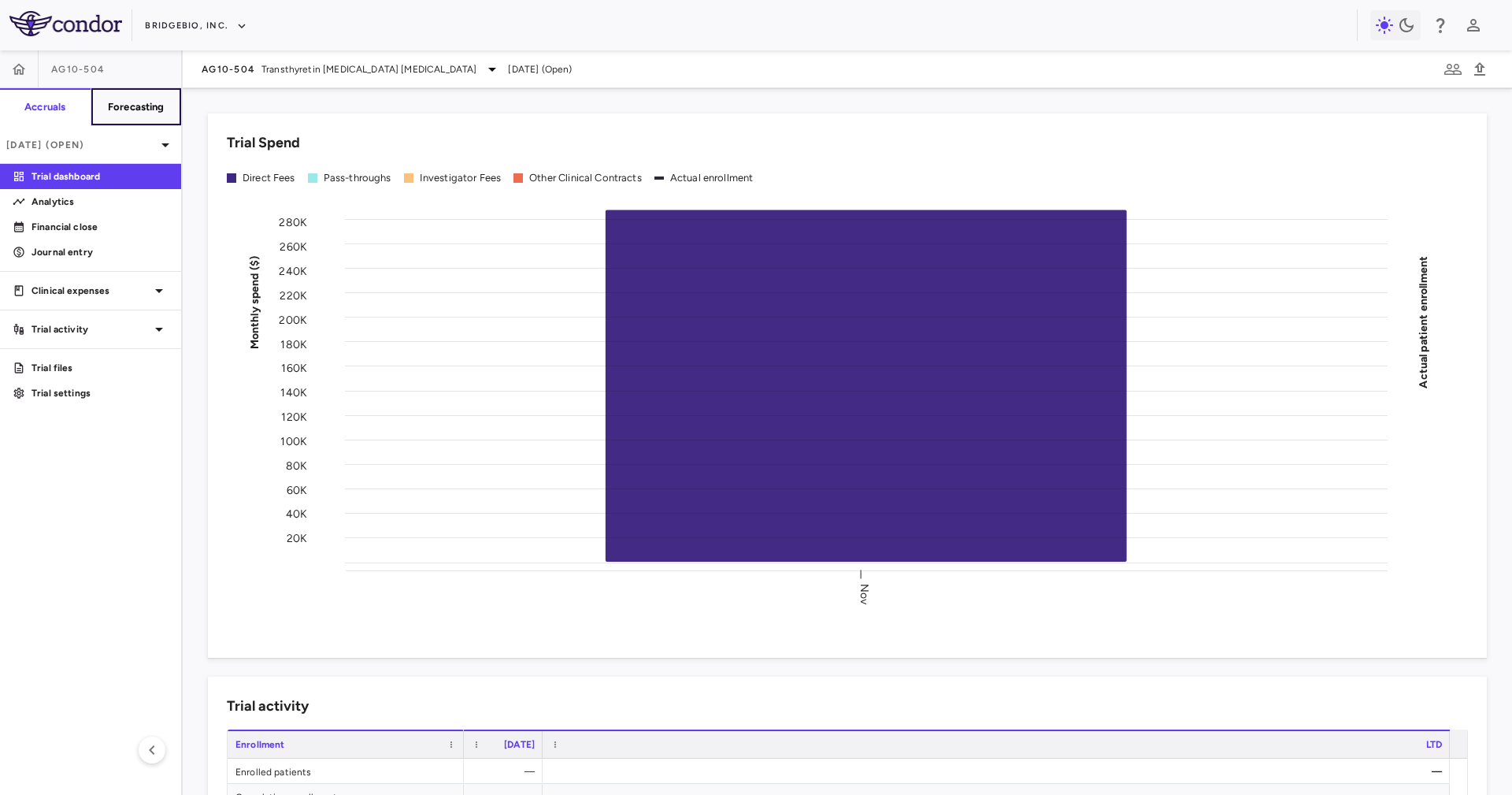
click at [138, 104] on h6 "Forecasting" at bounding box center [136, 107] width 56 height 14
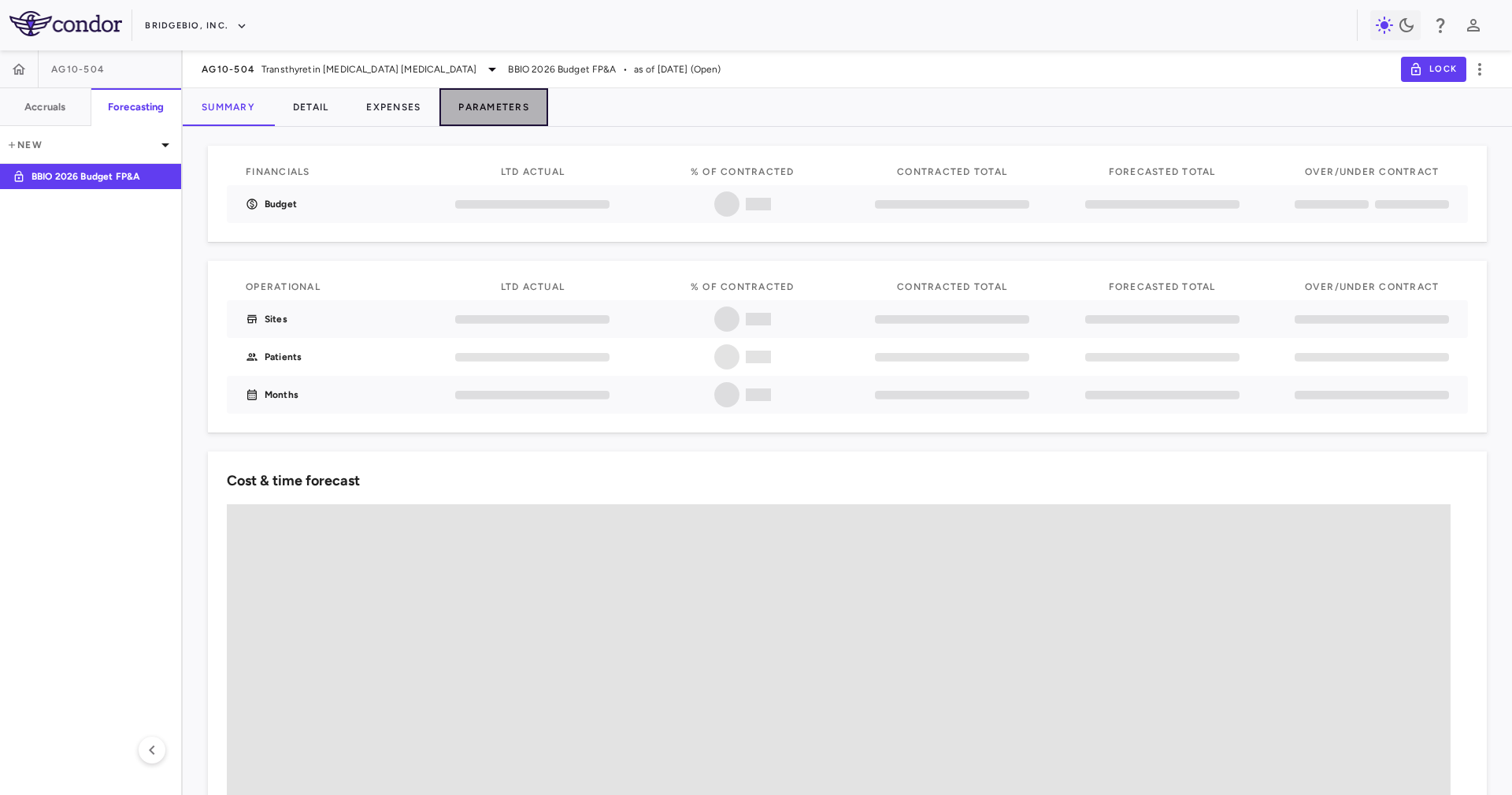
click at [475, 120] on button "Parameters" at bounding box center [493, 107] width 109 height 38
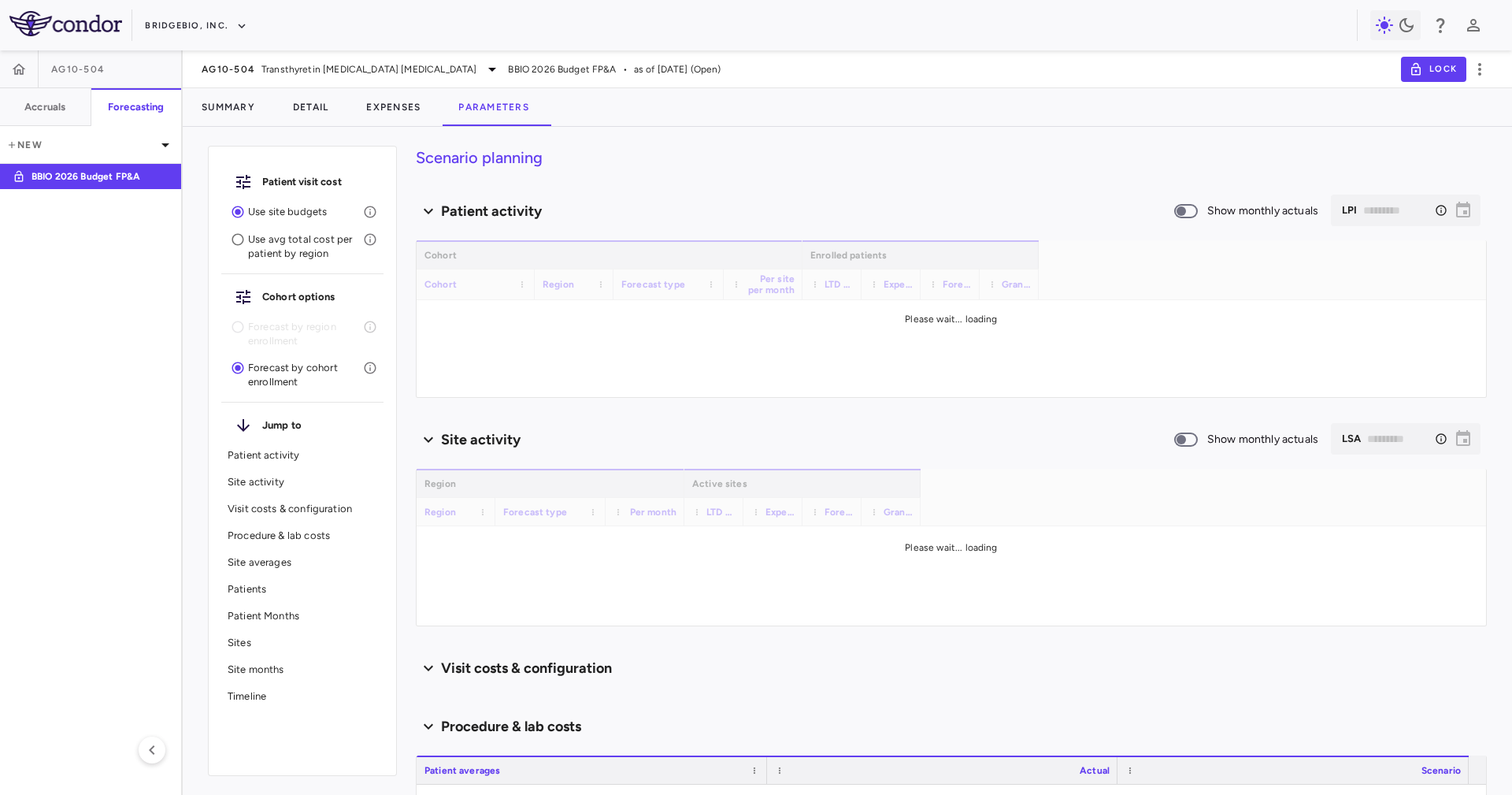
click at [747, 114] on div "Summary Detail Expenses Parameters" at bounding box center [847, 107] width 1329 height 38
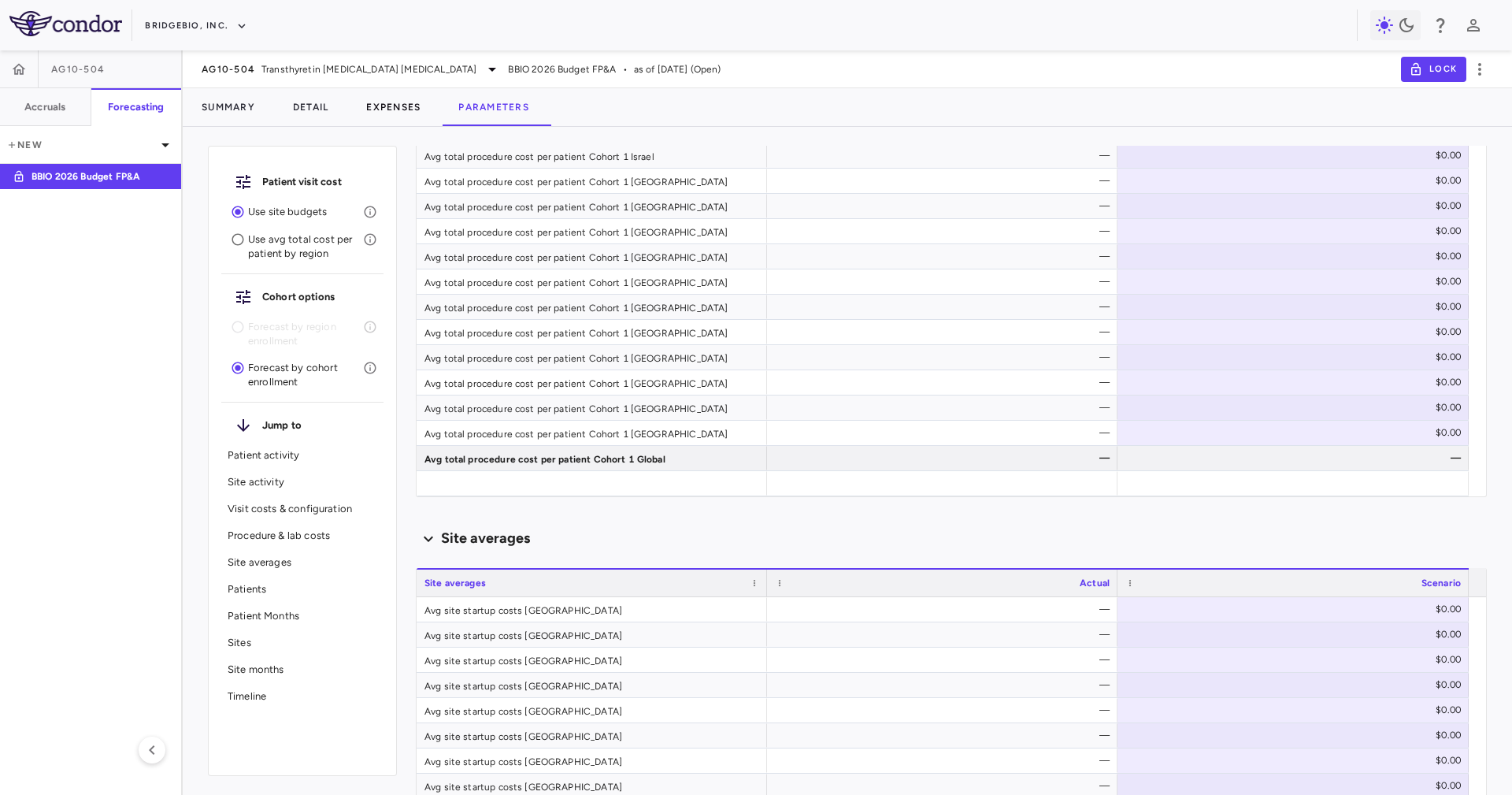
scroll to position [2127, 0]
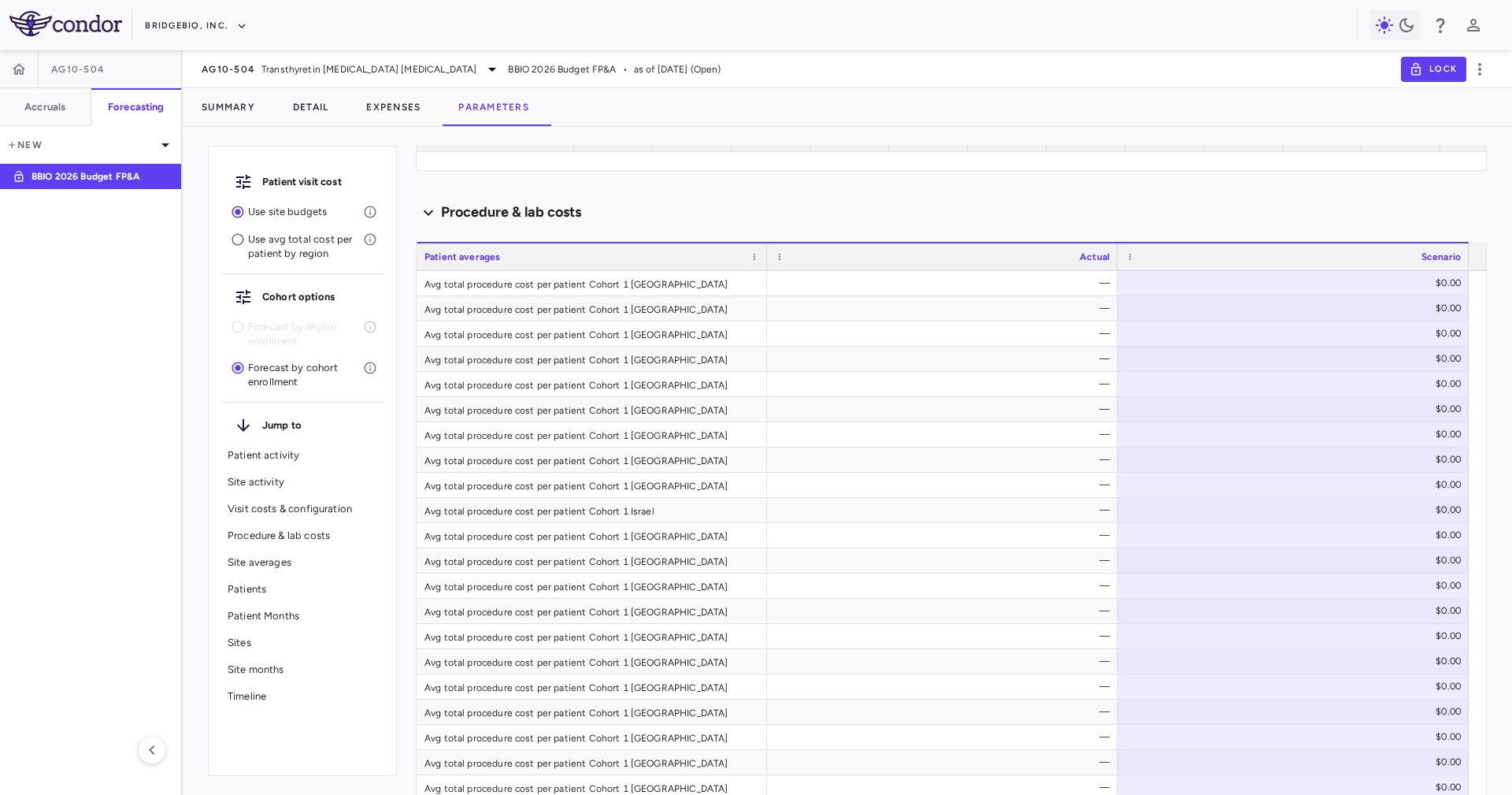
click at [370, 82] on div "AG10-504 Transthyretin [MEDICAL_DATA] [MEDICAL_DATA] BBIO 2026 Budget FP&A • as…" at bounding box center [847, 69] width 1329 height 38
click at [363, 72] on span "Transthyretin [MEDICAL_DATA] [MEDICAL_DATA]" at bounding box center [369, 70] width 215 height 14
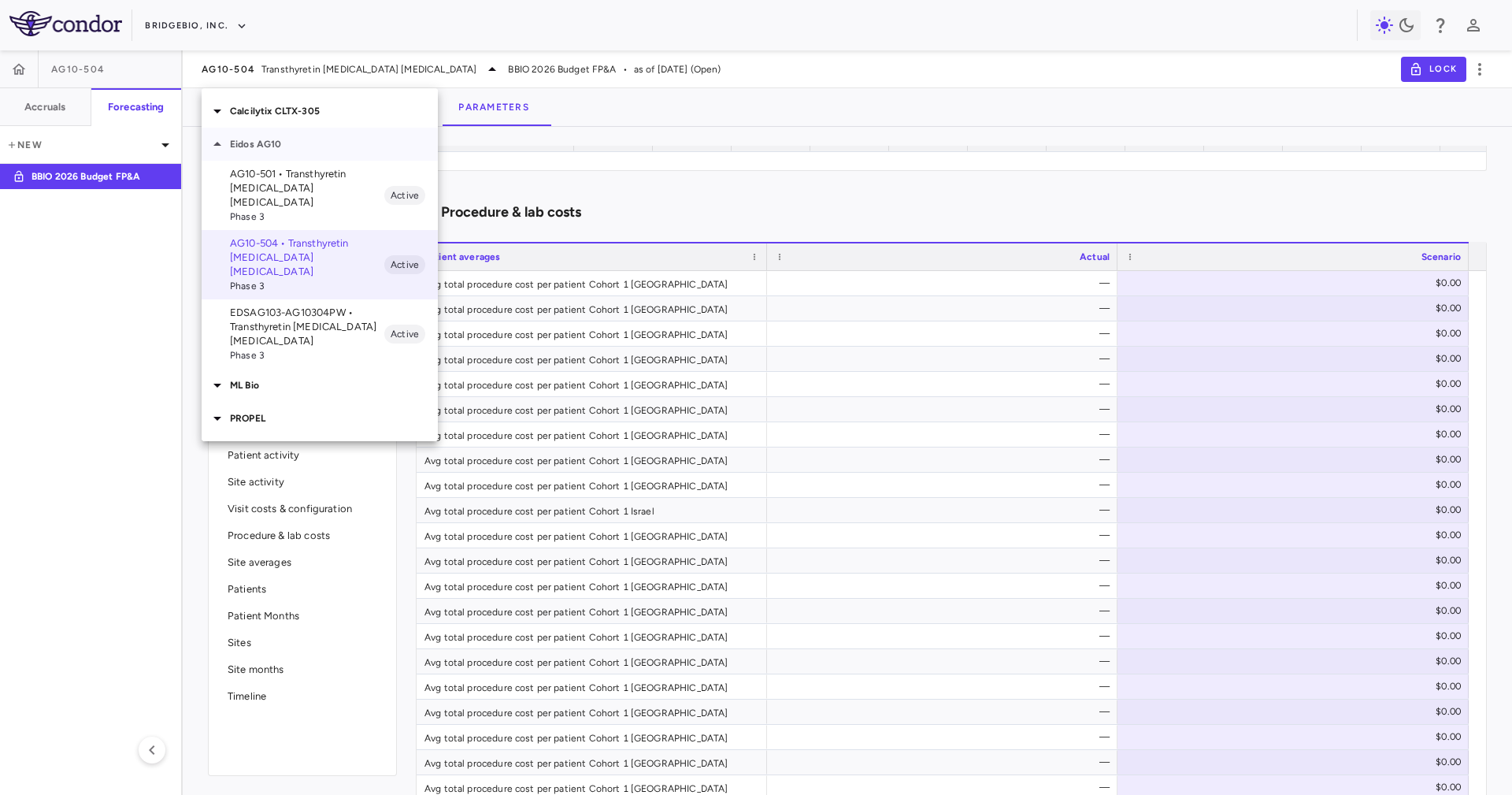
click at [288, 135] on div "Eidos AG10" at bounding box center [320, 144] width 236 height 33
